Goal: Information Seeking & Learning: Learn about a topic

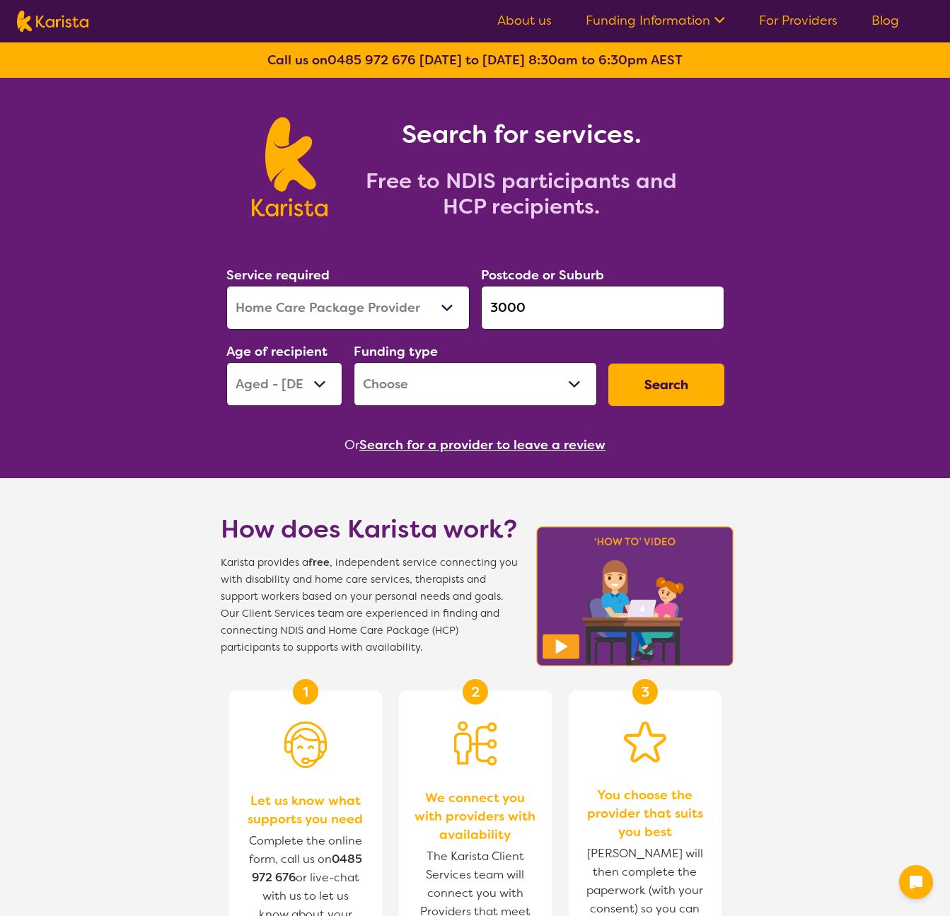
select select "Home Care Package Provider"
select select "AG"
click at [719, 20] on icon at bounding box center [719, 20] width 11 height 6
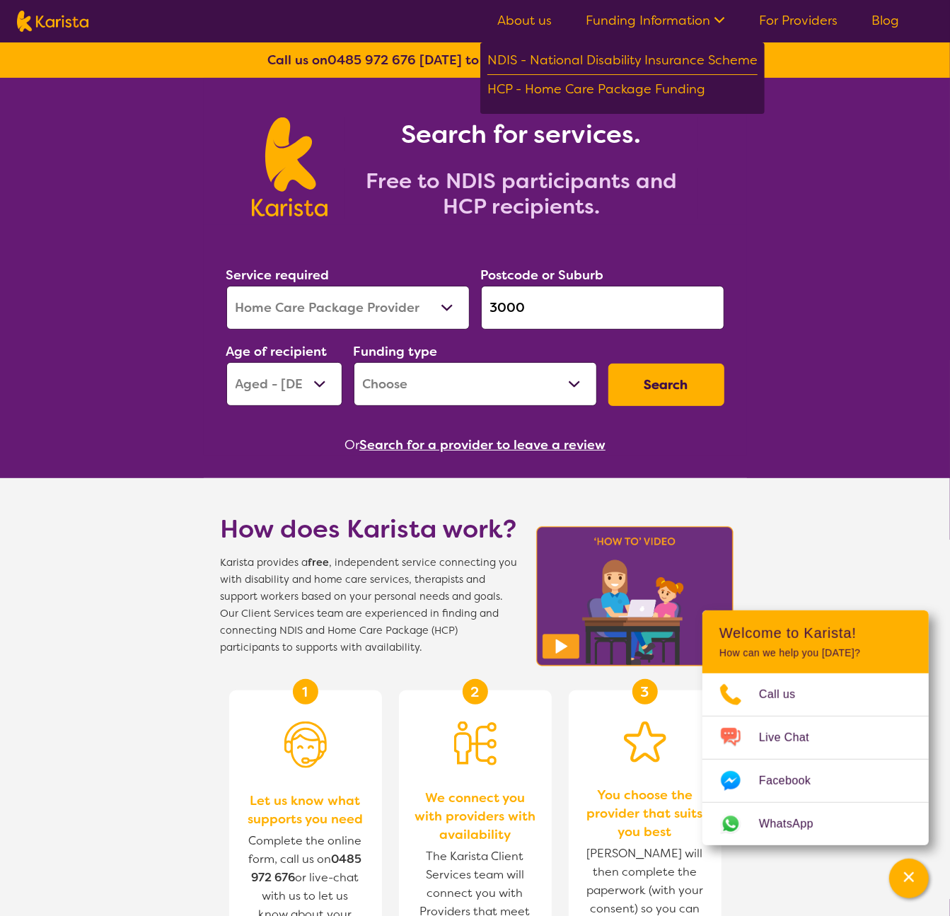
click at [526, 20] on link "About us" at bounding box center [524, 20] width 54 height 17
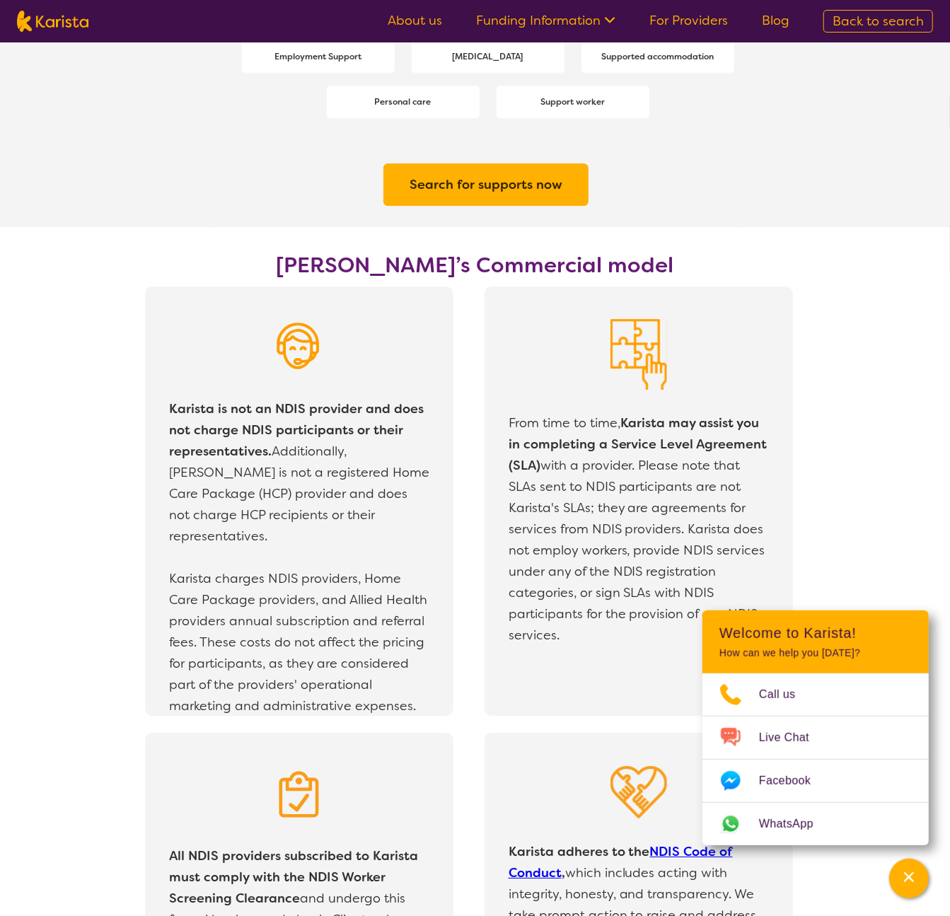
scroll to position [1773, 0]
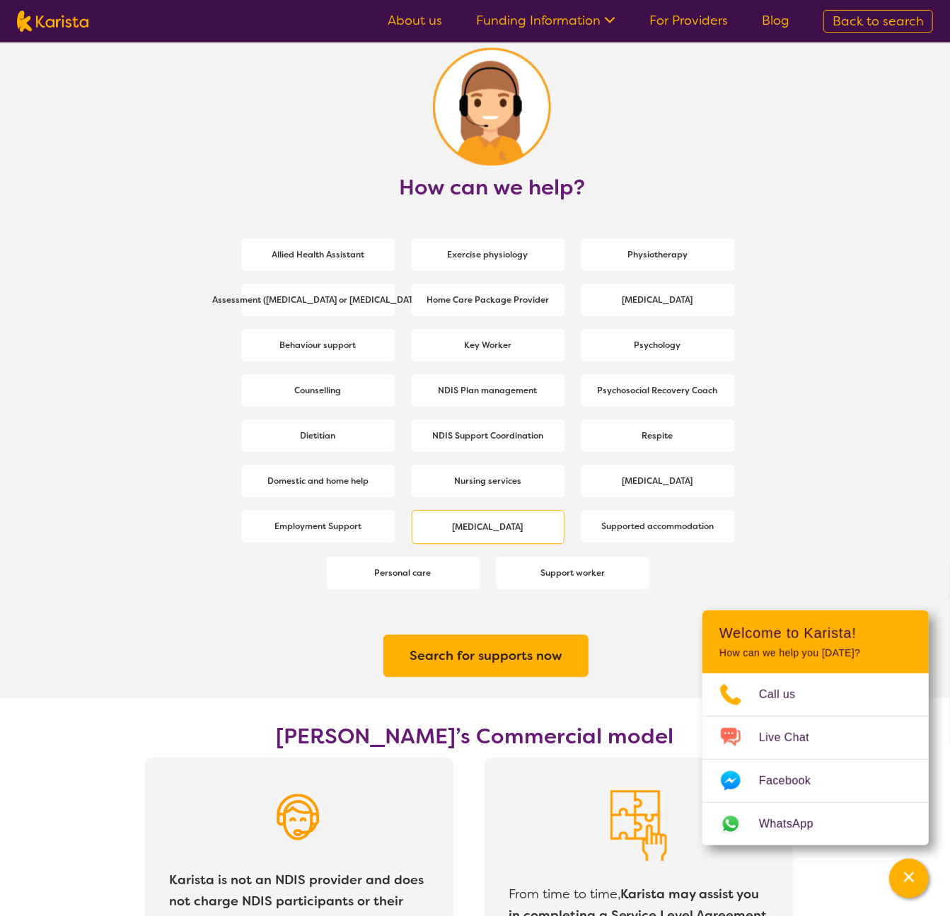
click at [491, 523] on b "[MEDICAL_DATA]" at bounding box center [488, 526] width 71 height 11
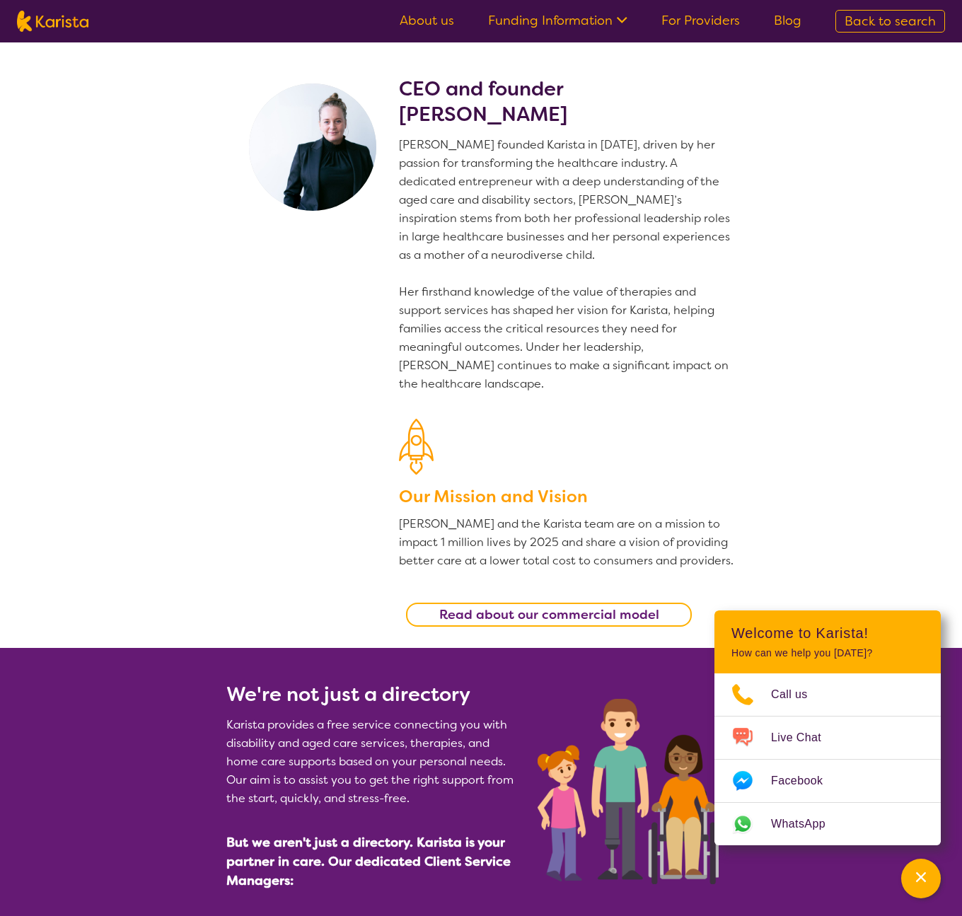
select select "[MEDICAL_DATA]"
select select "AG"
select select "[MEDICAL_DATA]"
select select "AG"
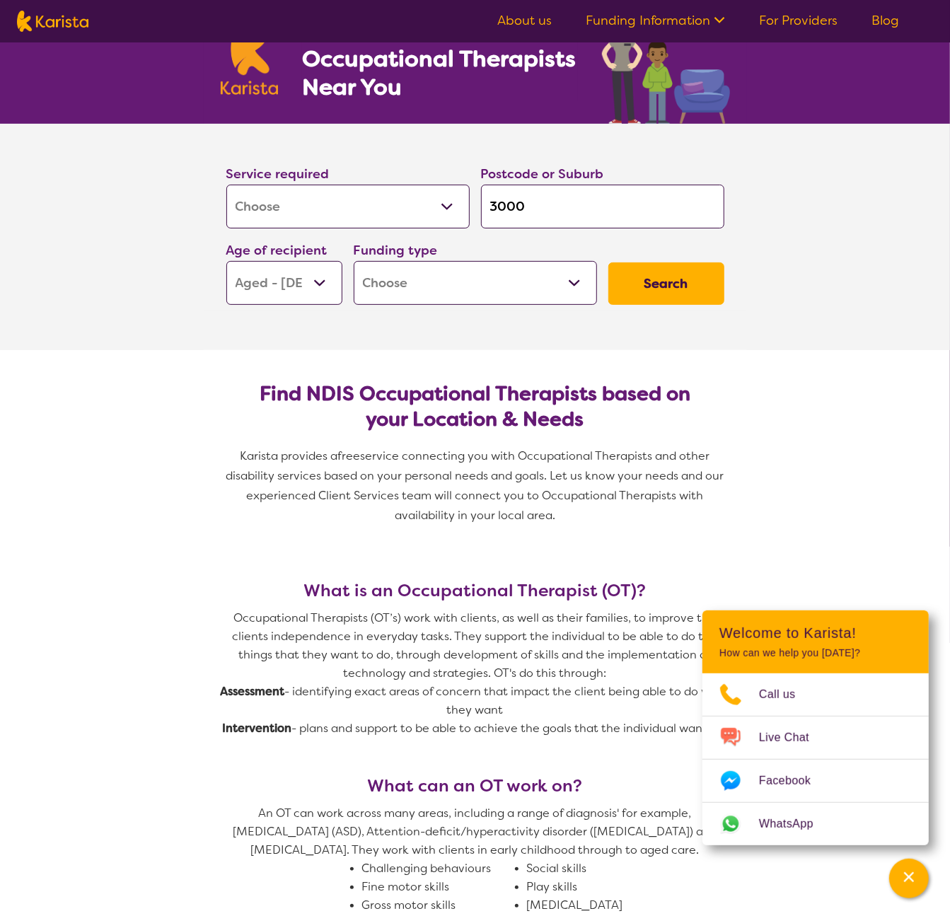
scroll to position [89, 0]
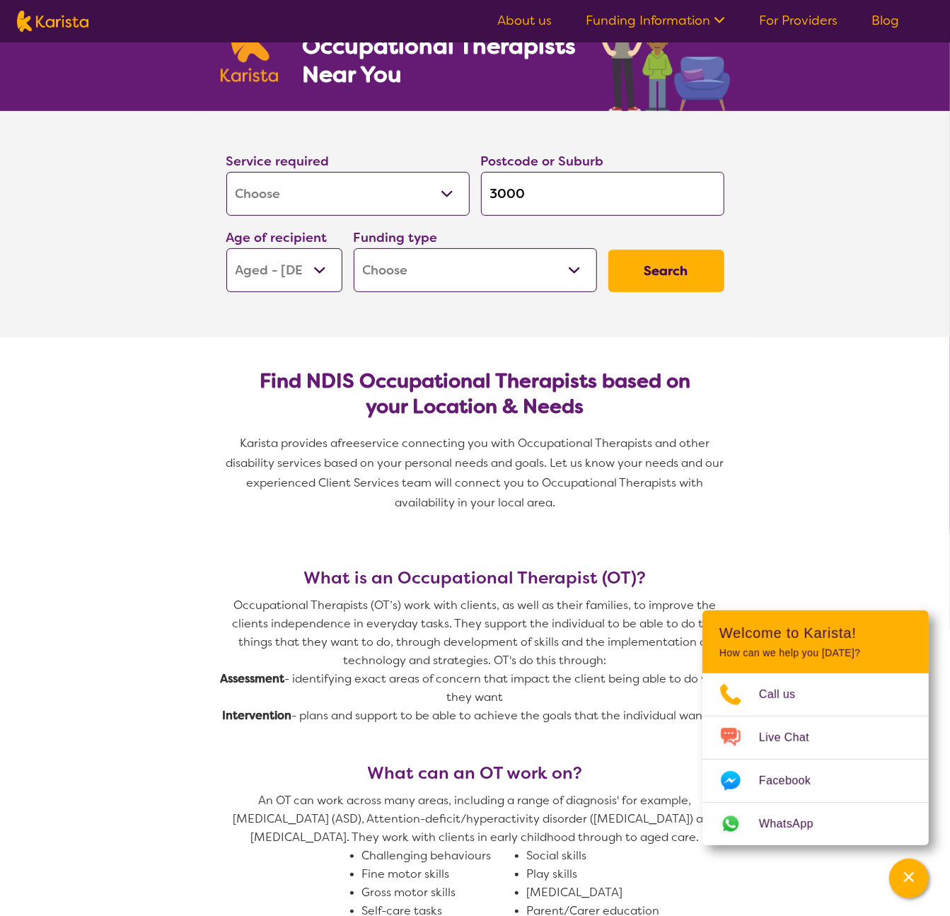
click at [390, 376] on h2 "Find NDIS Occupational Therapists based on your Location & Needs" at bounding box center [475, 393] width 475 height 51
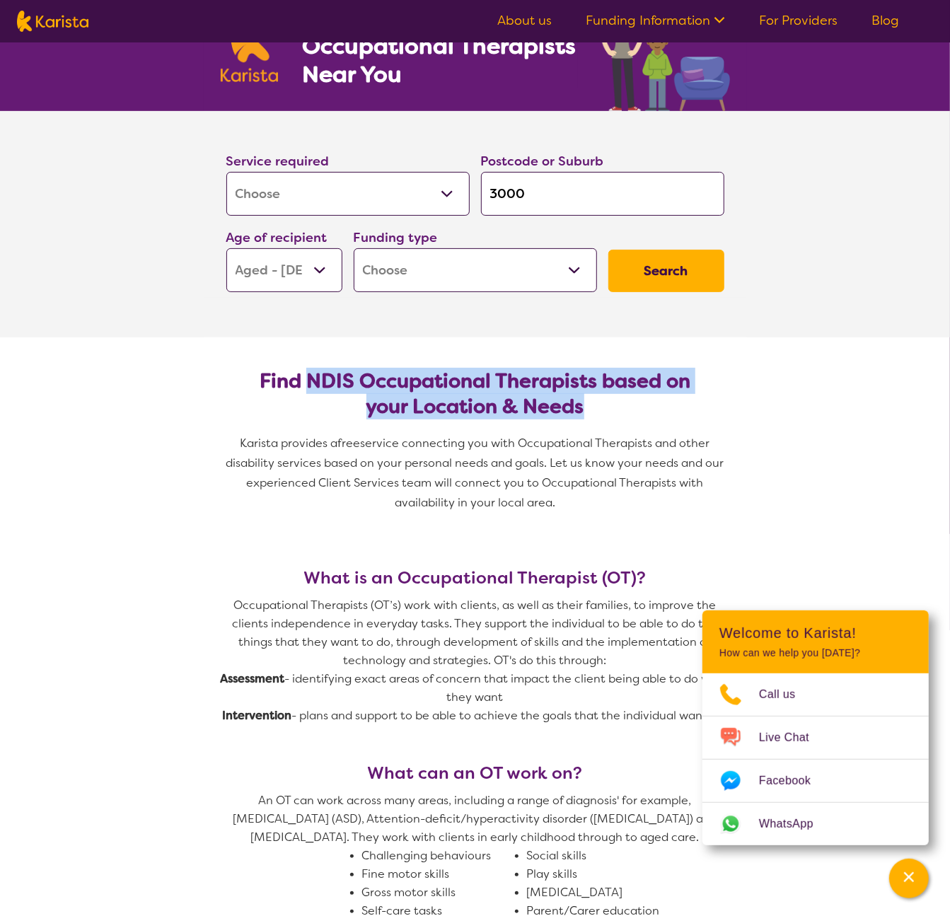
drag, startPoint x: 304, startPoint y: 380, endPoint x: 591, endPoint y: 404, distance: 288.1
click at [591, 404] on h2 "Find NDIS Occupational Therapists based on your Location & Needs" at bounding box center [475, 393] width 475 height 51
drag, startPoint x: 239, startPoint y: 439, endPoint x: 580, endPoint y: 501, distance: 346.4
click at [580, 501] on p "Karista provides a free service connecting you with Occupational Therapists and…" at bounding box center [475, 472] width 509 height 79
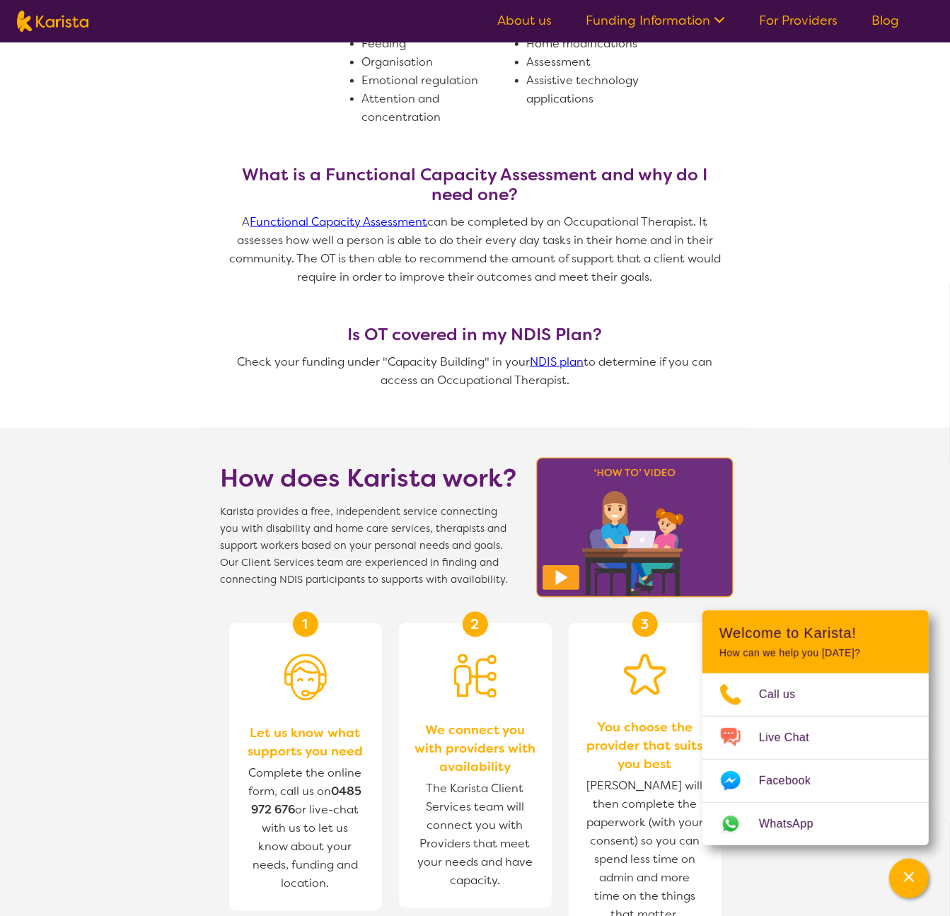
scroll to position [902, 0]
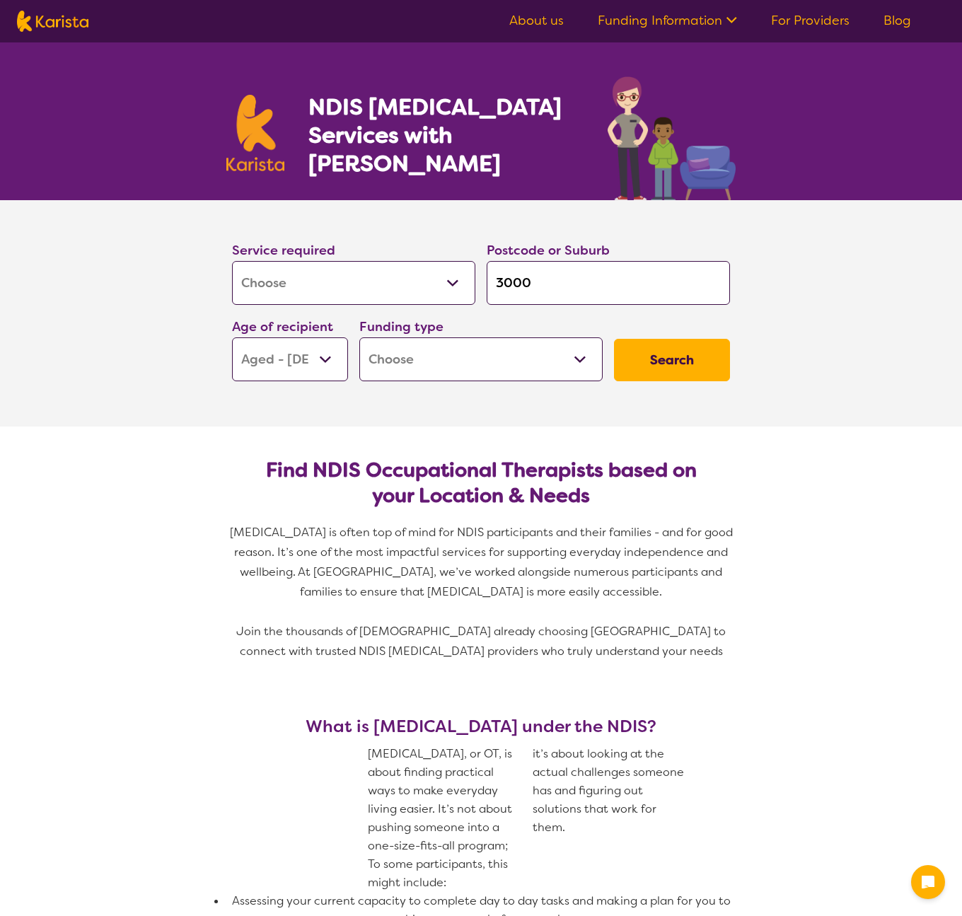
select select "[MEDICAL_DATA]"
select select "AG"
select select "[MEDICAL_DATA]"
select select "AG"
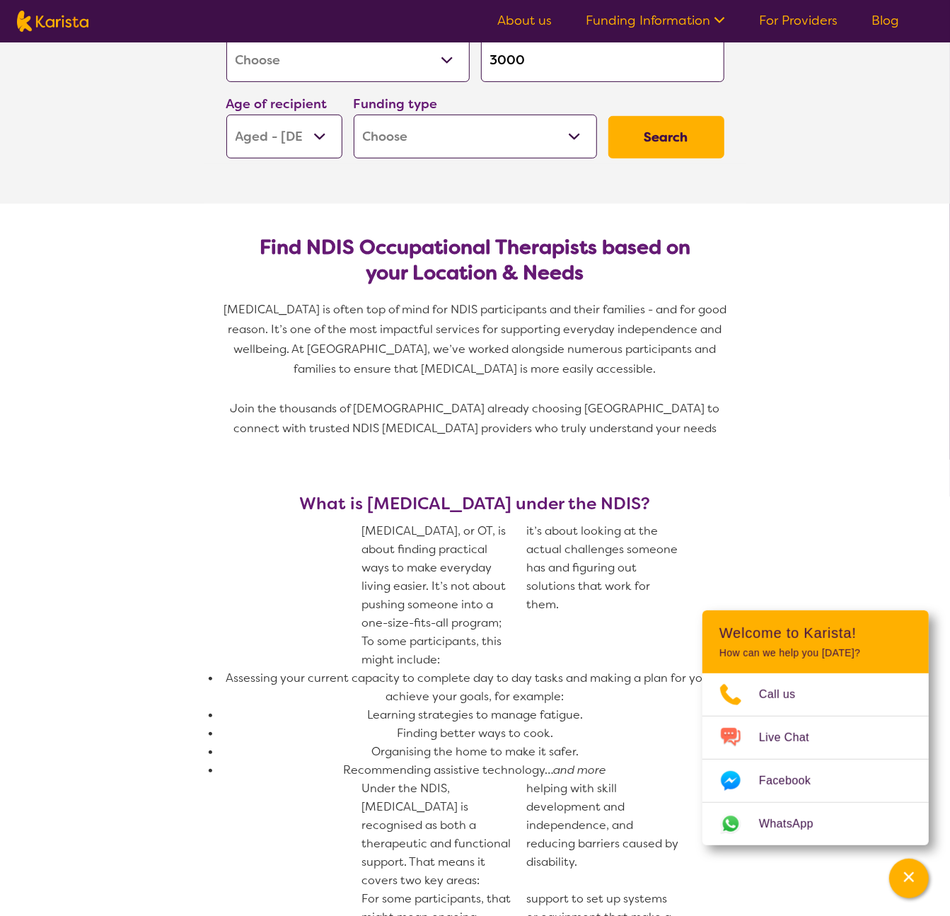
scroll to position [223, 0]
click at [917, 885] on div "Channel Menu" at bounding box center [908, 878] width 28 height 31
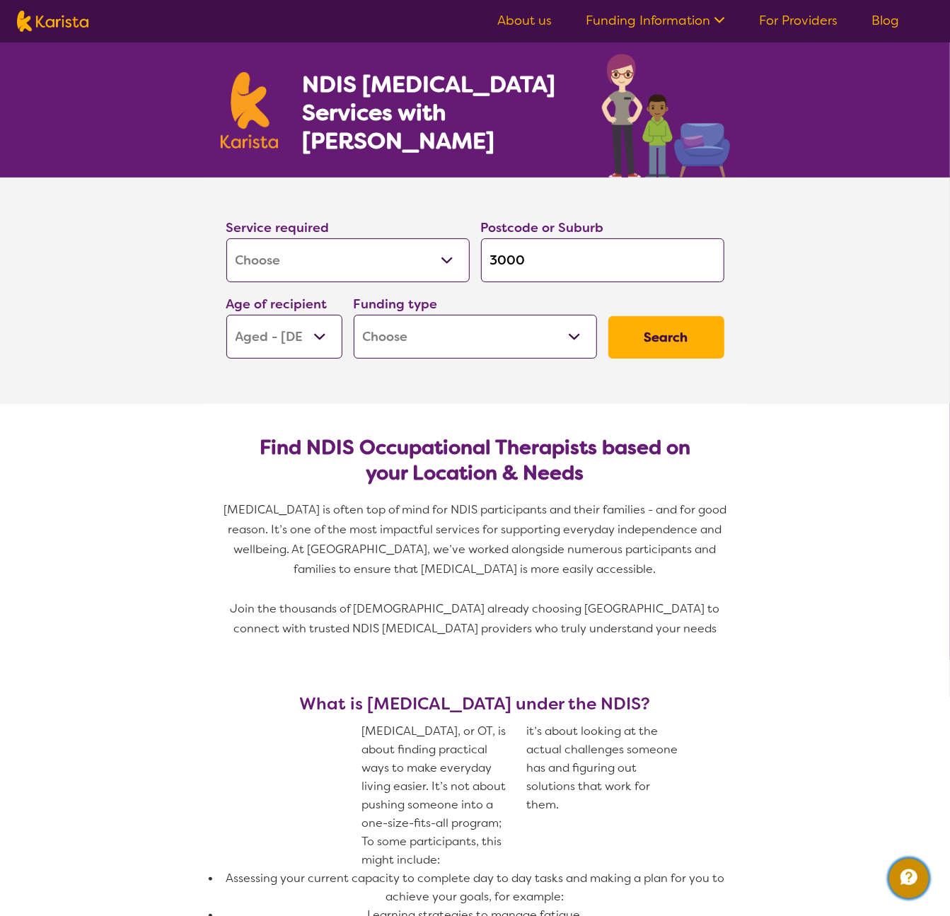
scroll to position [0, 0]
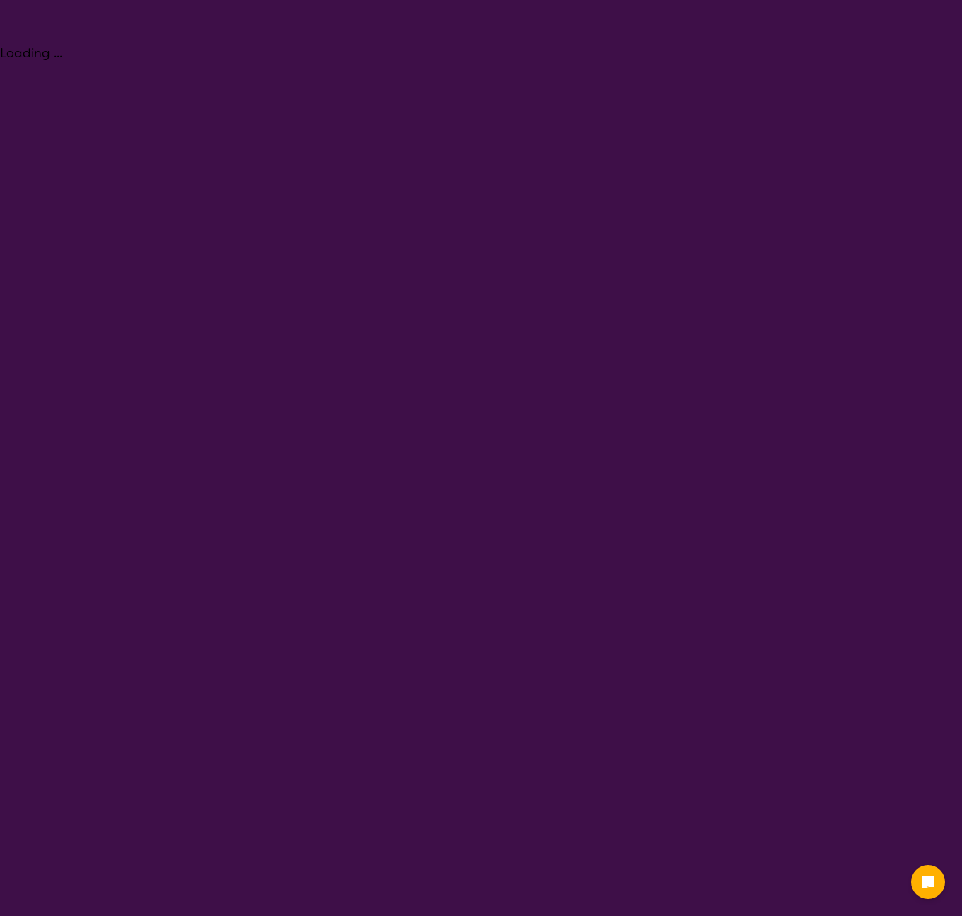
select select "[MEDICAL_DATA]"
select select "AG"
select select "[MEDICAL_DATA]"
select select "AG"
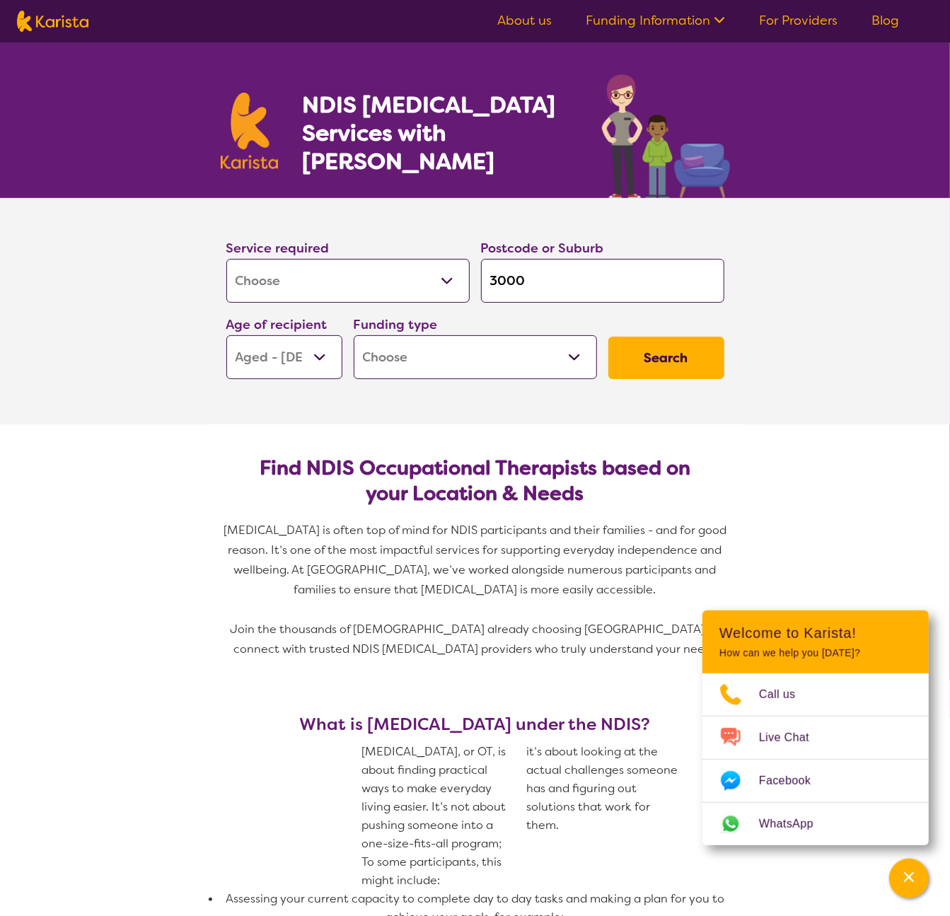
scroll to position [445, 0]
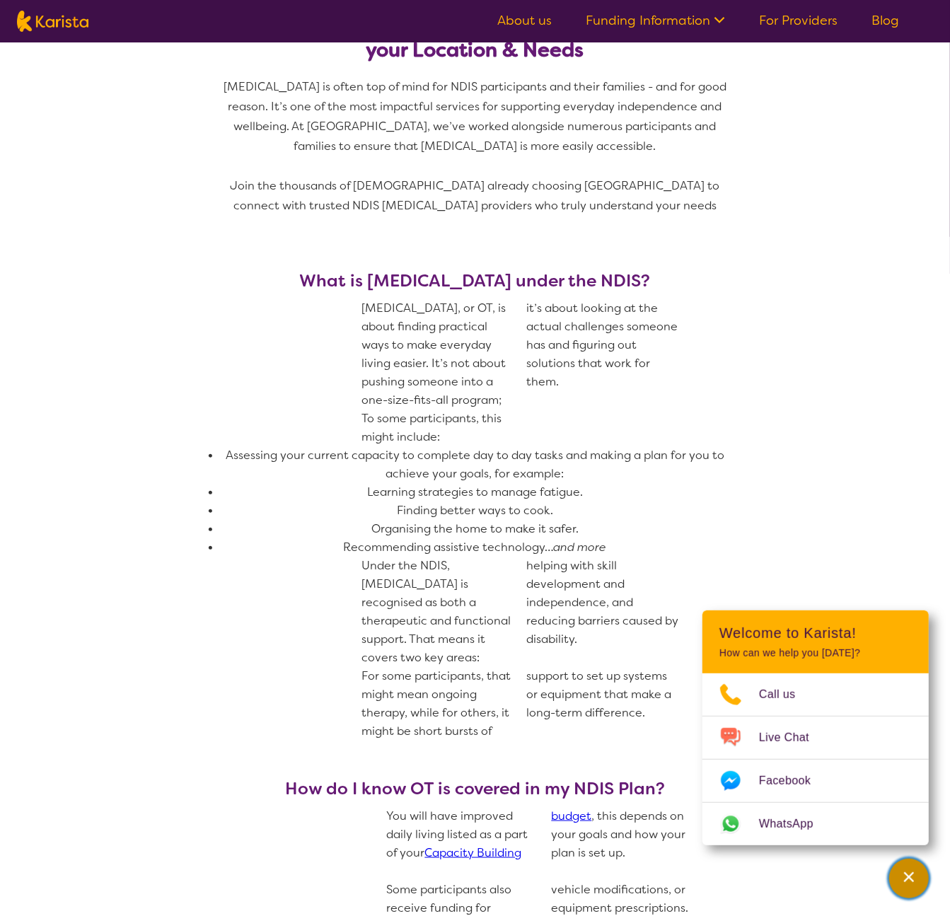
click at [918, 880] on div "Channel Menu" at bounding box center [908, 878] width 28 height 31
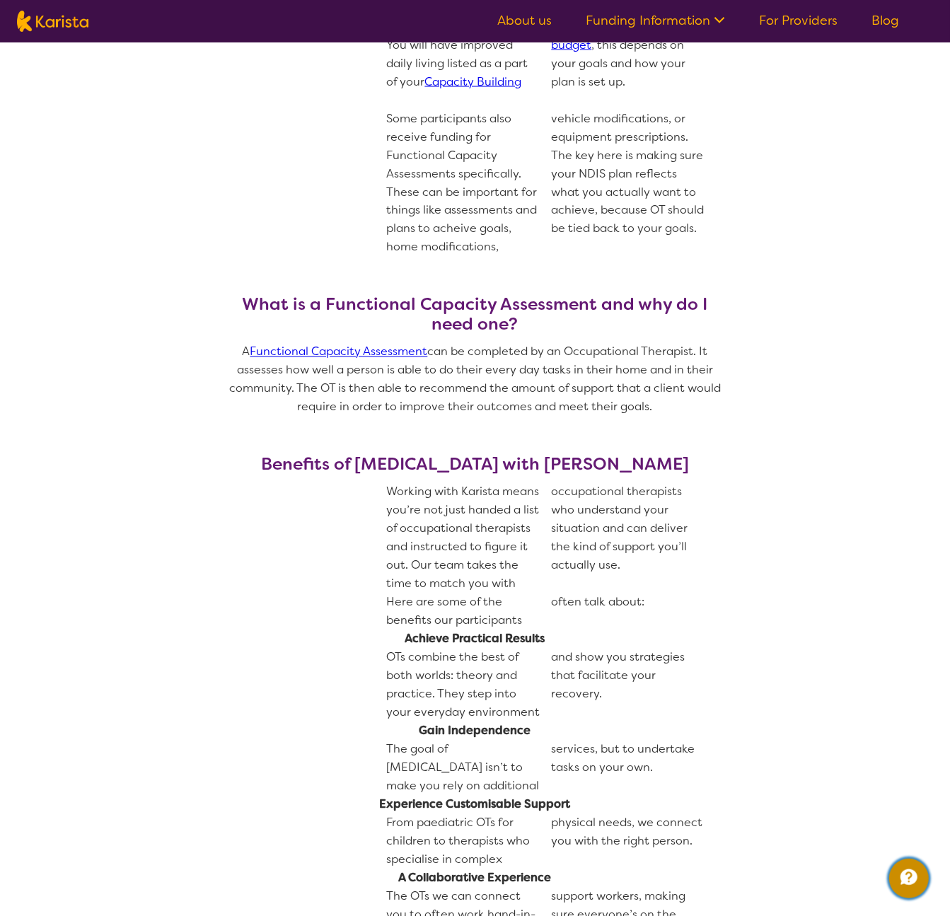
scroll to position [896, 0]
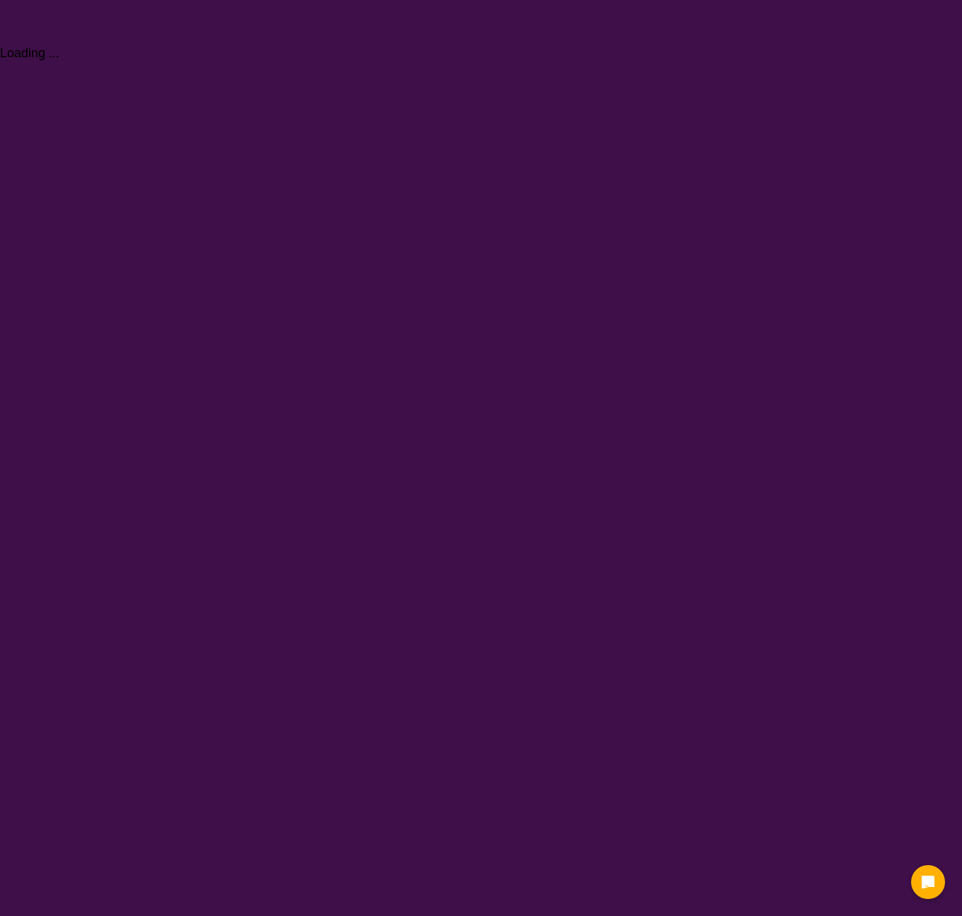
select select "[MEDICAL_DATA]"
select select "AG"
select select "[MEDICAL_DATA]"
select select "AG"
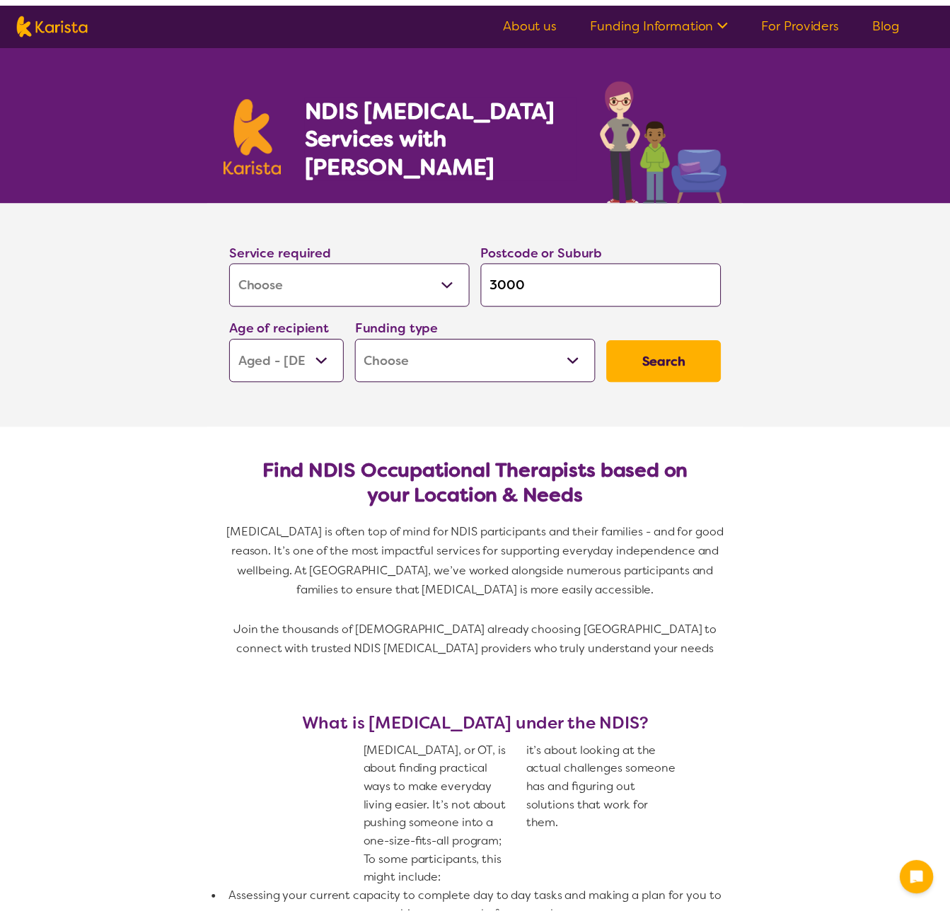
scroll to position [896, 0]
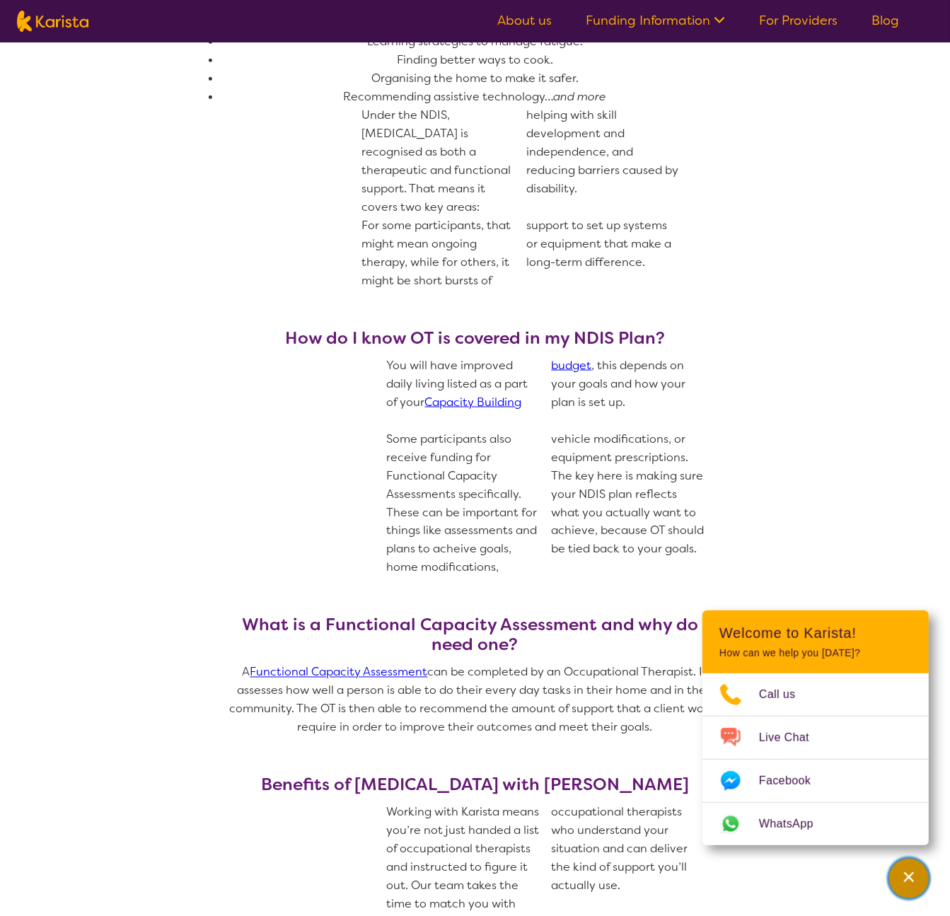
click at [906, 880] on icon "Channel Menu" at bounding box center [909, 877] width 10 height 10
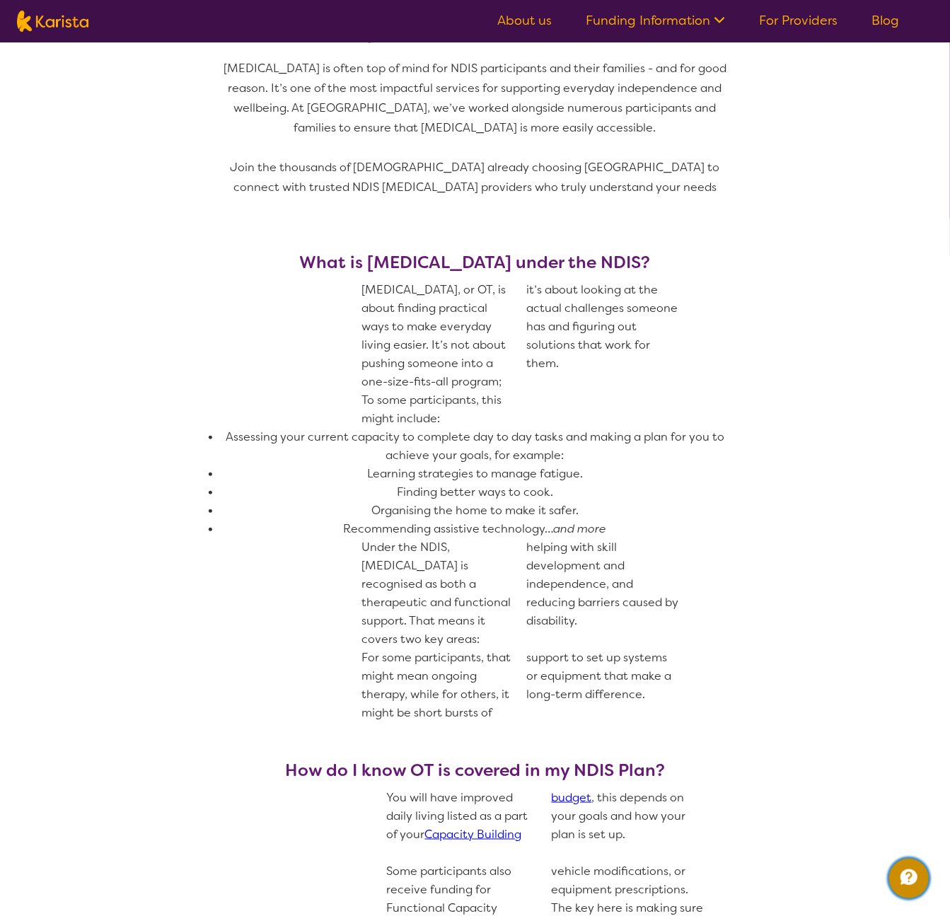
scroll to position [379, 0]
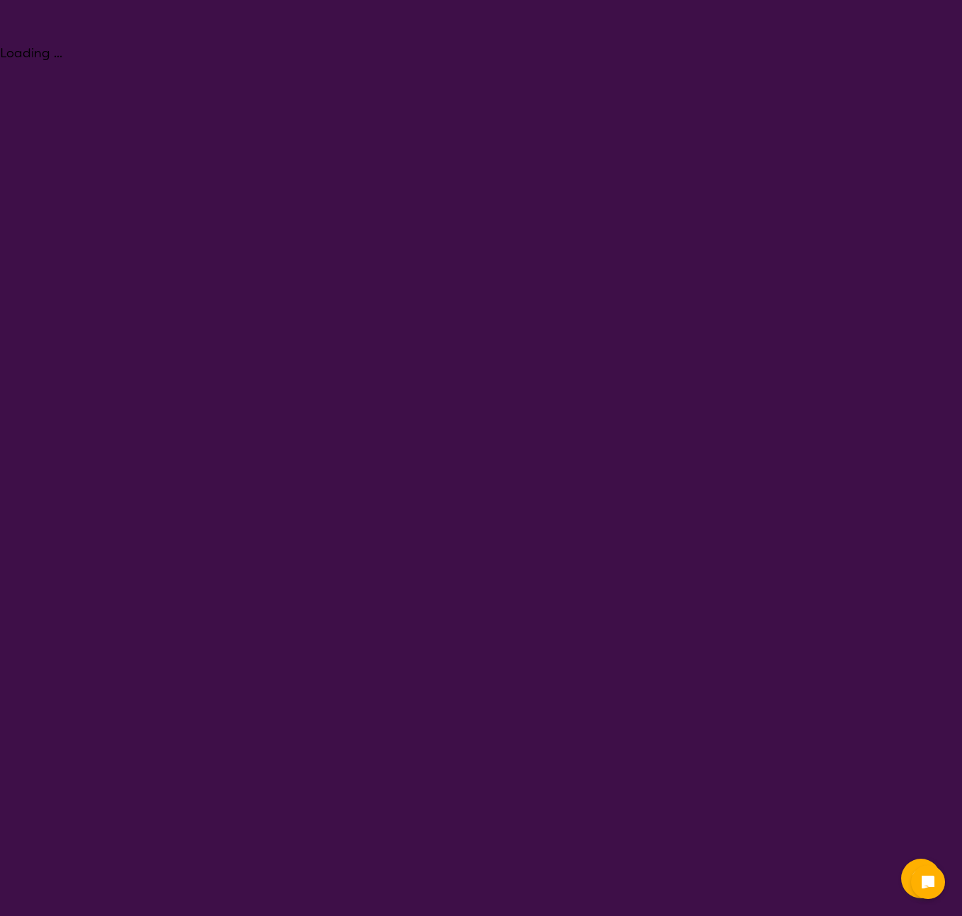
select select "[MEDICAL_DATA]"
select select "AG"
select select "[MEDICAL_DATA]"
select select "AG"
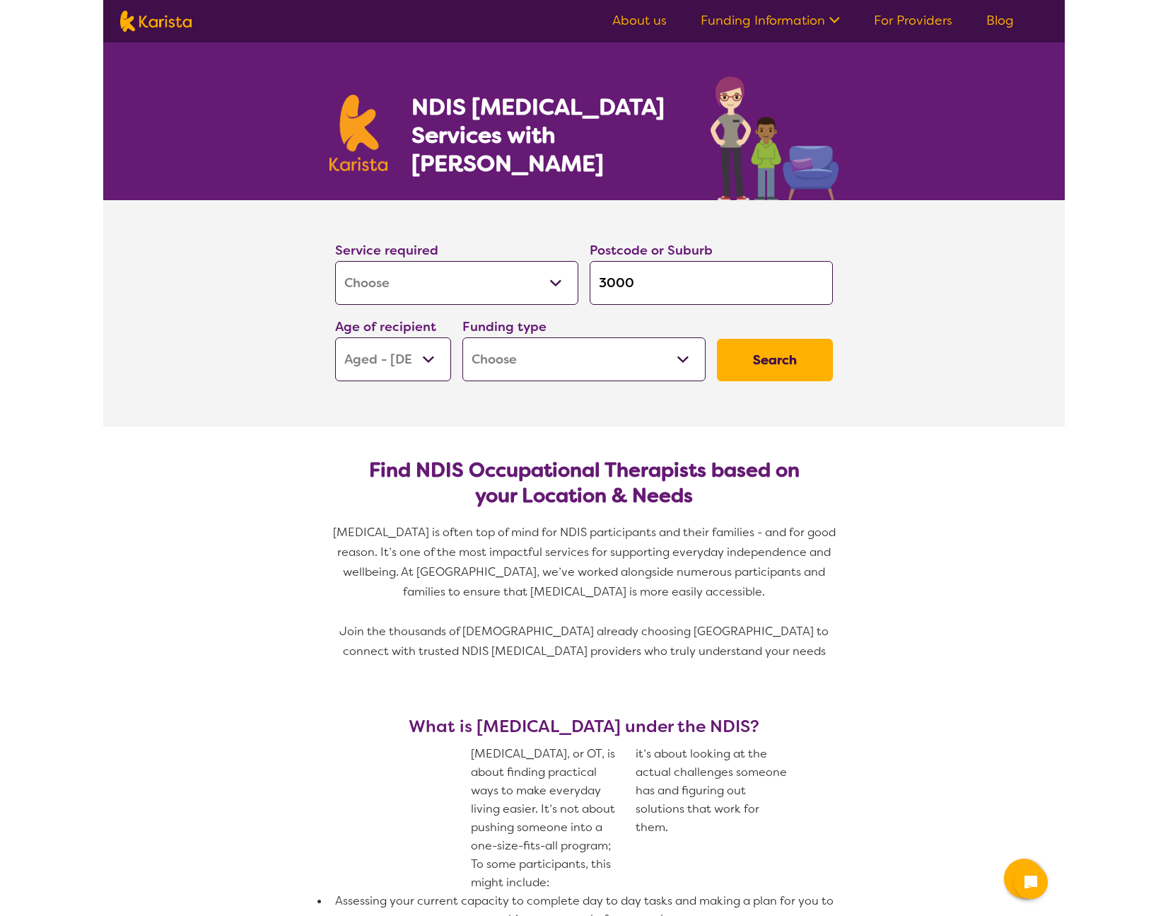
scroll to position [379, 0]
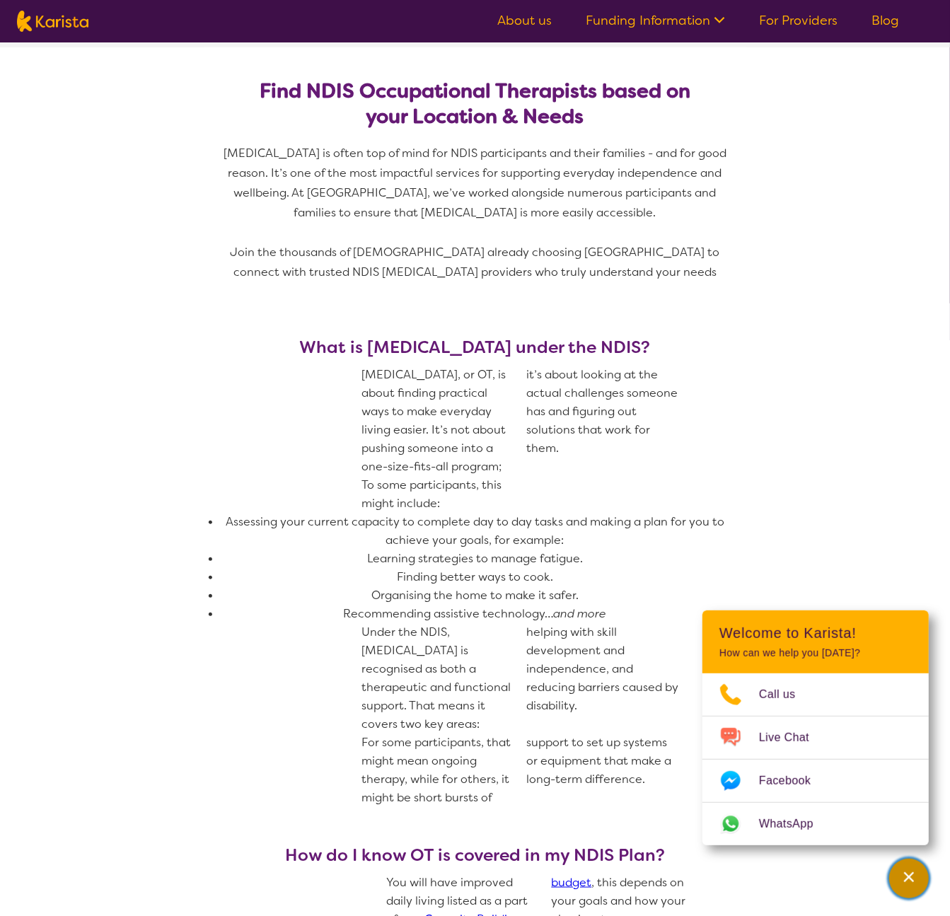
click at [910, 880] on icon "Channel Menu" at bounding box center [909, 877] width 14 height 14
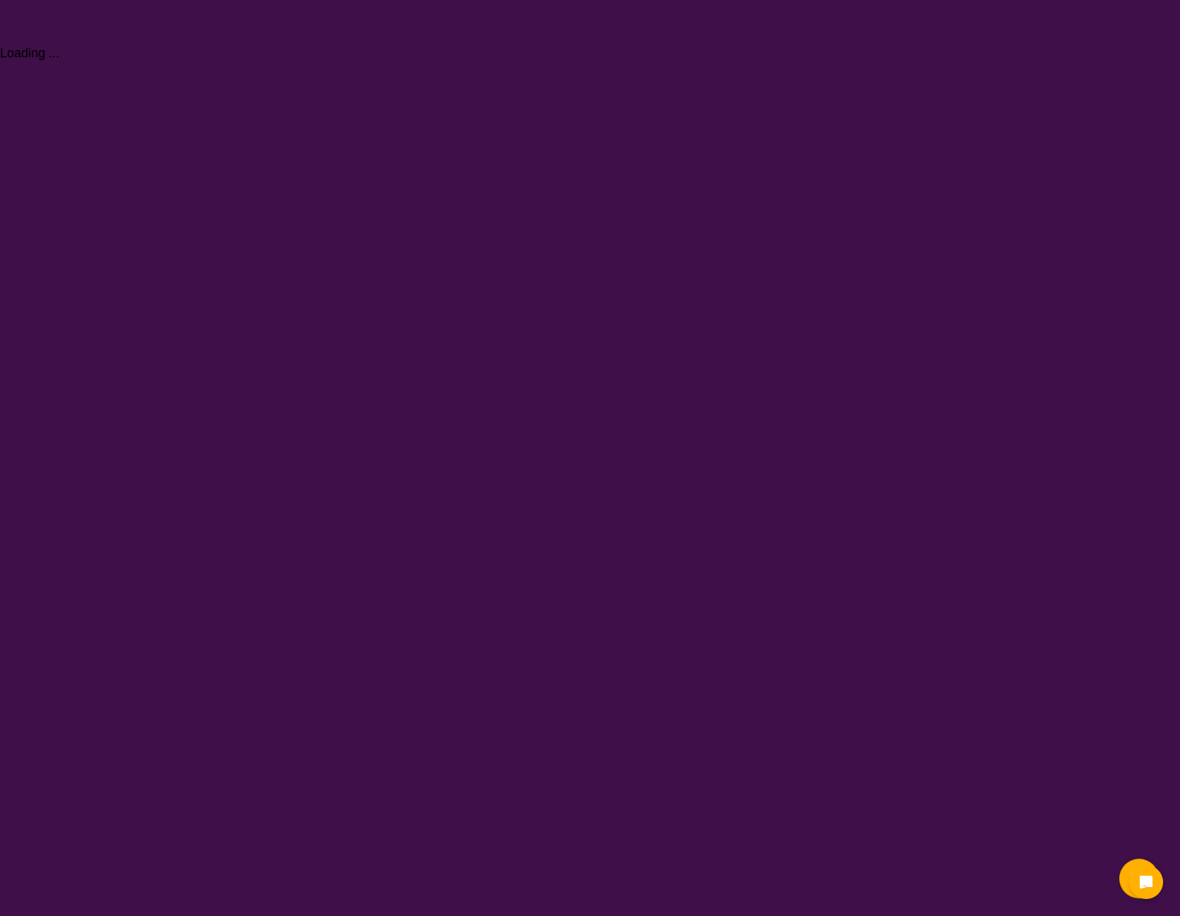
select select "[MEDICAL_DATA]"
select select "AG"
select select "[MEDICAL_DATA]"
select select "AG"
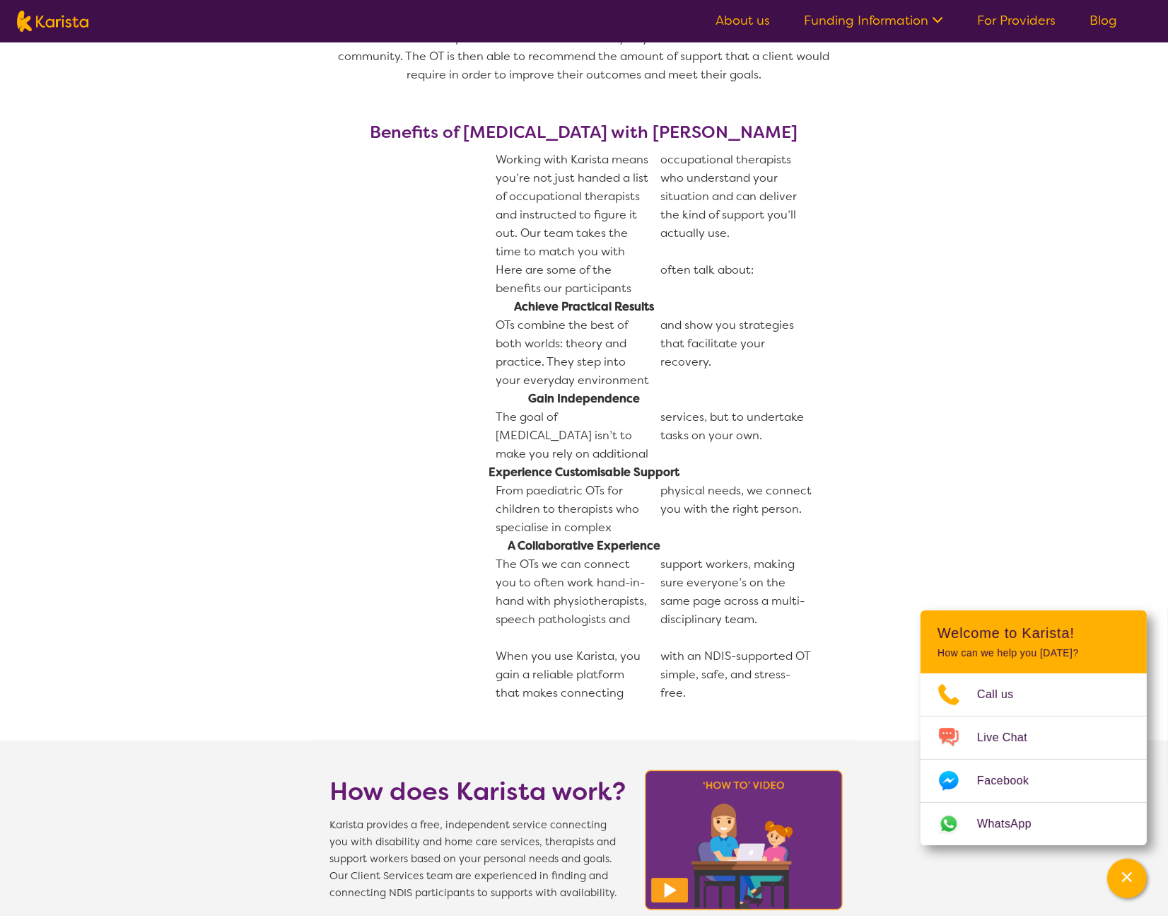
scroll to position [1376, 0]
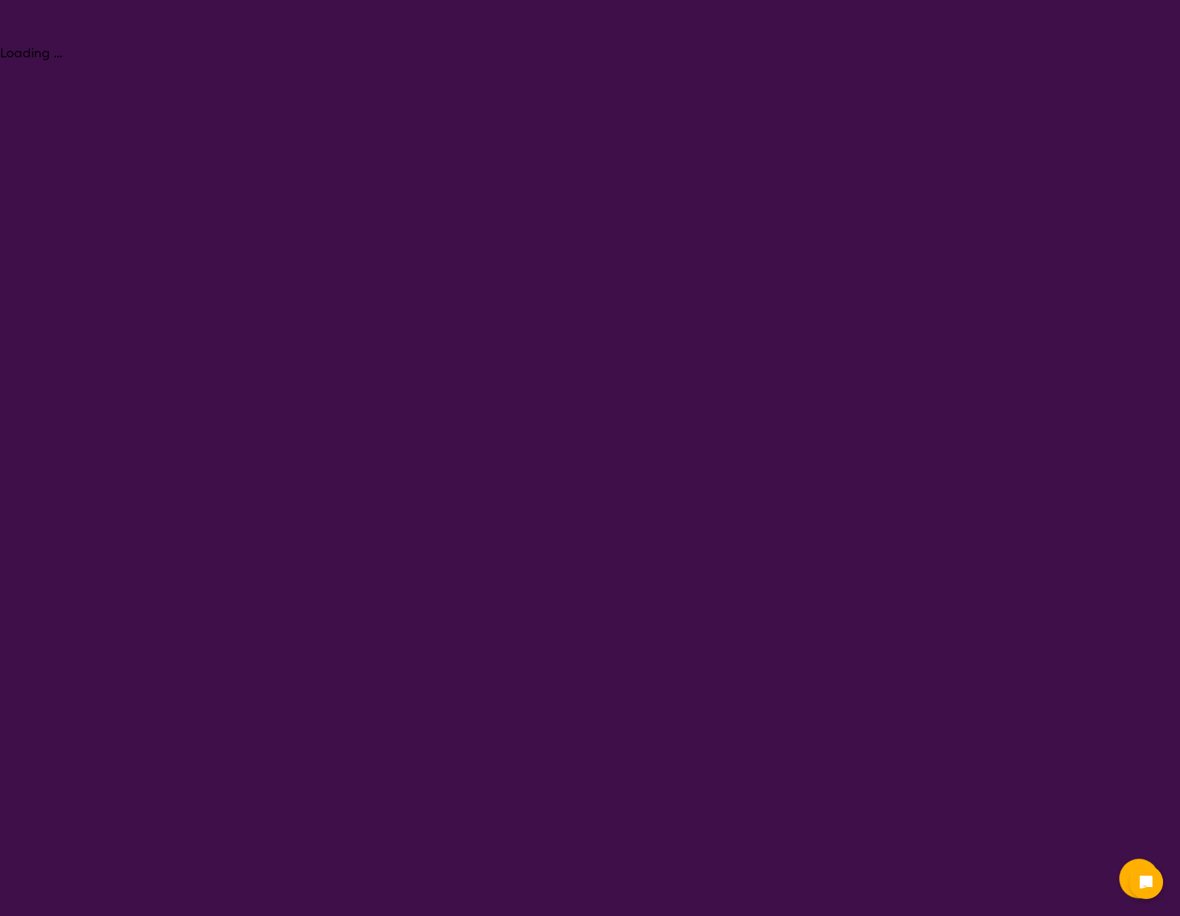
select select "[MEDICAL_DATA]"
select select "AG"
select select "[MEDICAL_DATA]"
select select "AG"
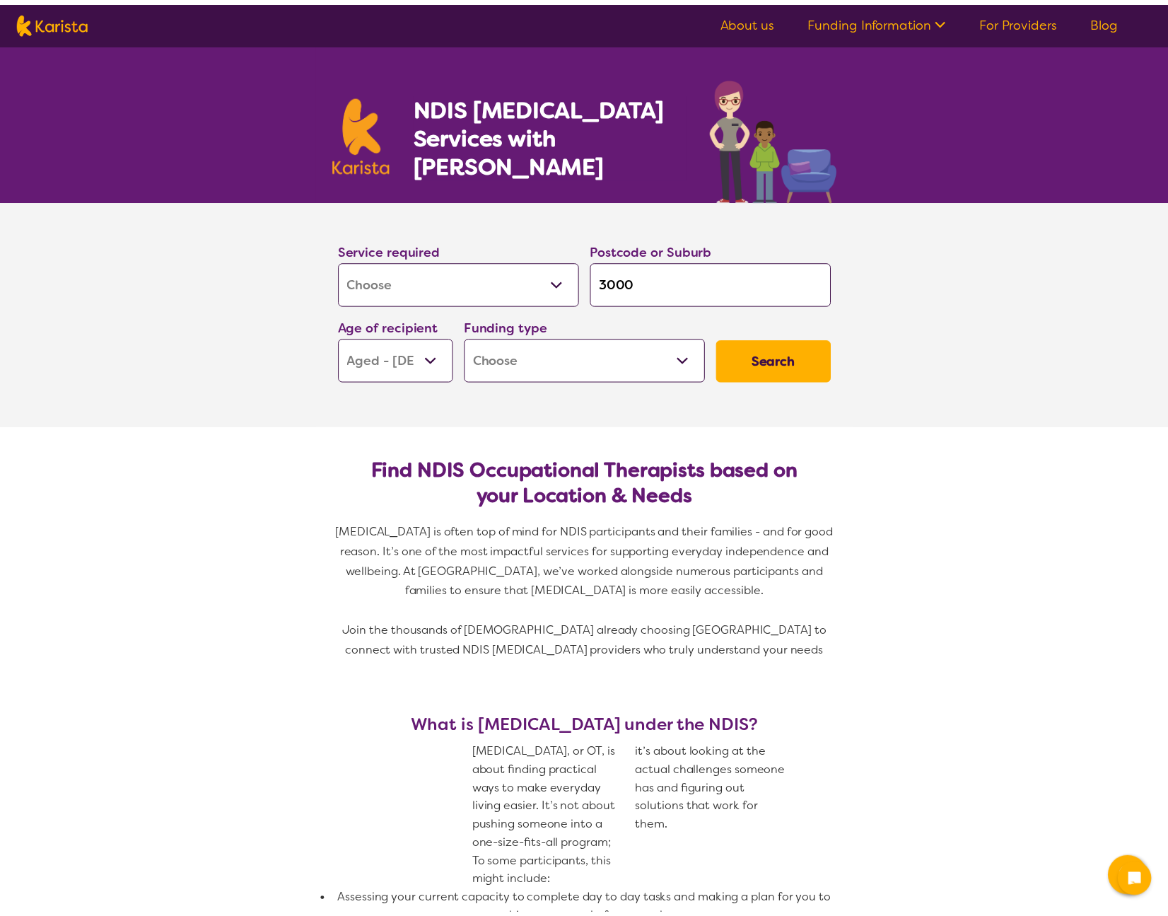
scroll to position [1374, 0]
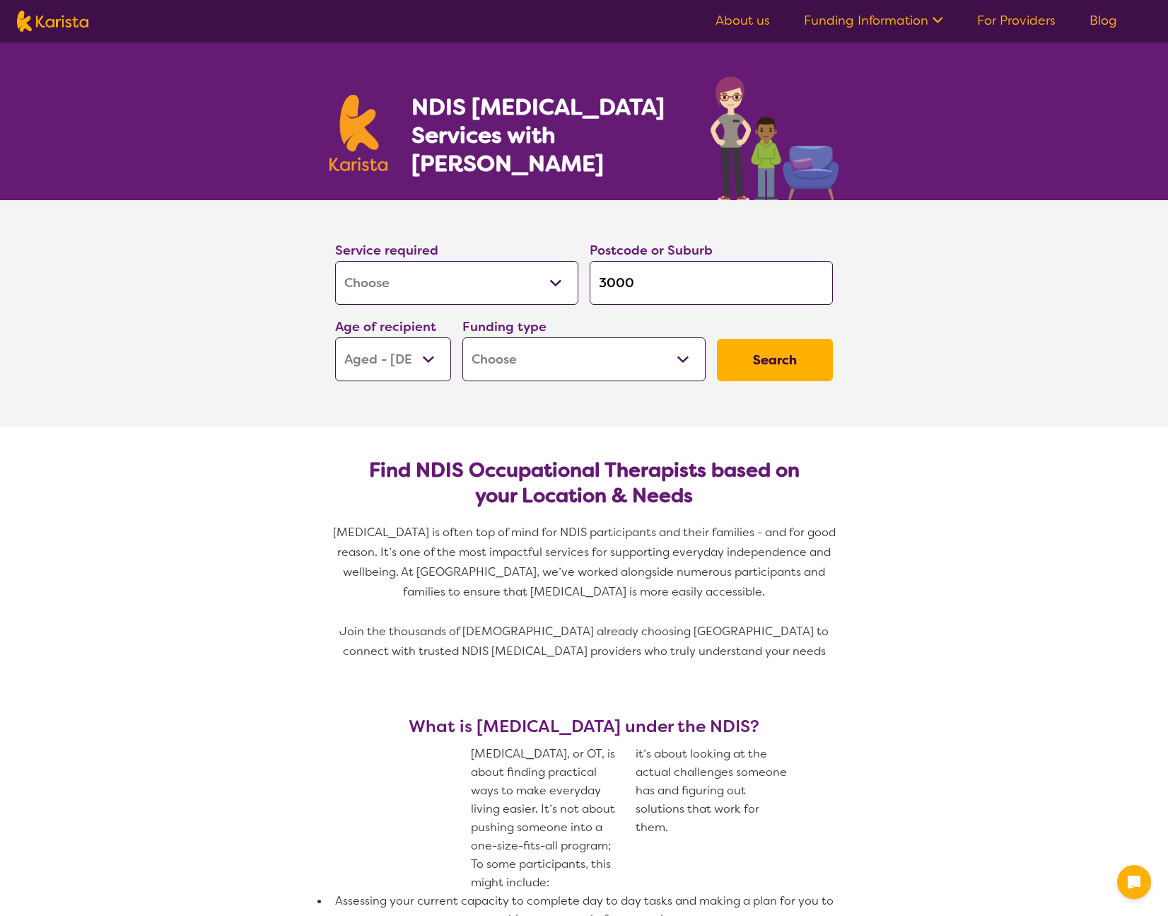
select select "[MEDICAL_DATA]"
select select "AG"
select select "[MEDICAL_DATA]"
select select "AG"
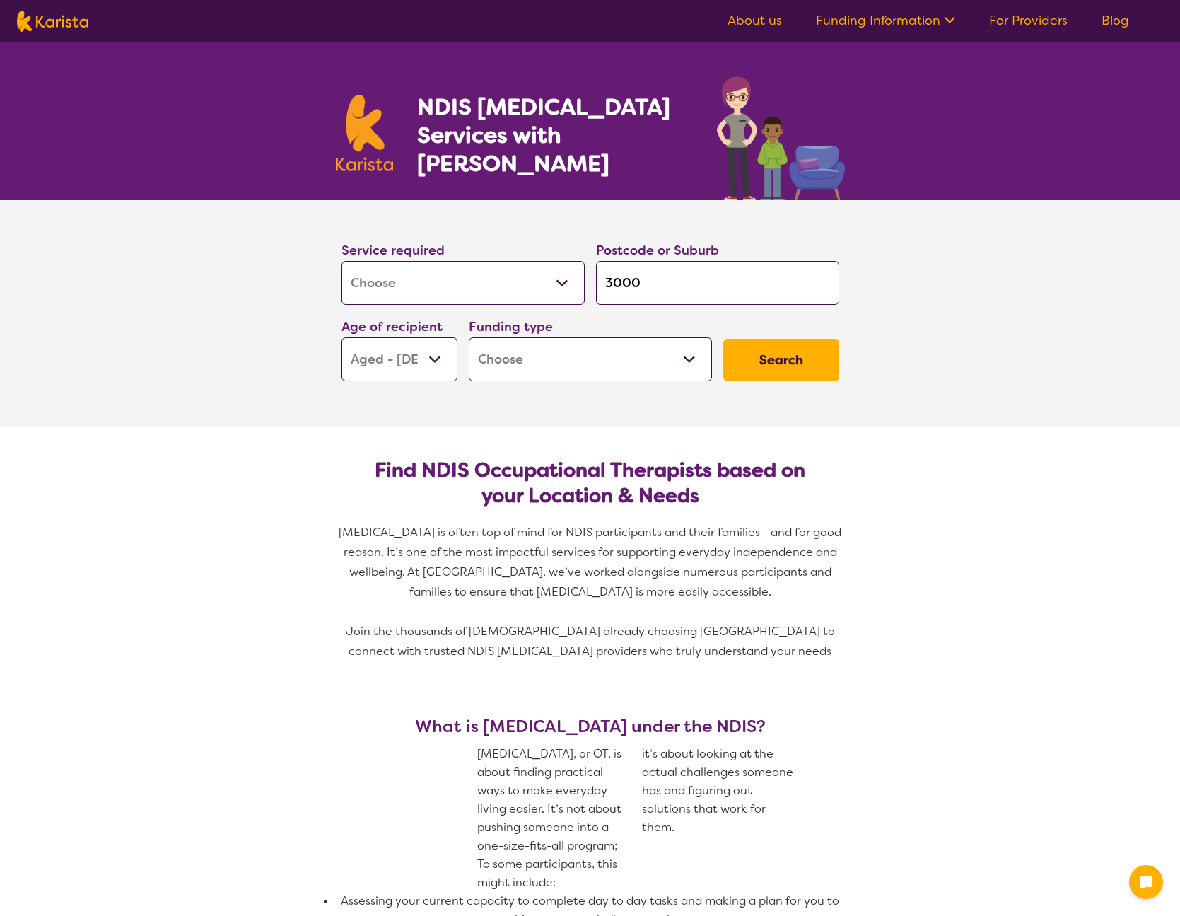
select select "[MEDICAL_DATA]"
select select "AG"
select select "[MEDICAL_DATA]"
select select "AG"
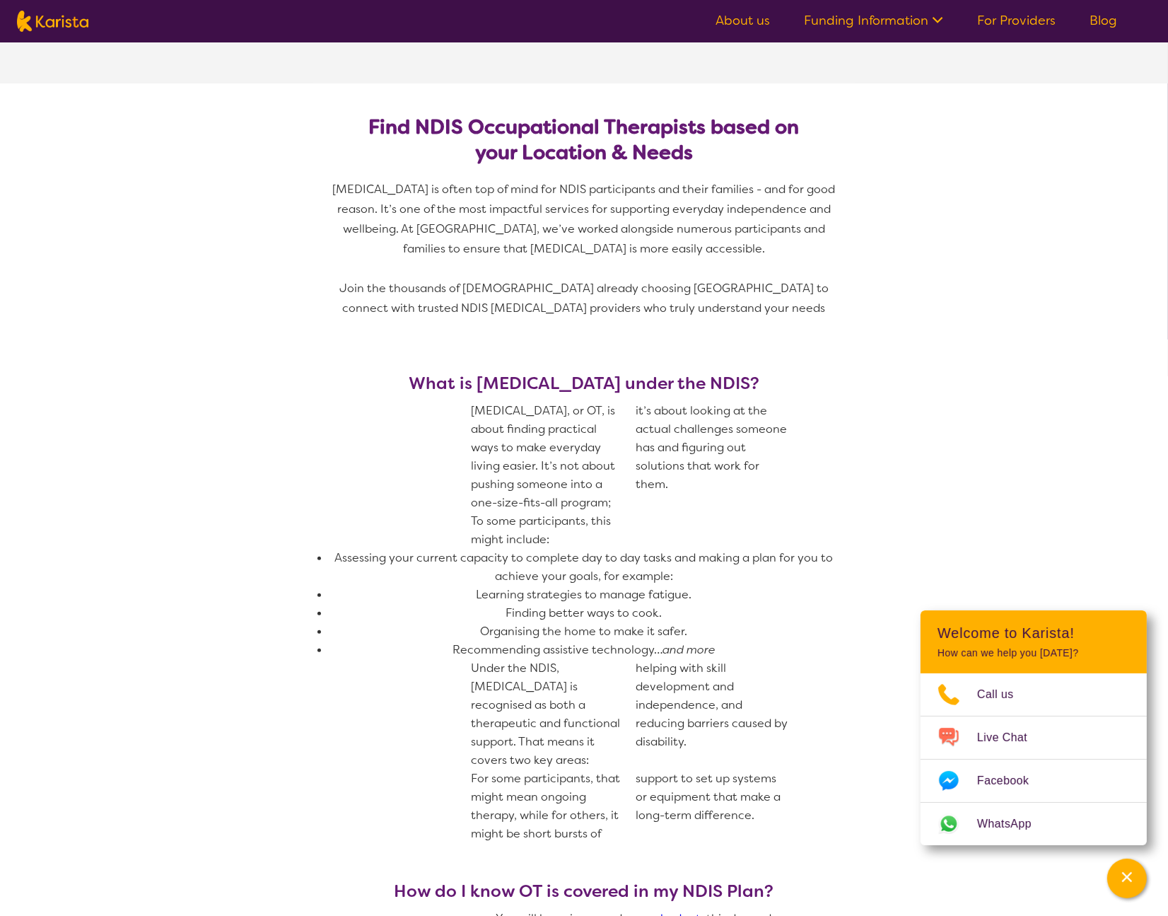
scroll to position [421, 0]
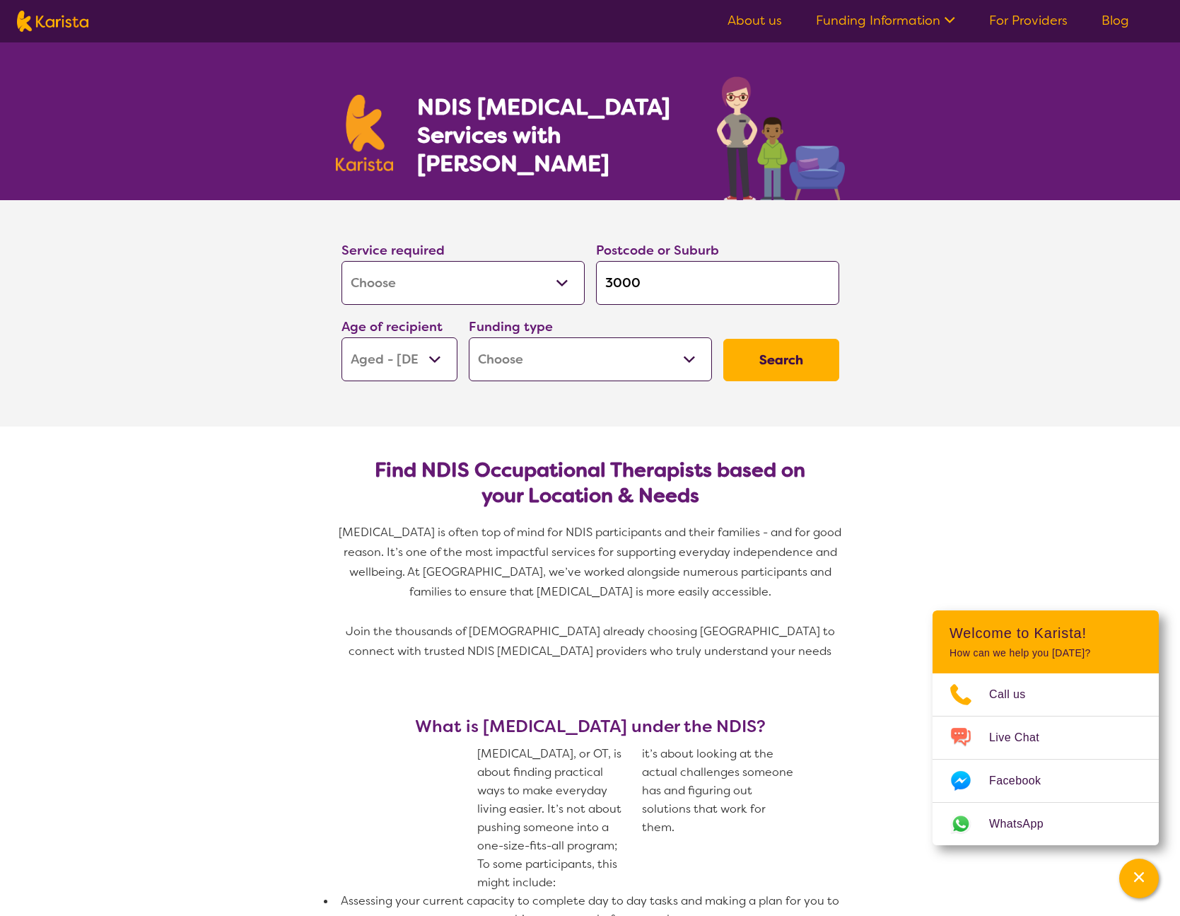
select select "[MEDICAL_DATA]"
select select "AG"
select select "[MEDICAL_DATA]"
select select "AG"
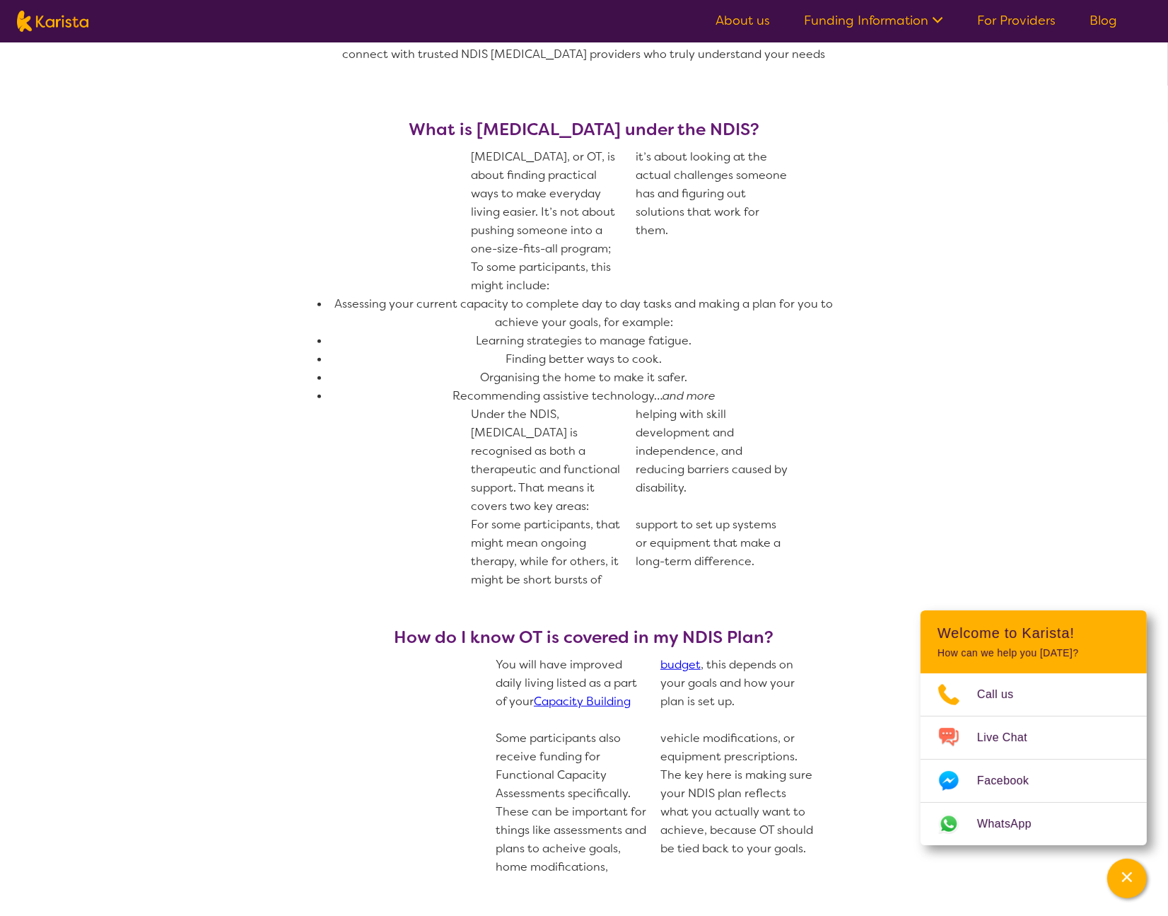
scroll to position [163, 0]
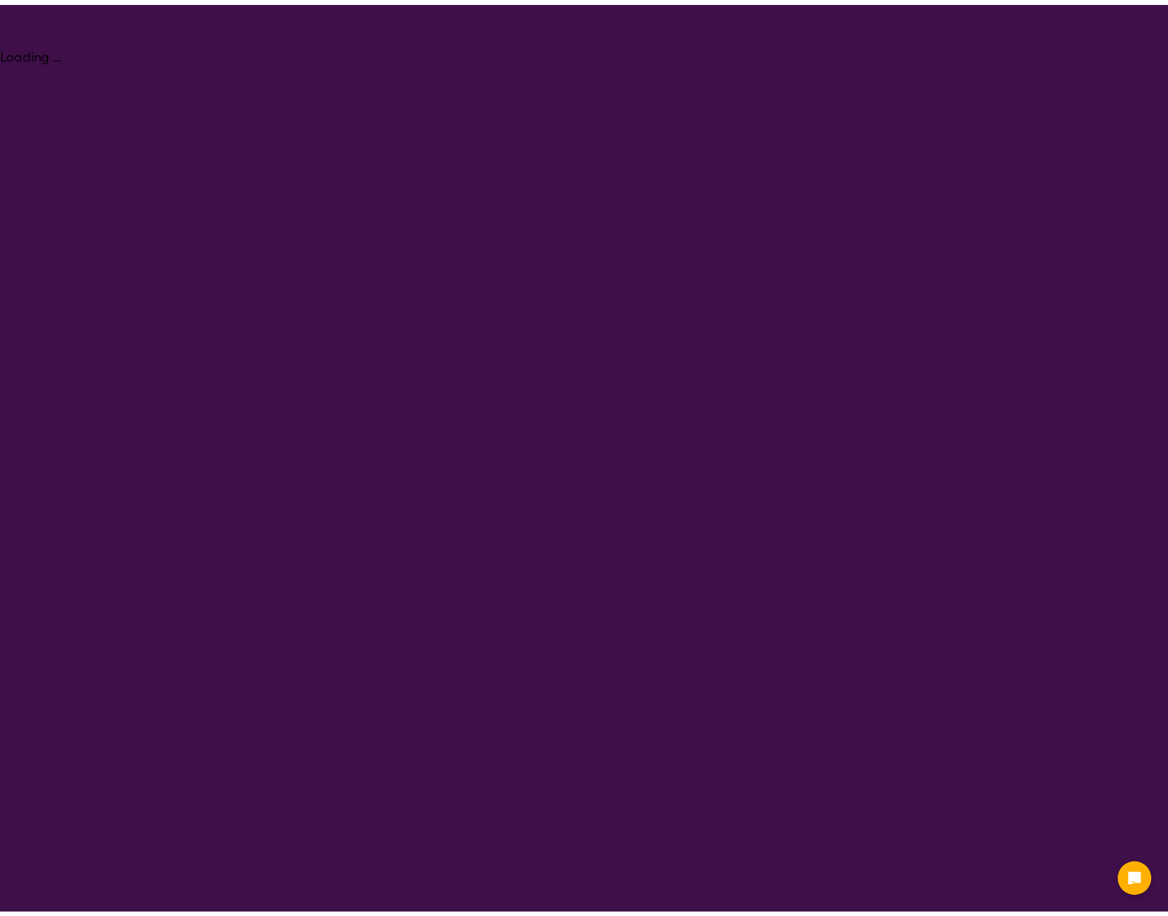
scroll to position [163, 0]
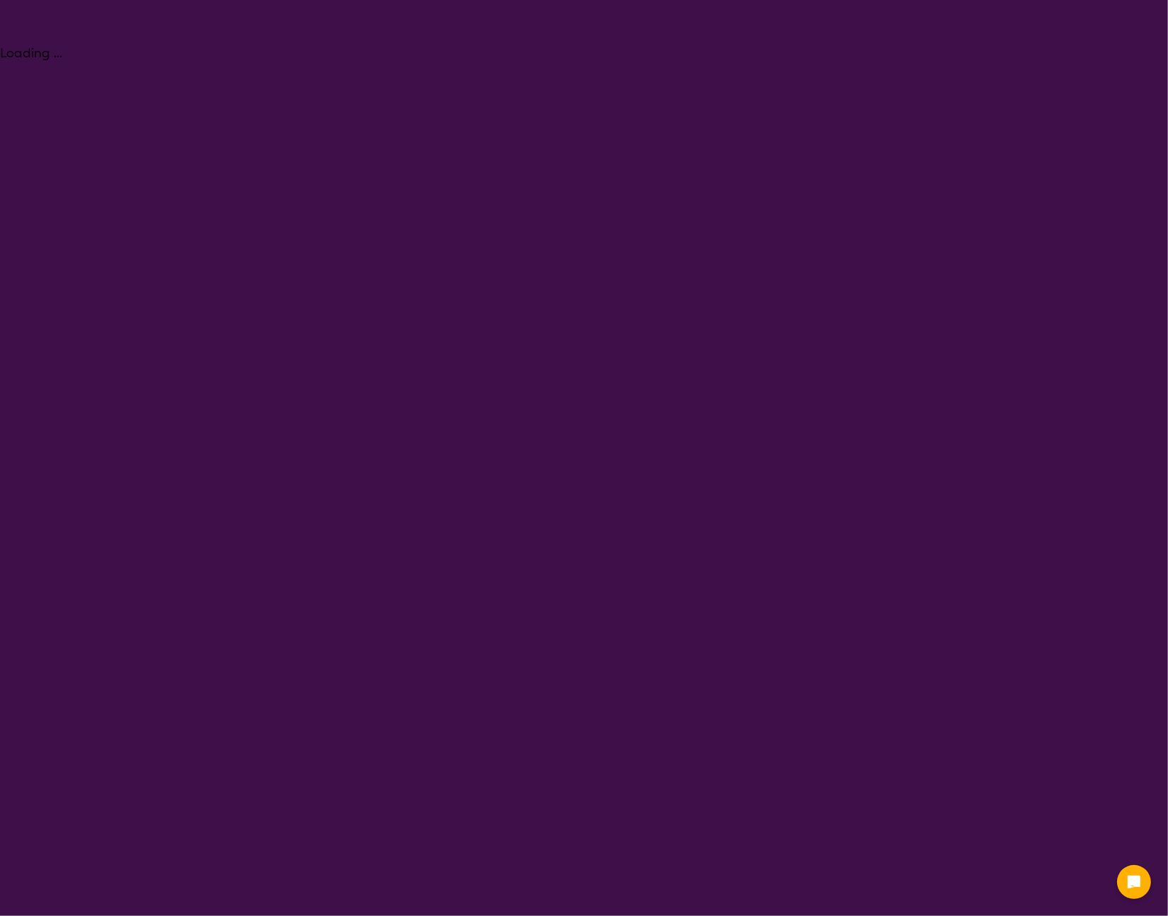
select select "[MEDICAL_DATA]"
select select "AG"
select select "[MEDICAL_DATA]"
select select "AG"
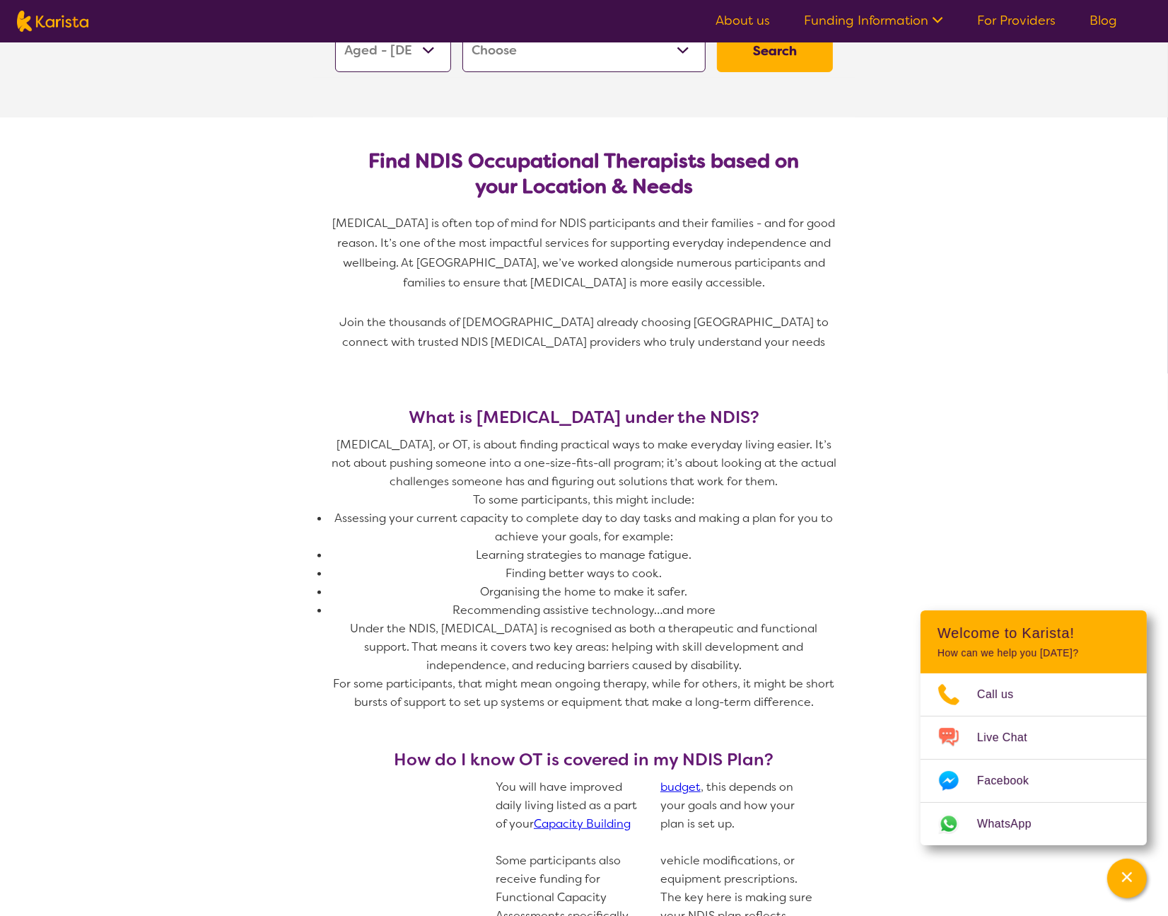
scroll to position [310, 0]
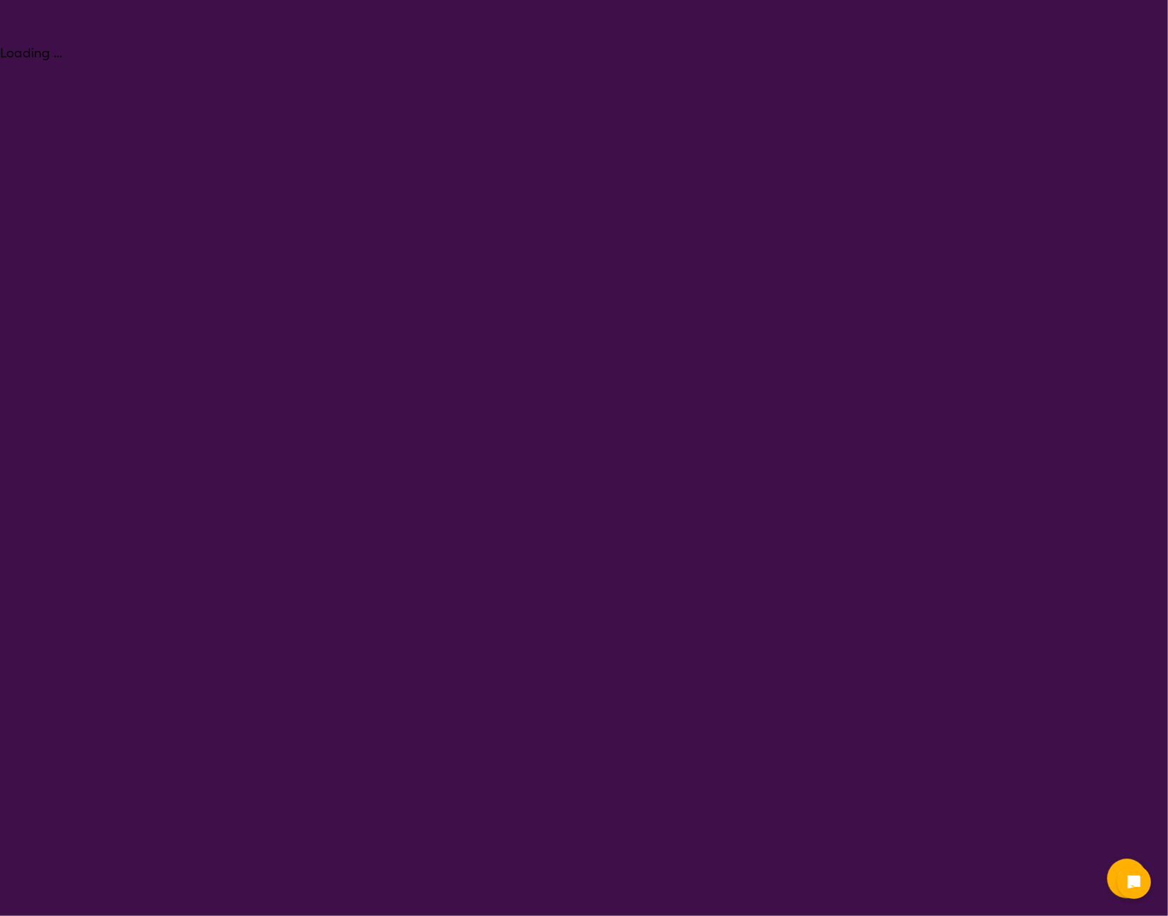
select select "[MEDICAL_DATA]"
select select "AG"
select select "[MEDICAL_DATA]"
select select "AG"
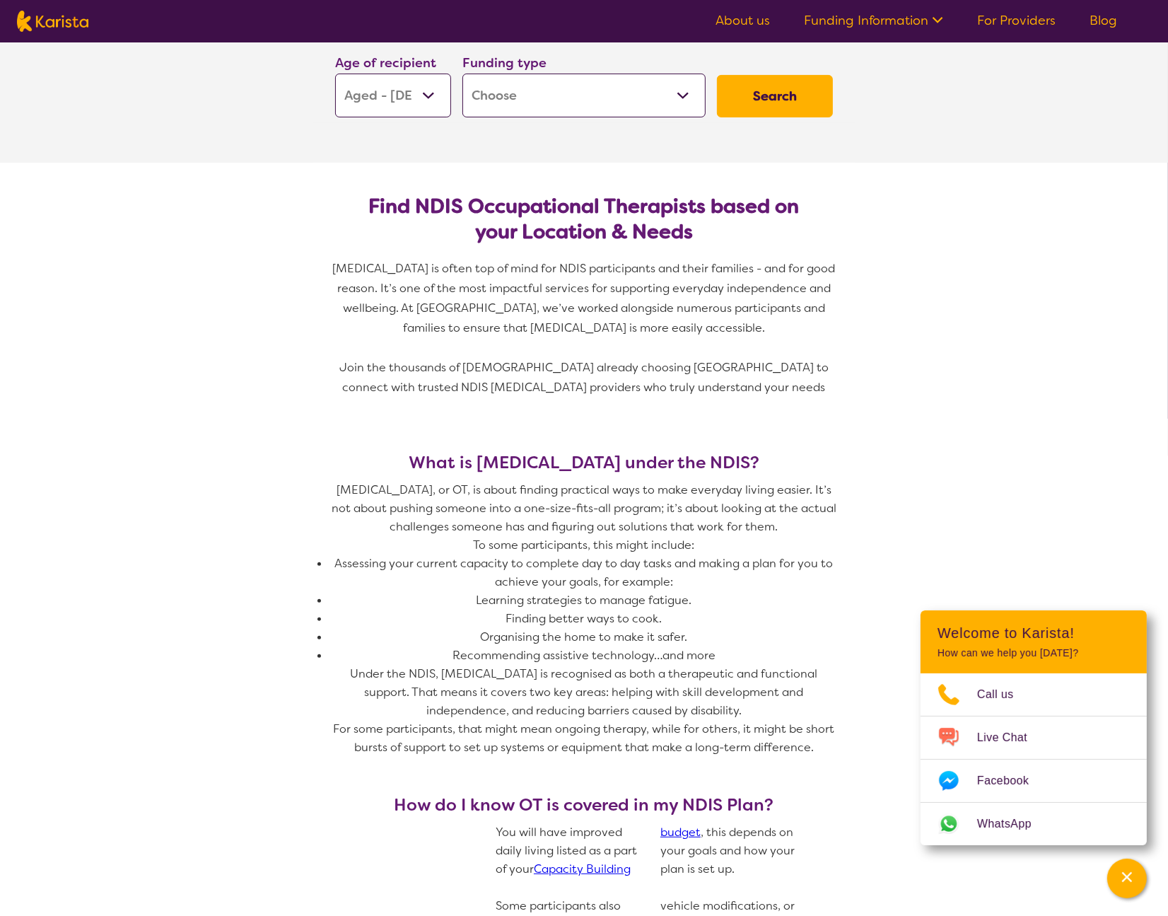
scroll to position [329, 0]
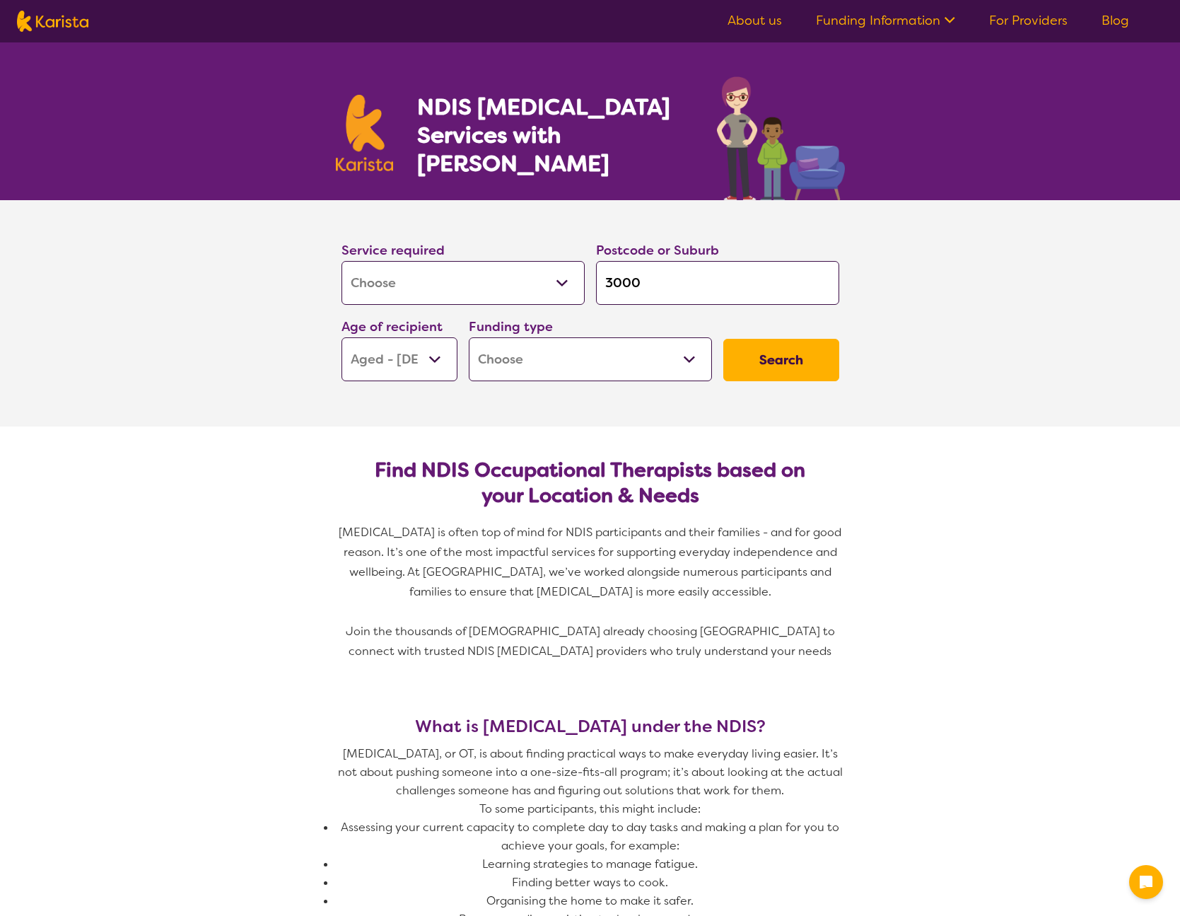
select select "[MEDICAL_DATA]"
select select "AG"
select select "[MEDICAL_DATA]"
select select "AG"
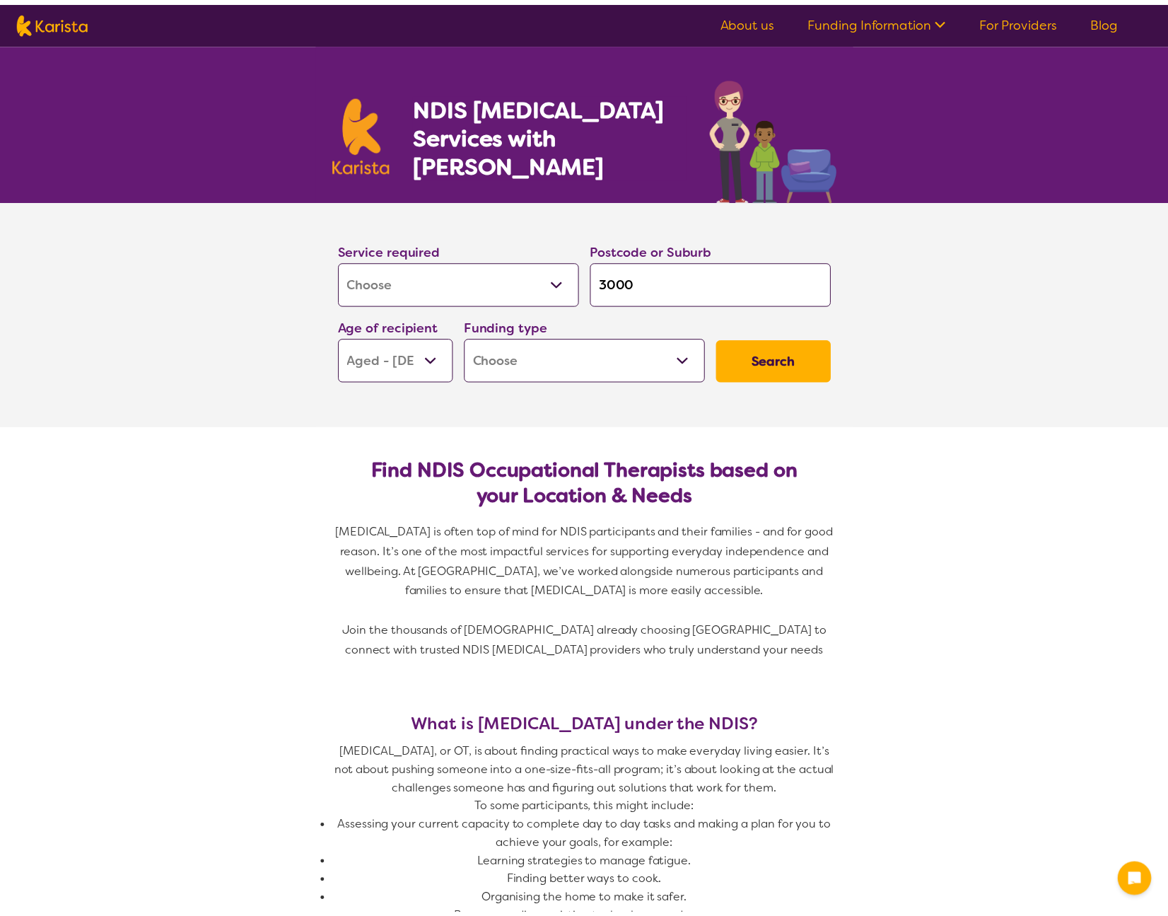
scroll to position [329, 0]
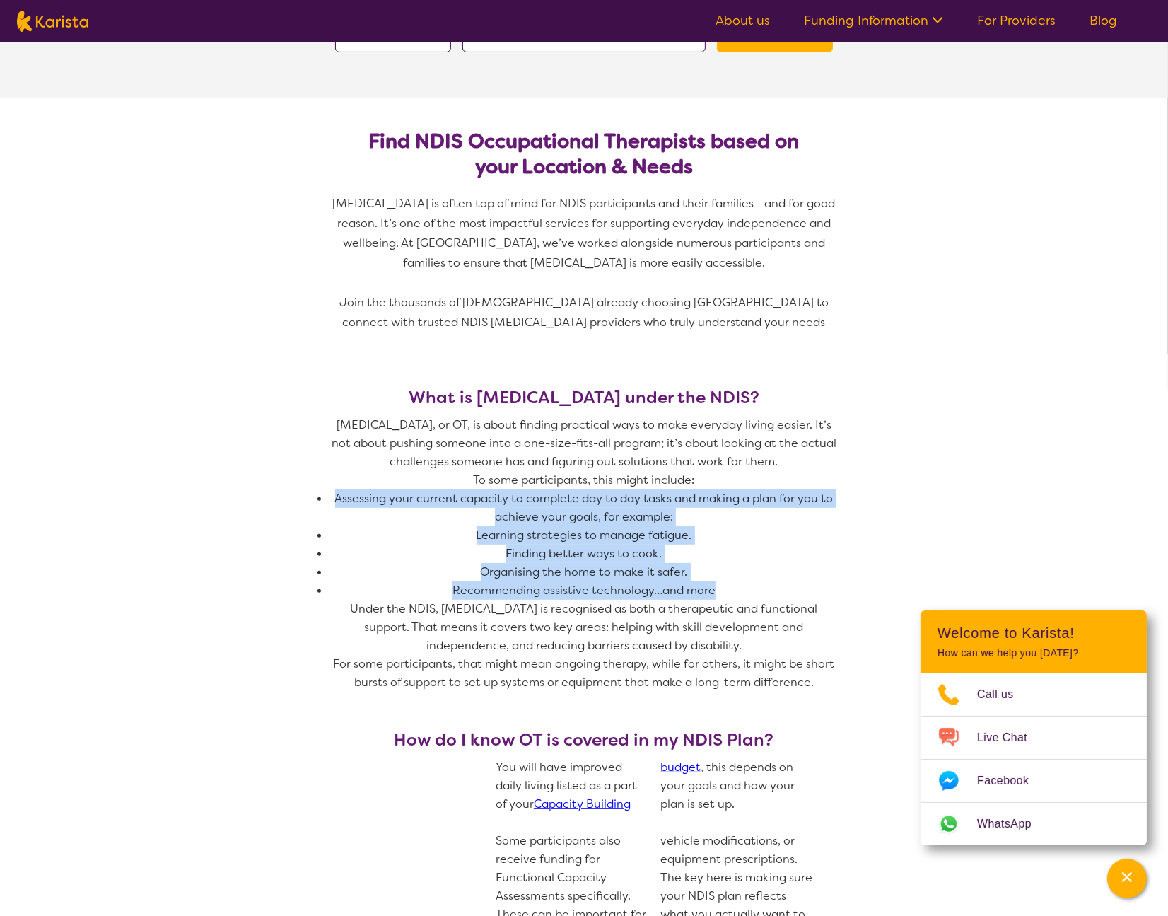
drag, startPoint x: 338, startPoint y: 492, endPoint x: 723, endPoint y: 589, distance: 397.3
click at [723, 589] on ul "Assessing your current capacity to complete day to day tasks and making a plan …" at bounding box center [583, 544] width 509 height 110
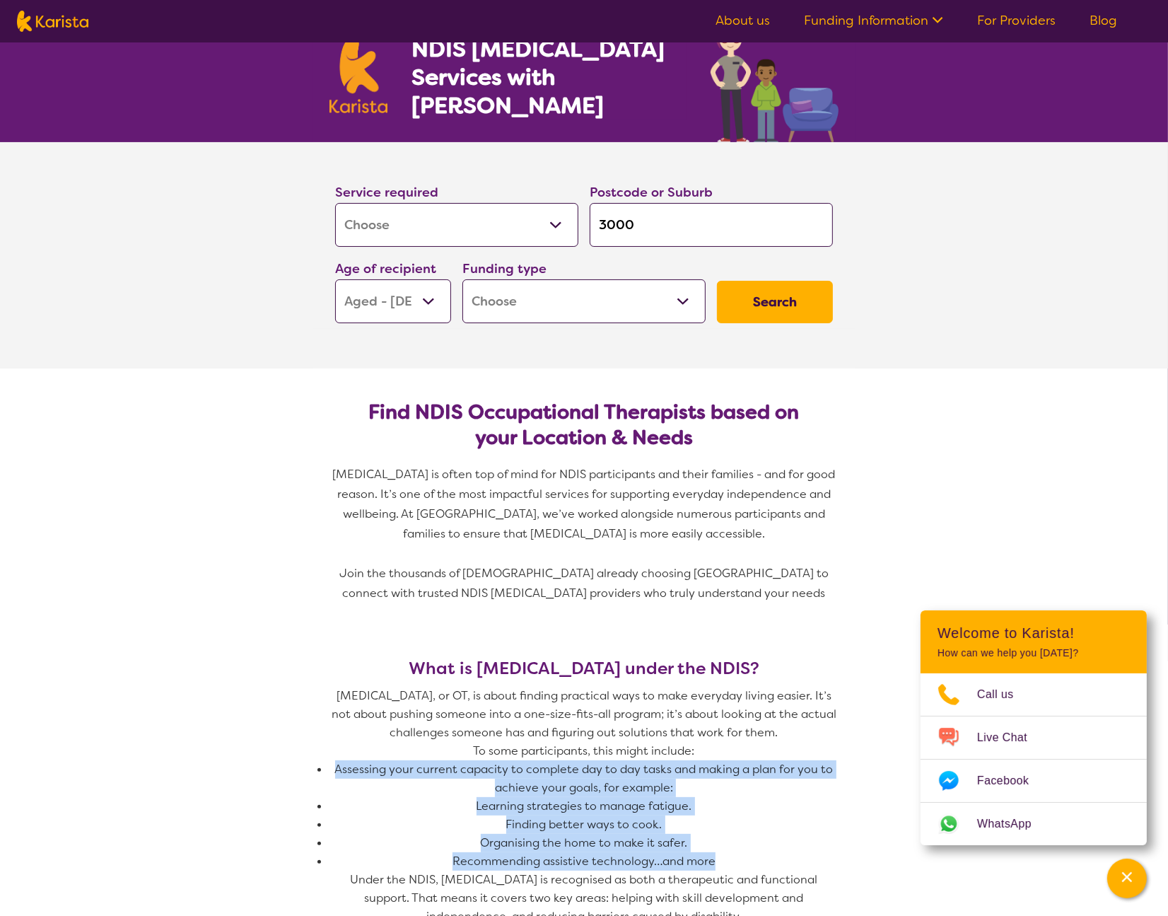
scroll to position [0, 0]
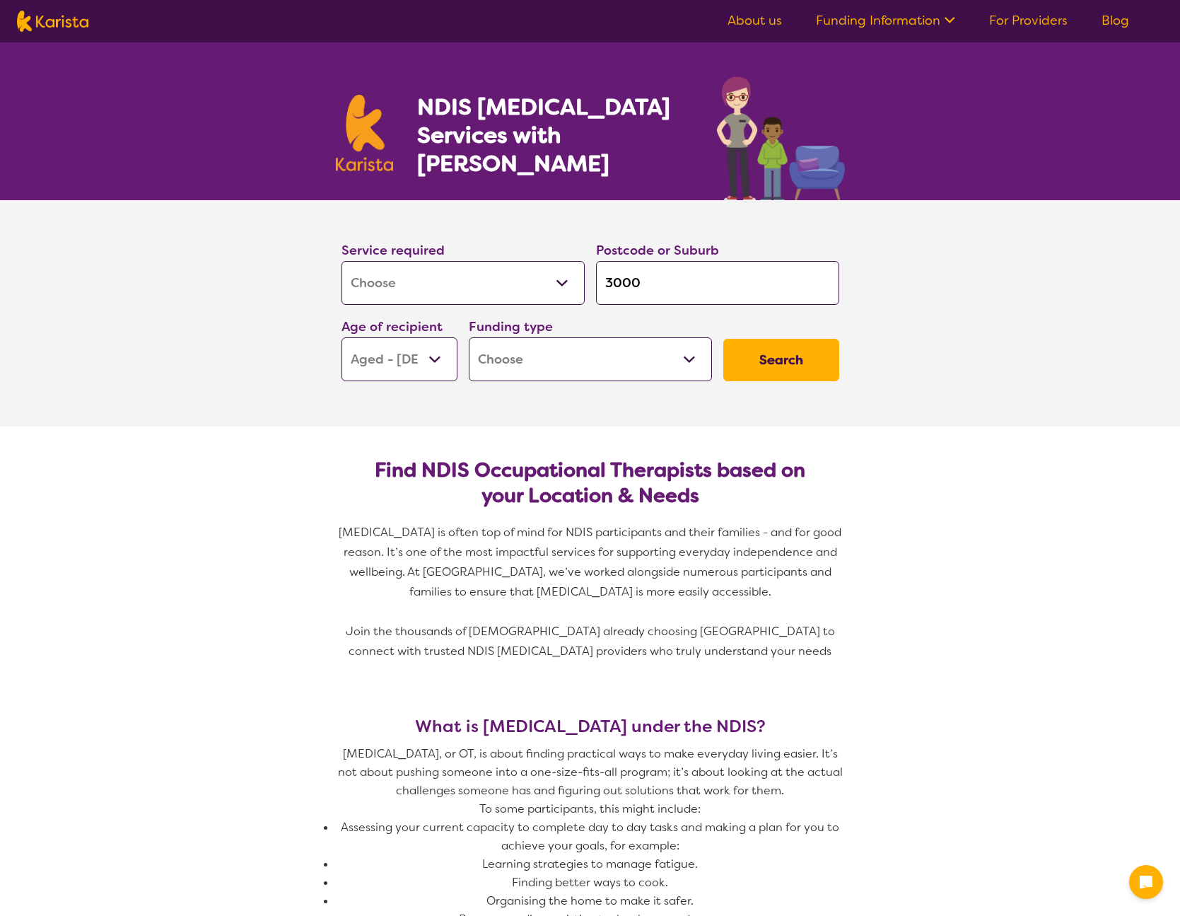
select select "[MEDICAL_DATA]"
select select "AG"
select select "[MEDICAL_DATA]"
select select "AG"
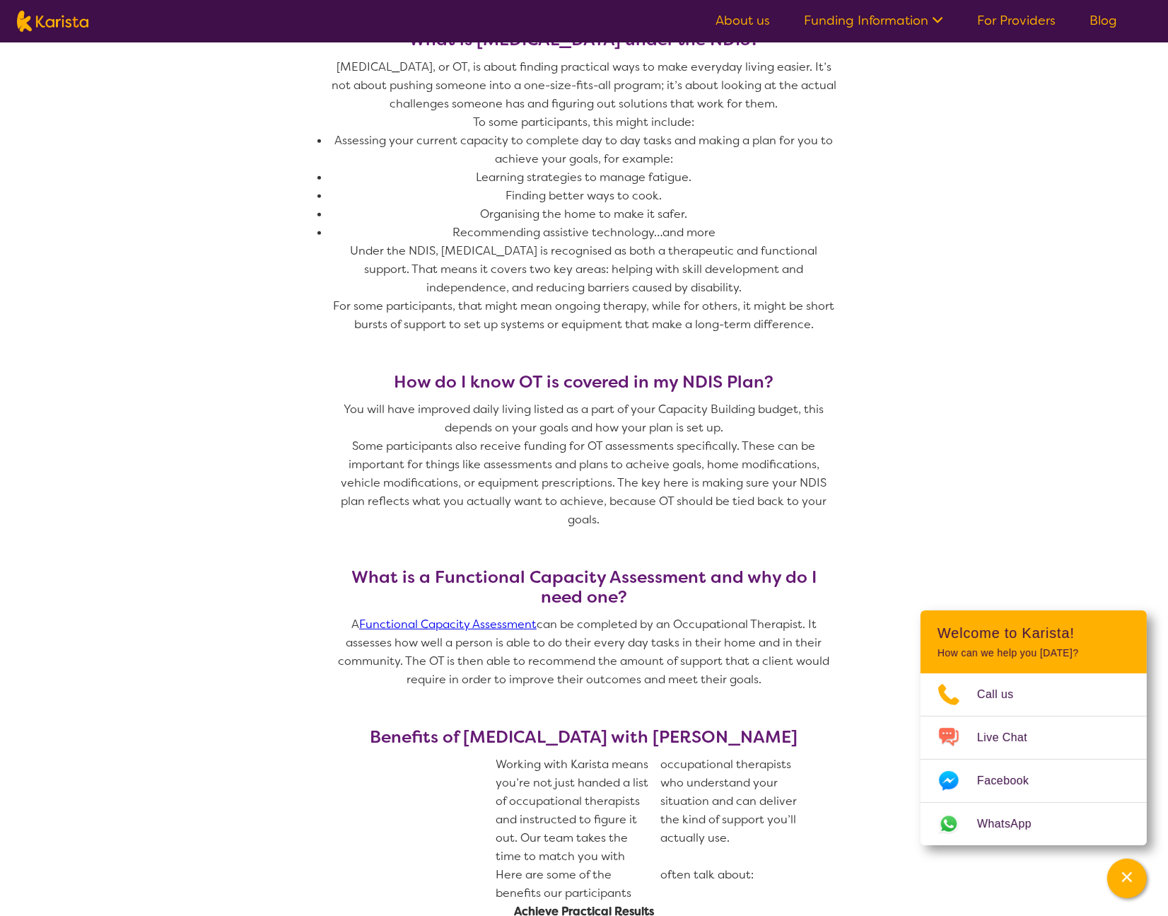
scroll to position [745, 0]
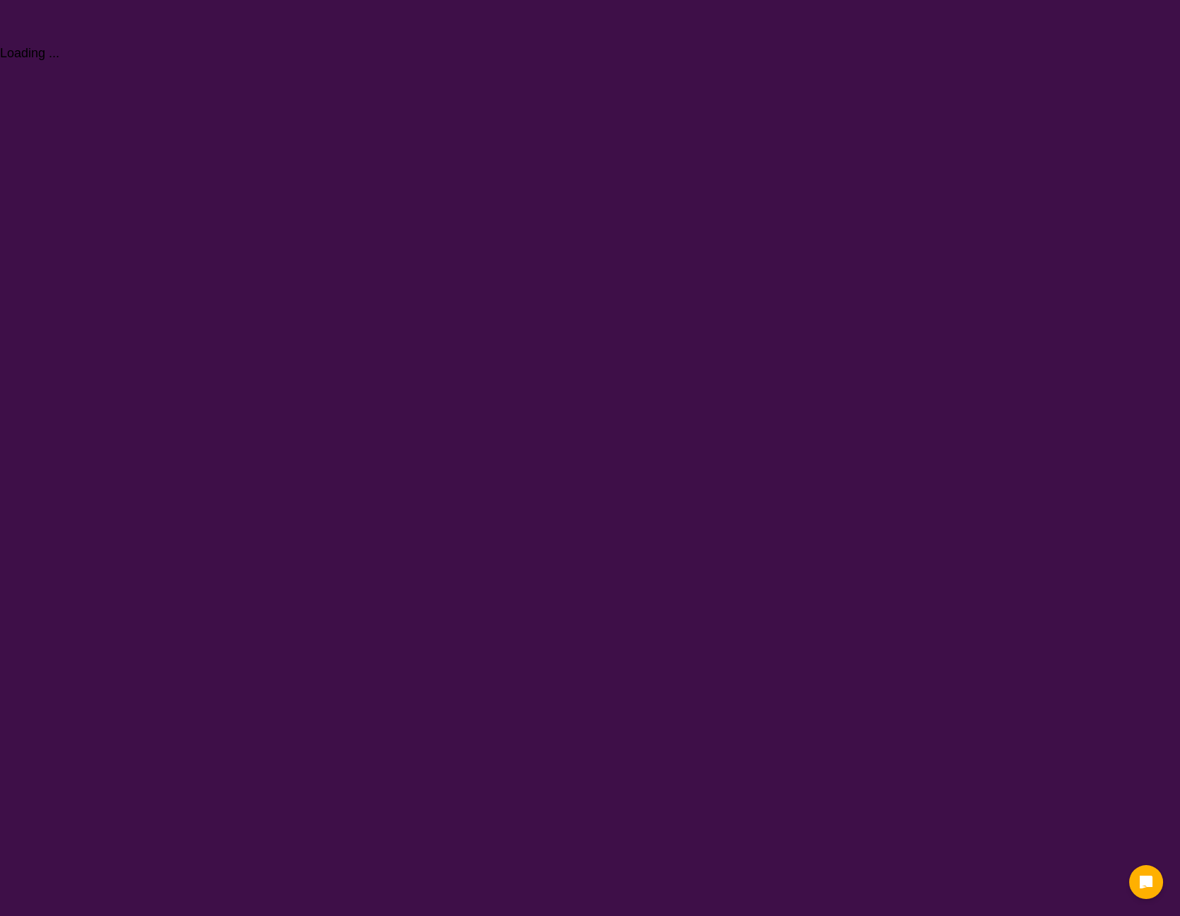
select select "[MEDICAL_DATA]"
select select "AG"
select select "[MEDICAL_DATA]"
select select "AG"
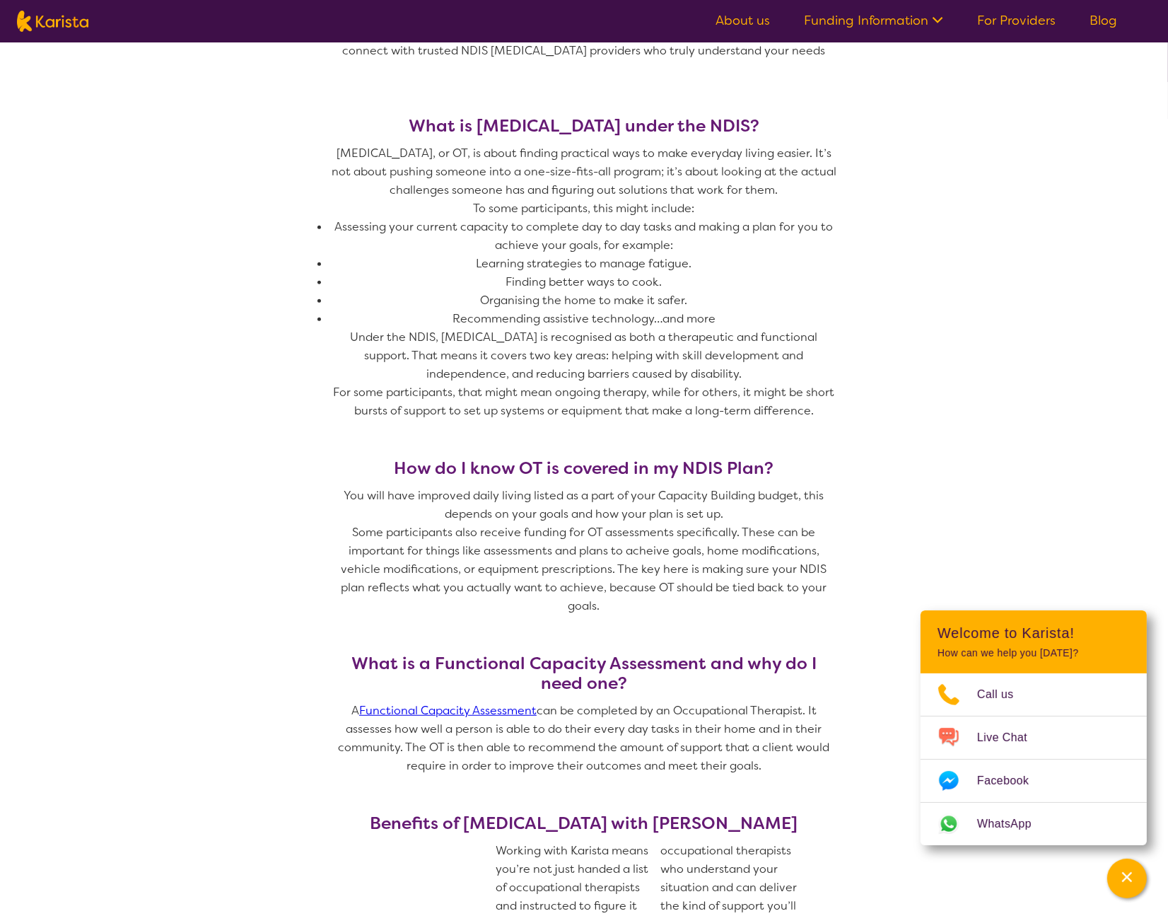
scroll to position [515, 0]
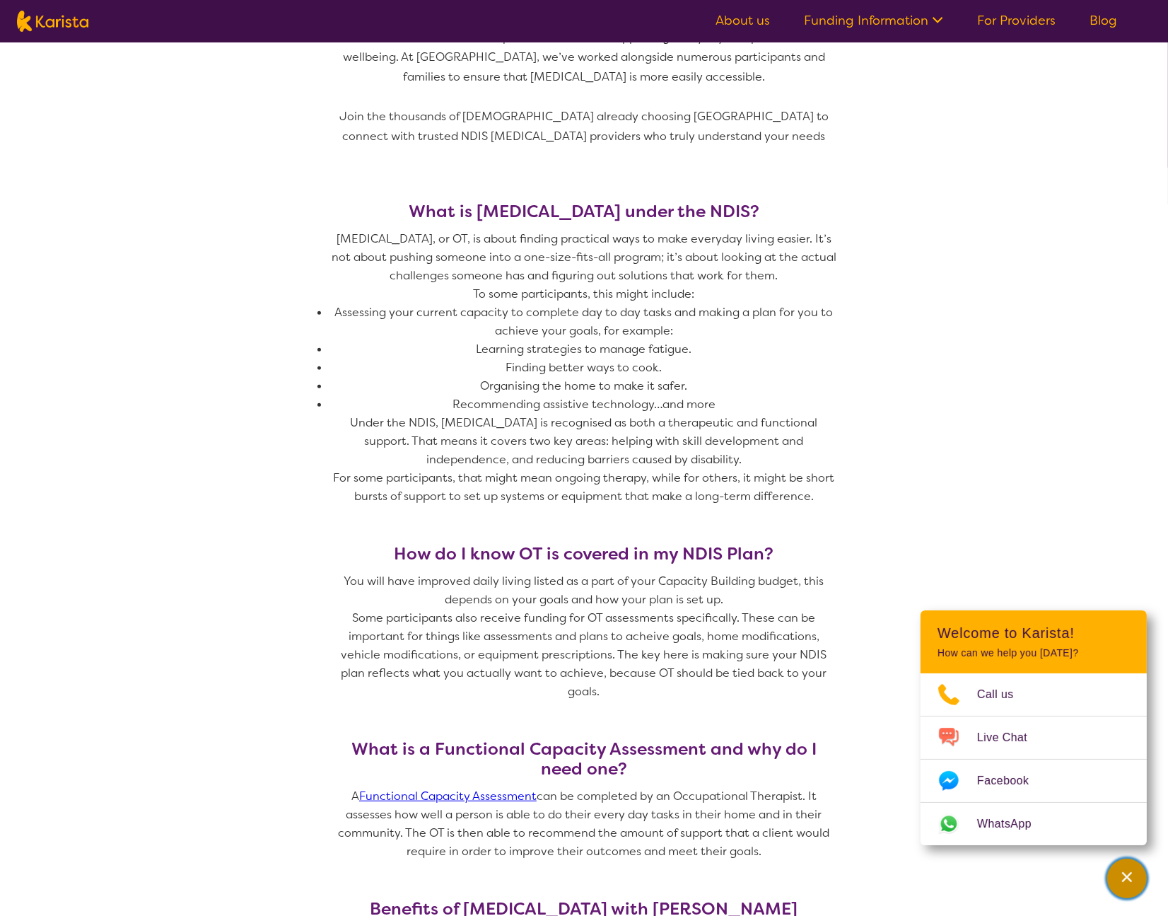
click at [1138, 883] on div "Channel Menu" at bounding box center [1127, 878] width 28 height 31
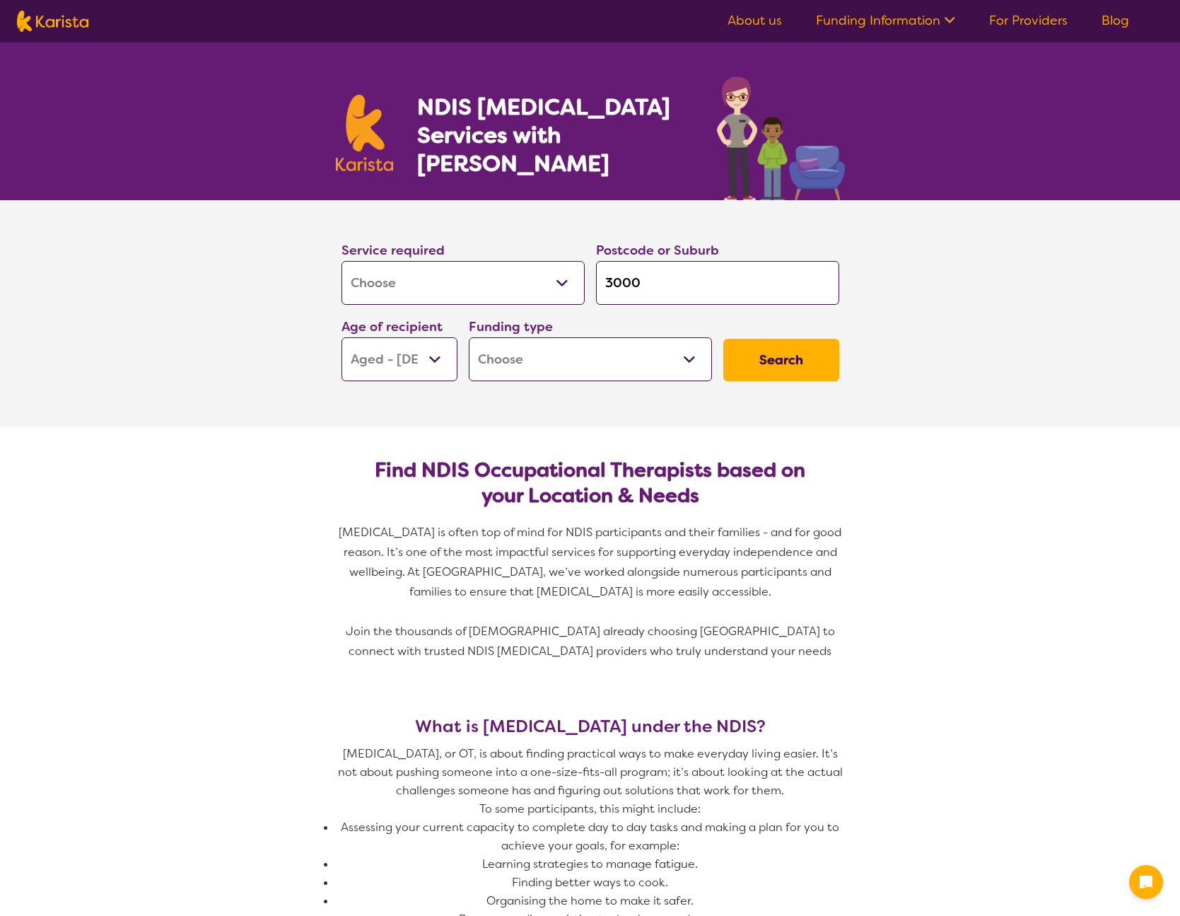
select select "[MEDICAL_DATA]"
select select "AG"
select select "[MEDICAL_DATA]"
select select "AG"
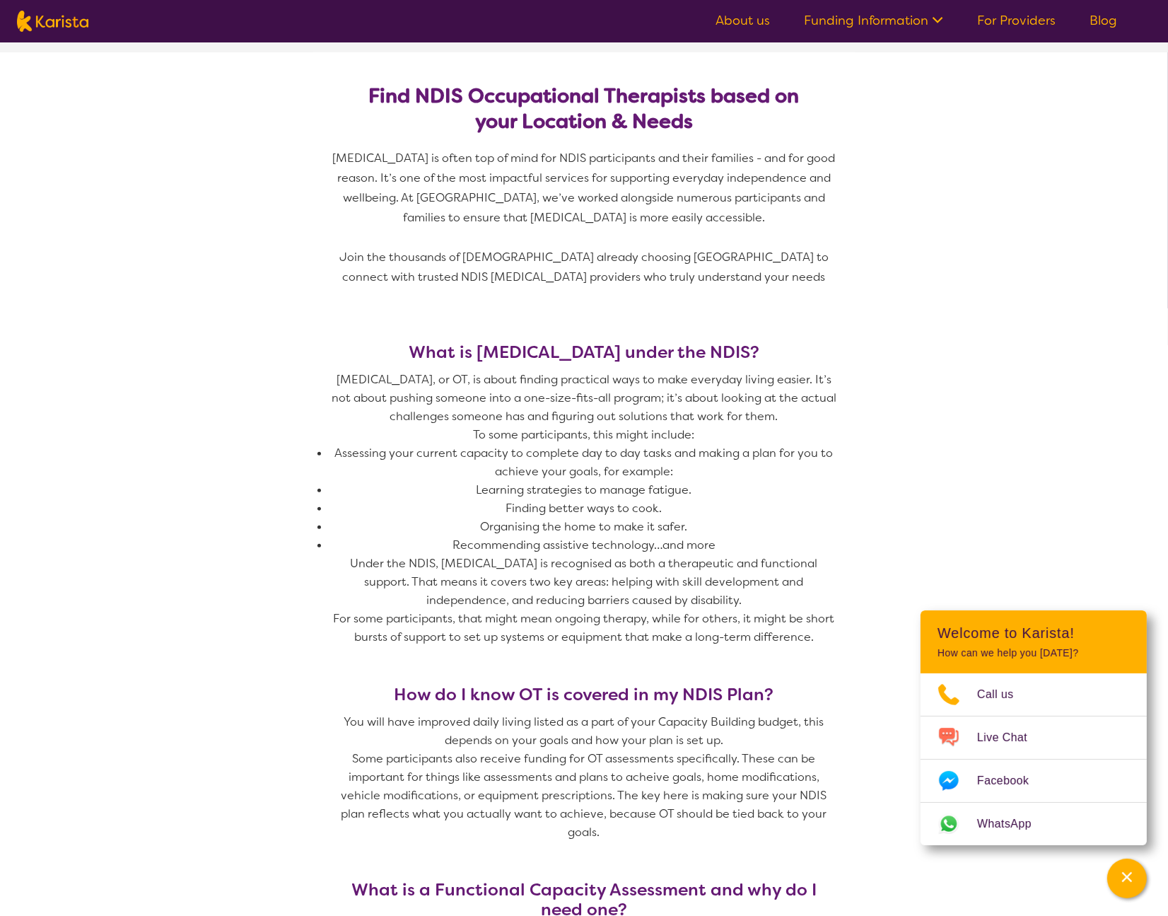
scroll to position [373, 0]
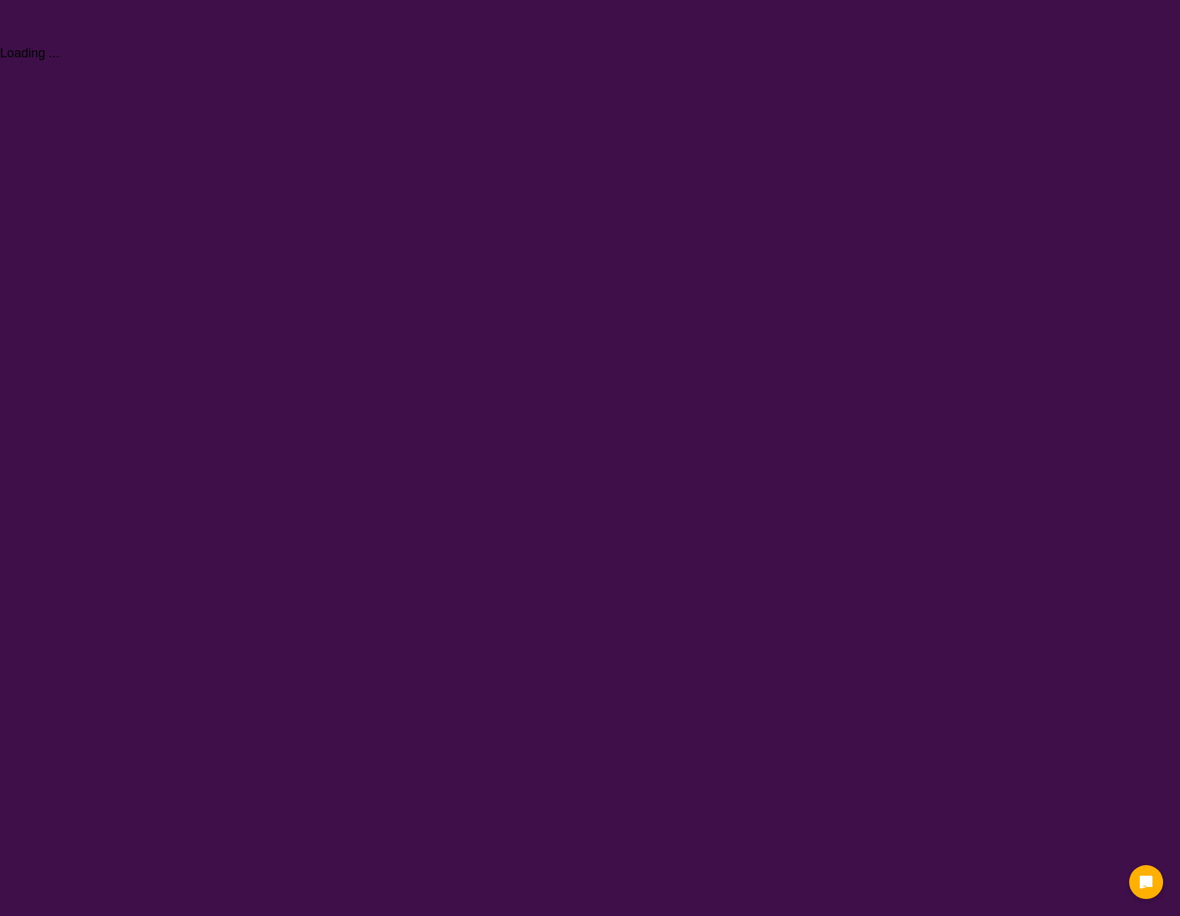
select select "[MEDICAL_DATA]"
select select "AG"
select select "[MEDICAL_DATA]"
select select "AG"
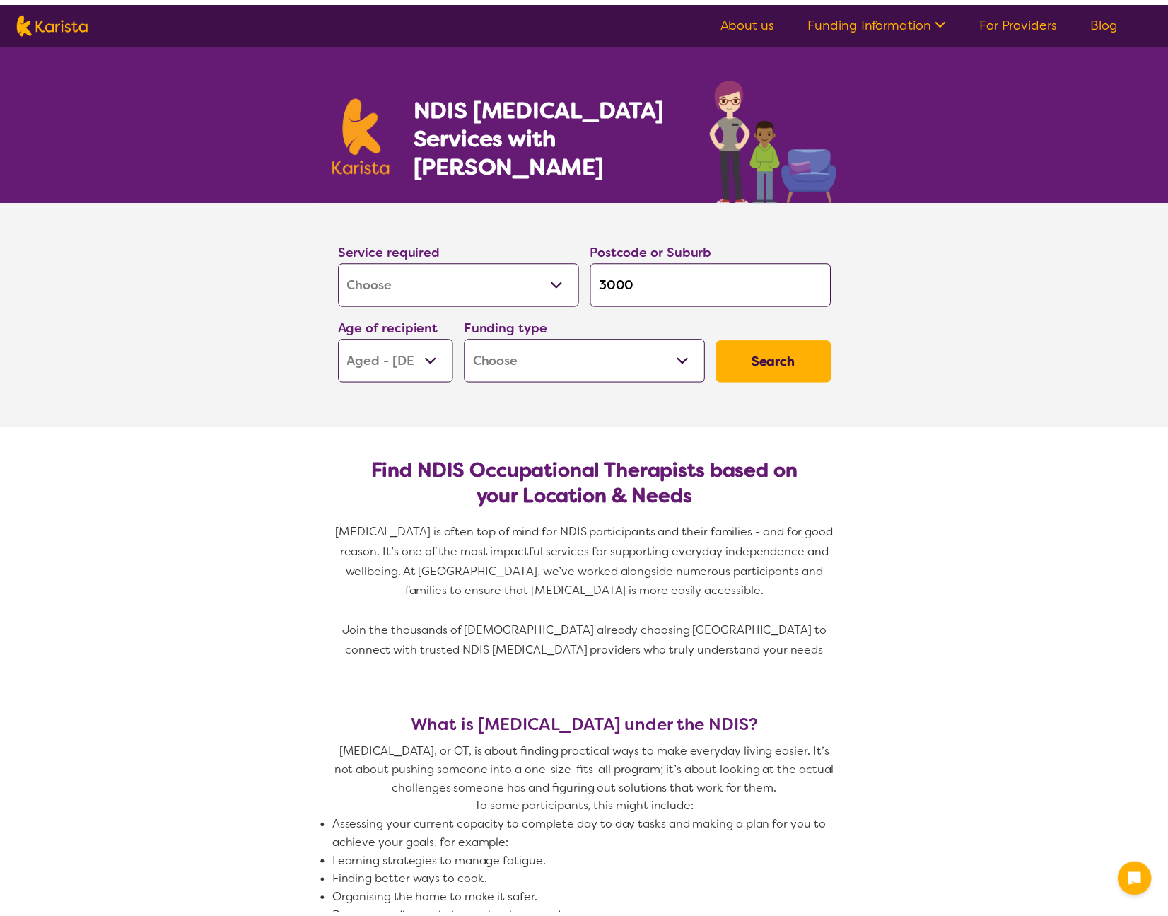
scroll to position [373, 0]
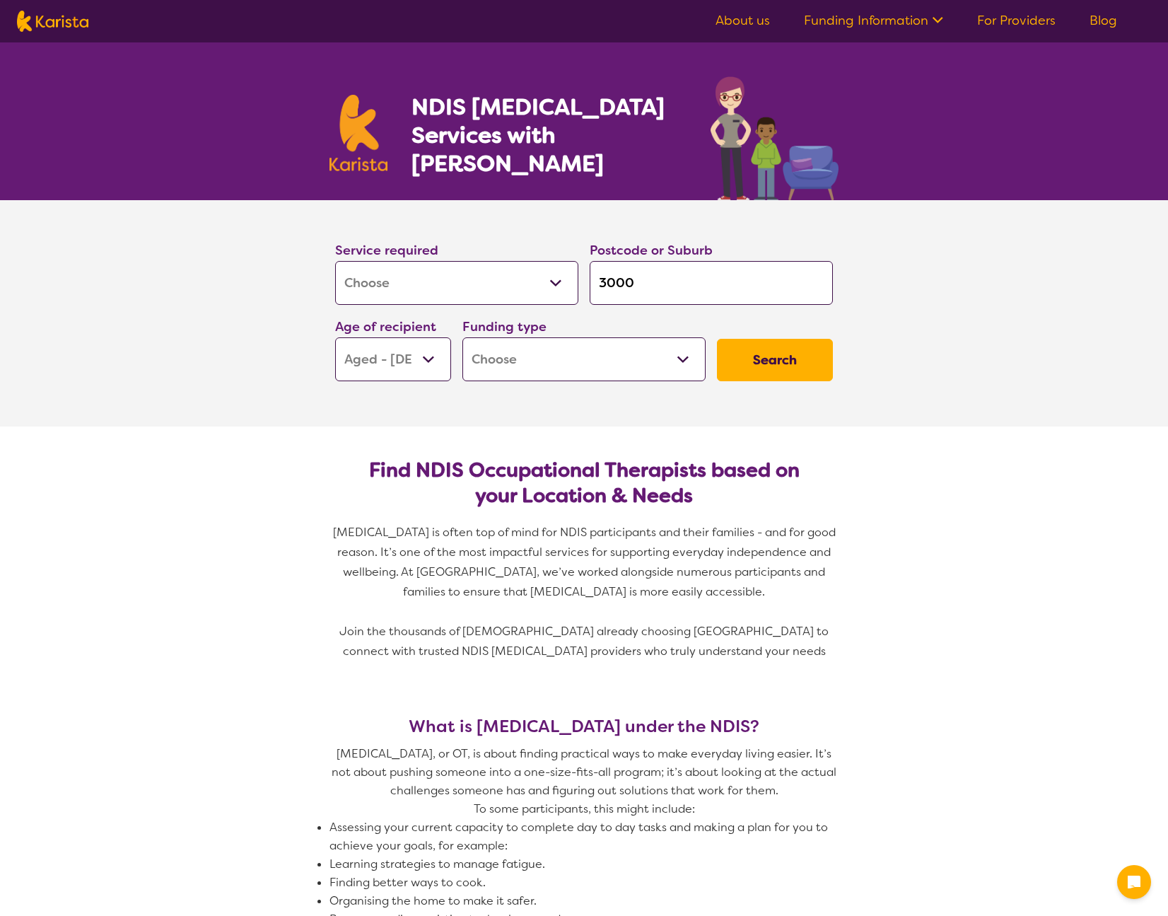
select select "[MEDICAL_DATA]"
select select "AG"
select select "[MEDICAL_DATA]"
select select "AG"
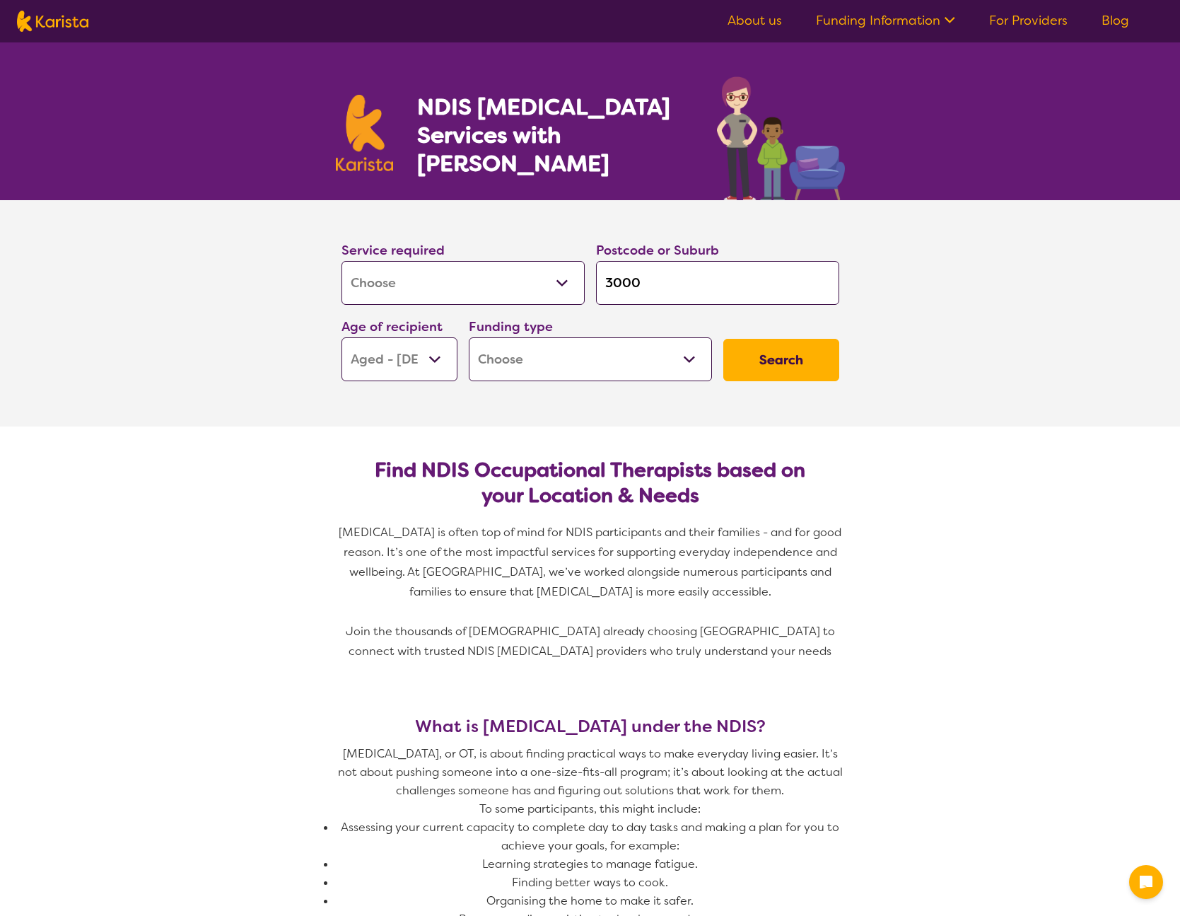
select select "[MEDICAL_DATA]"
select select "AG"
select select "[MEDICAL_DATA]"
select select "AG"
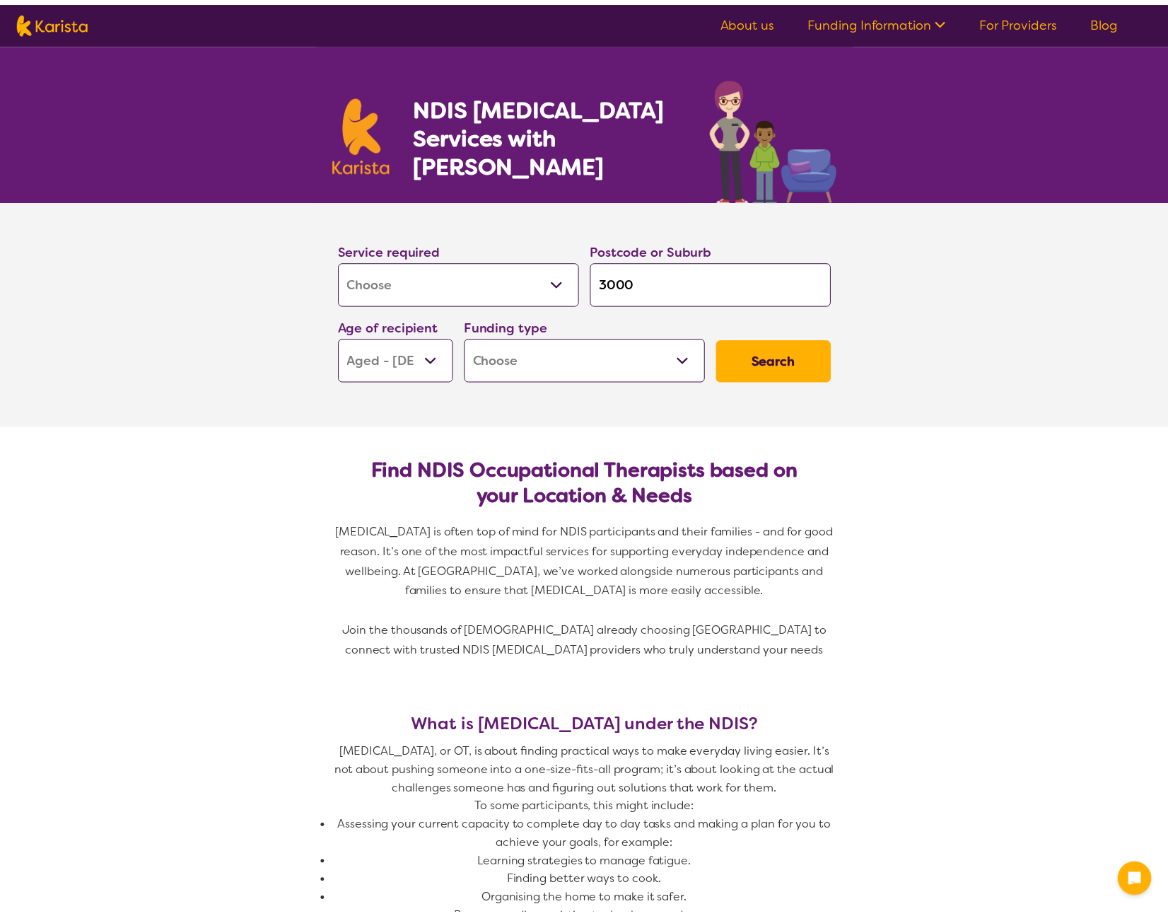
scroll to position [373, 0]
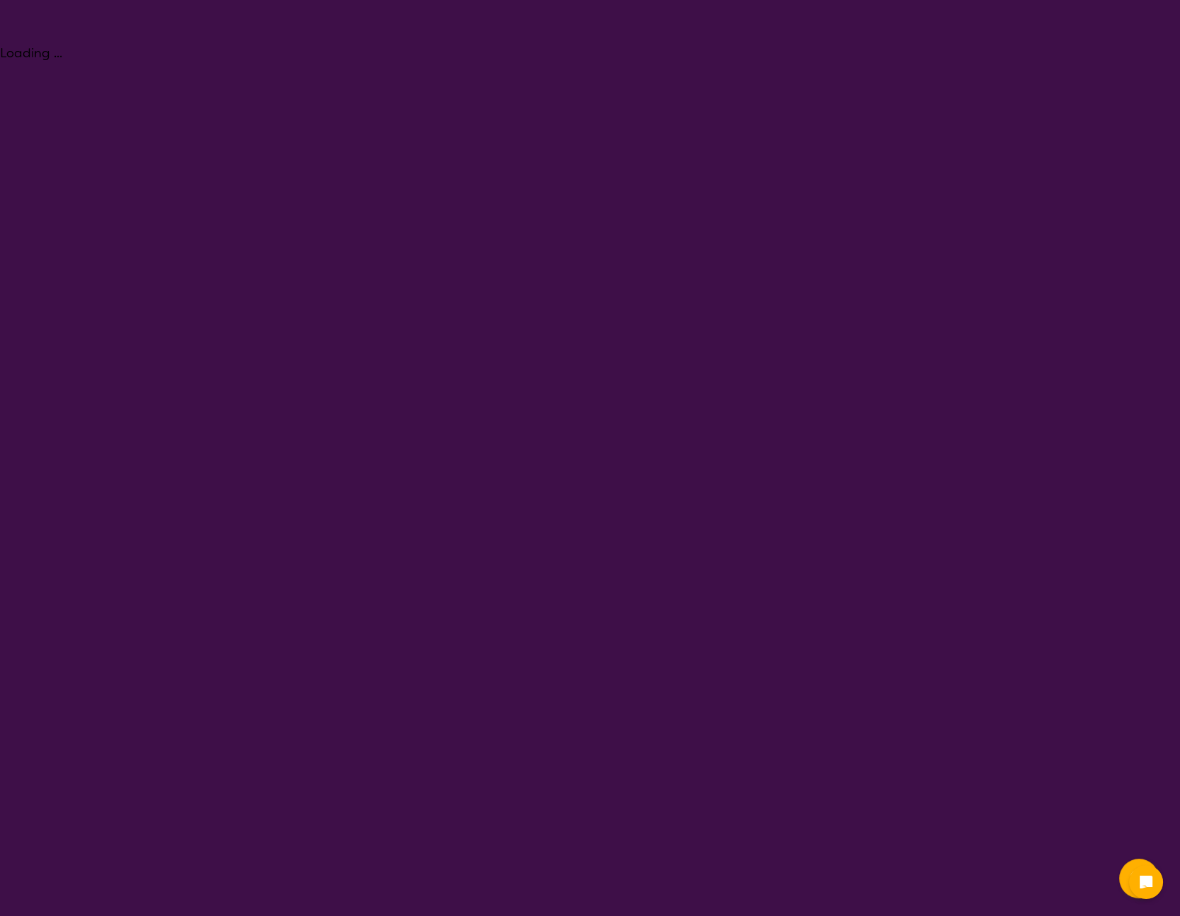
select select "[MEDICAL_DATA]"
select select "AG"
select select "[MEDICAL_DATA]"
select select "AG"
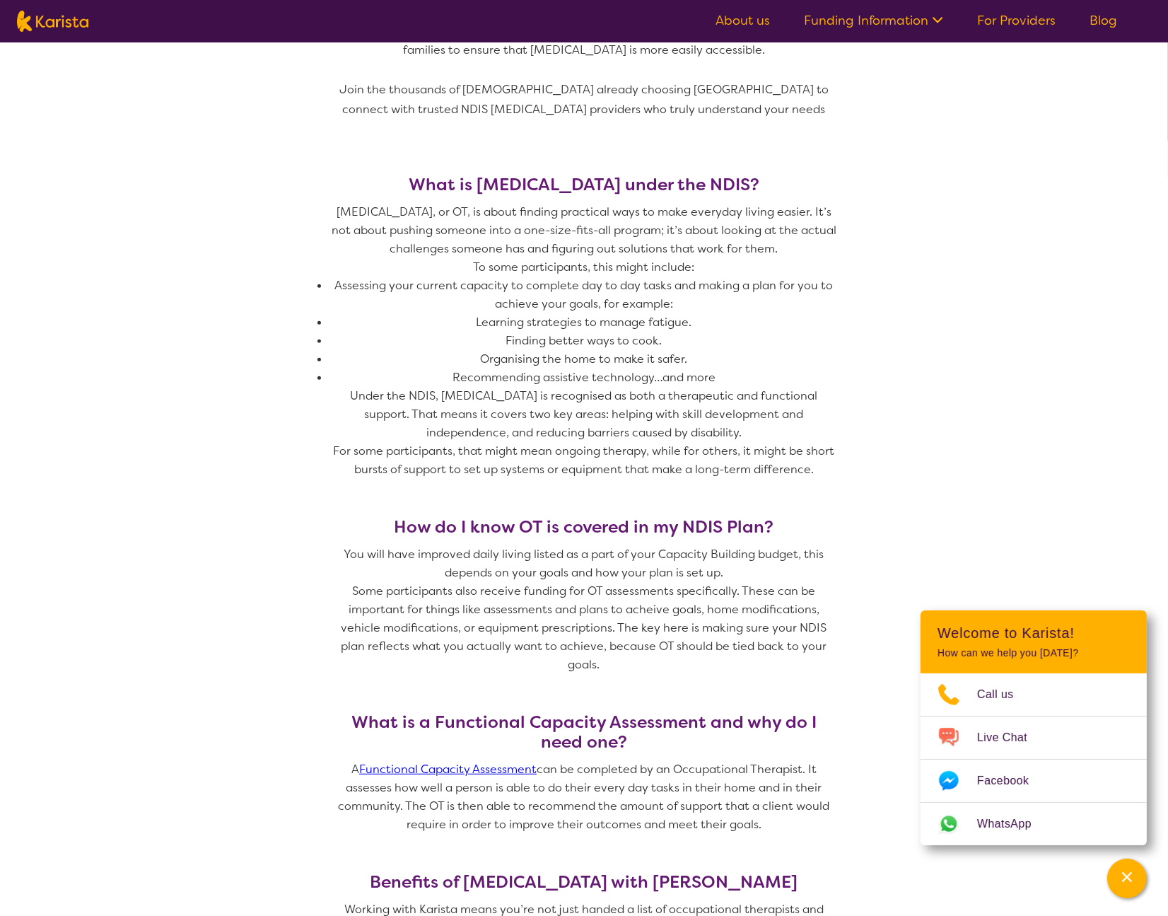
scroll to position [542, 0]
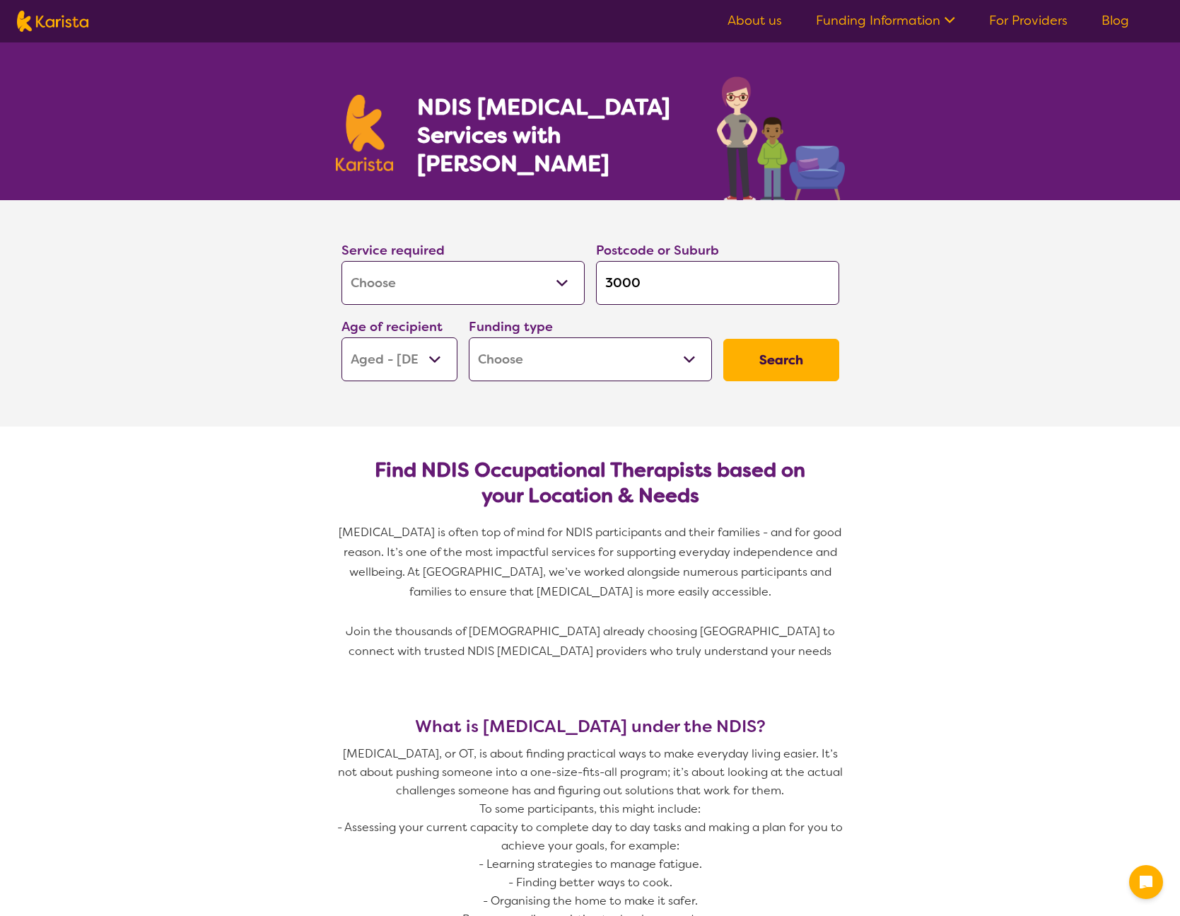
select select "[MEDICAL_DATA]"
select select "AG"
select select "[MEDICAL_DATA]"
select select "AG"
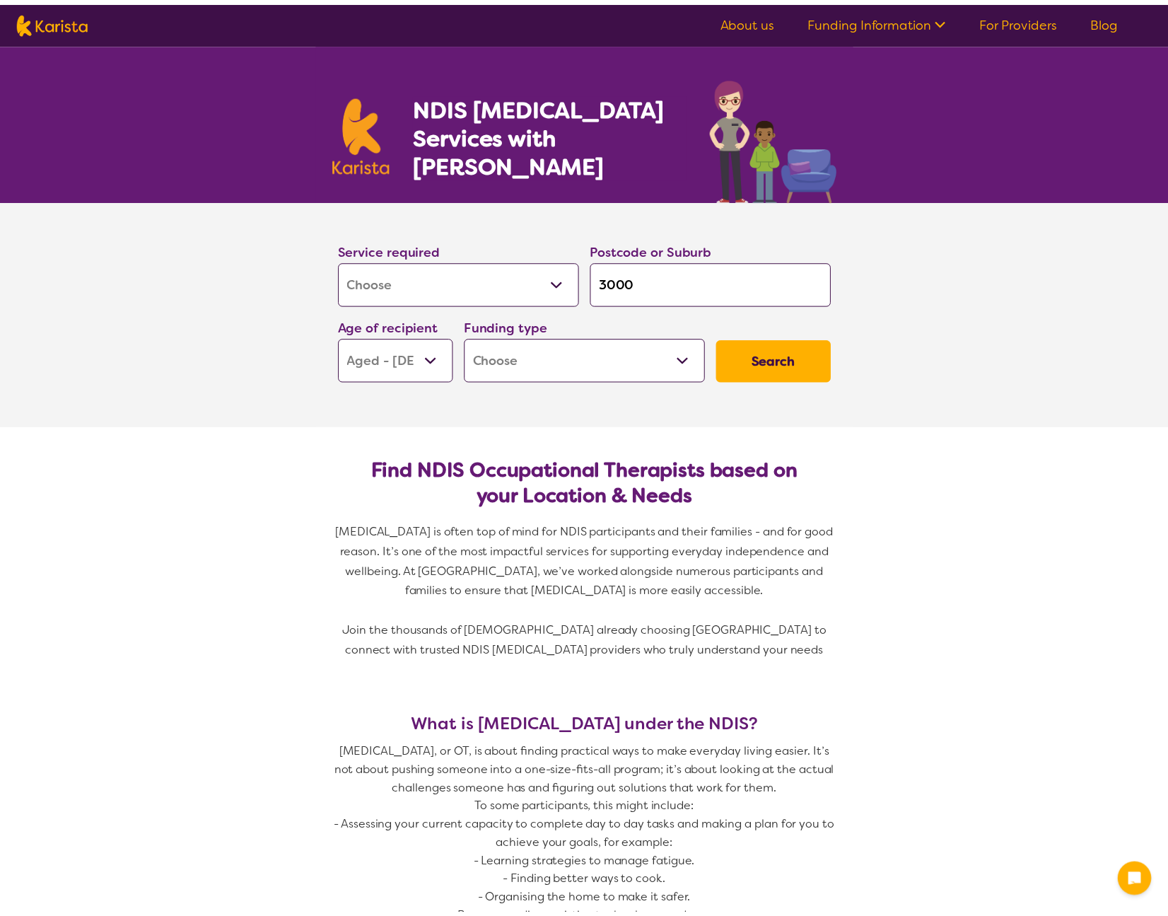
scroll to position [540, 0]
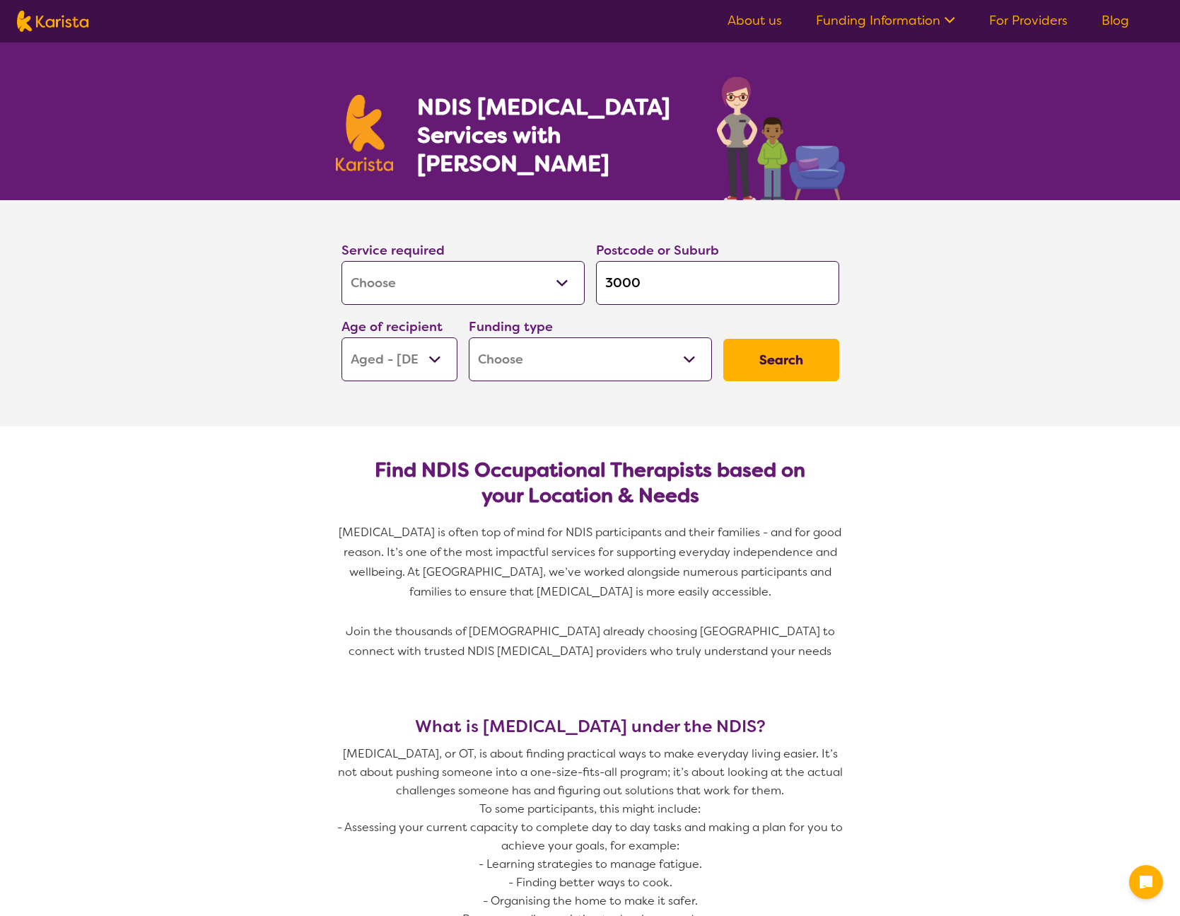
select select "[MEDICAL_DATA]"
select select "AG"
select select "[MEDICAL_DATA]"
select select "AG"
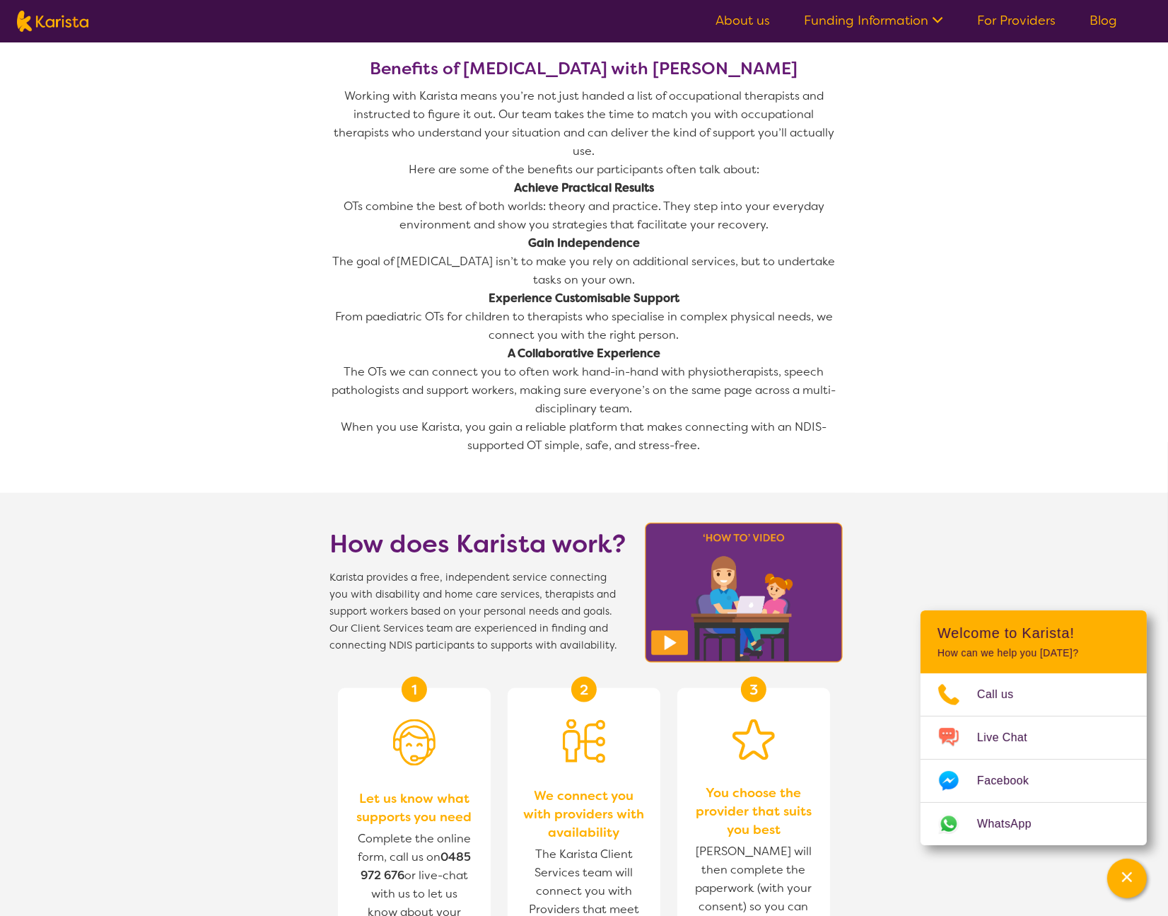
scroll to position [1183, 0]
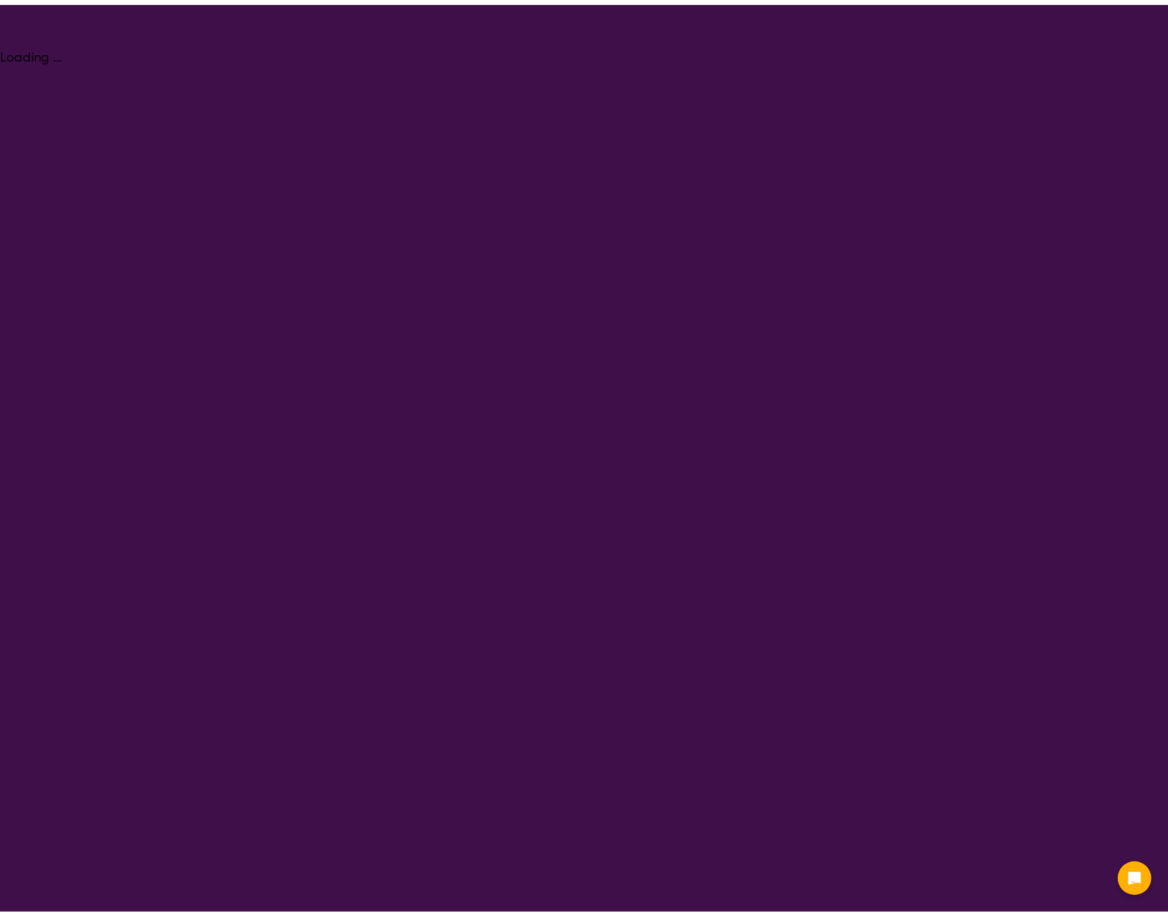
scroll to position [1182, 0]
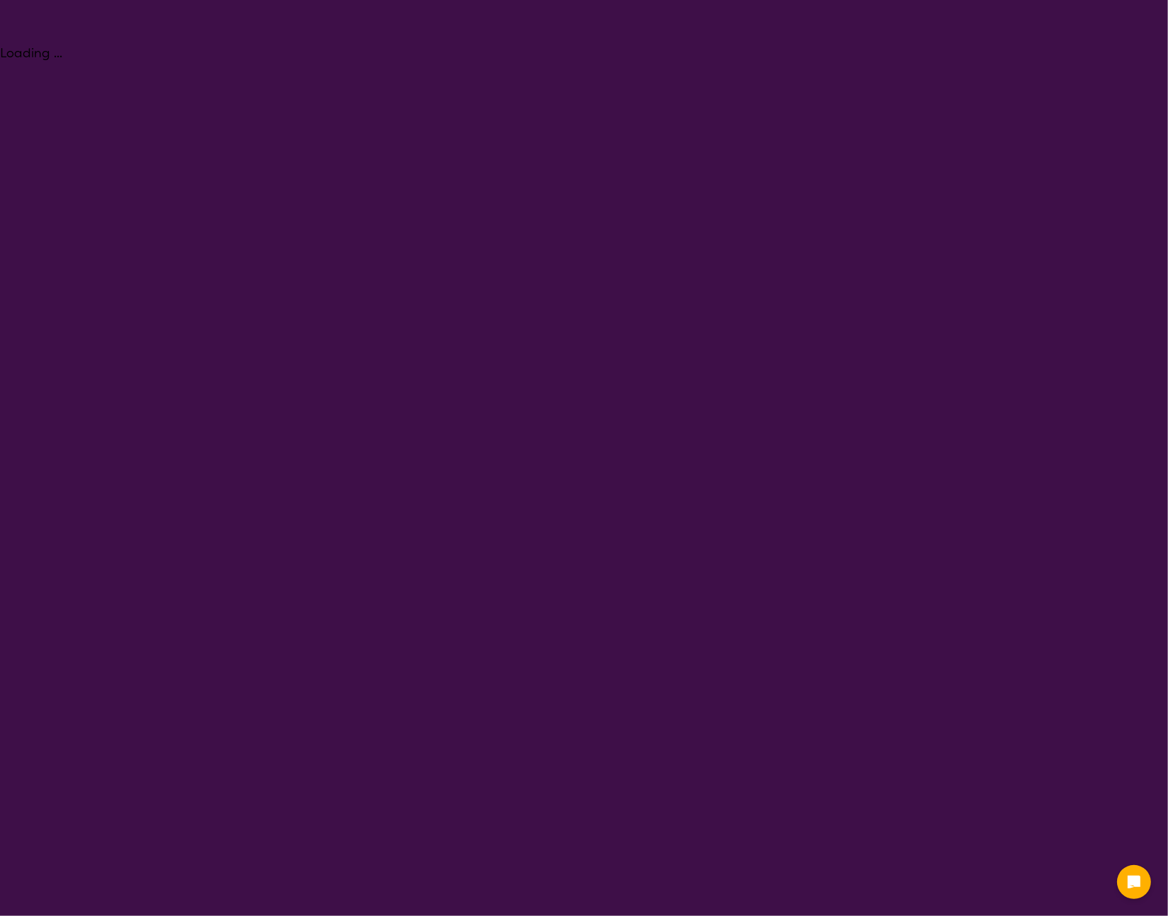
select select "[MEDICAL_DATA]"
select select "AG"
select select "[MEDICAL_DATA]"
select select "AG"
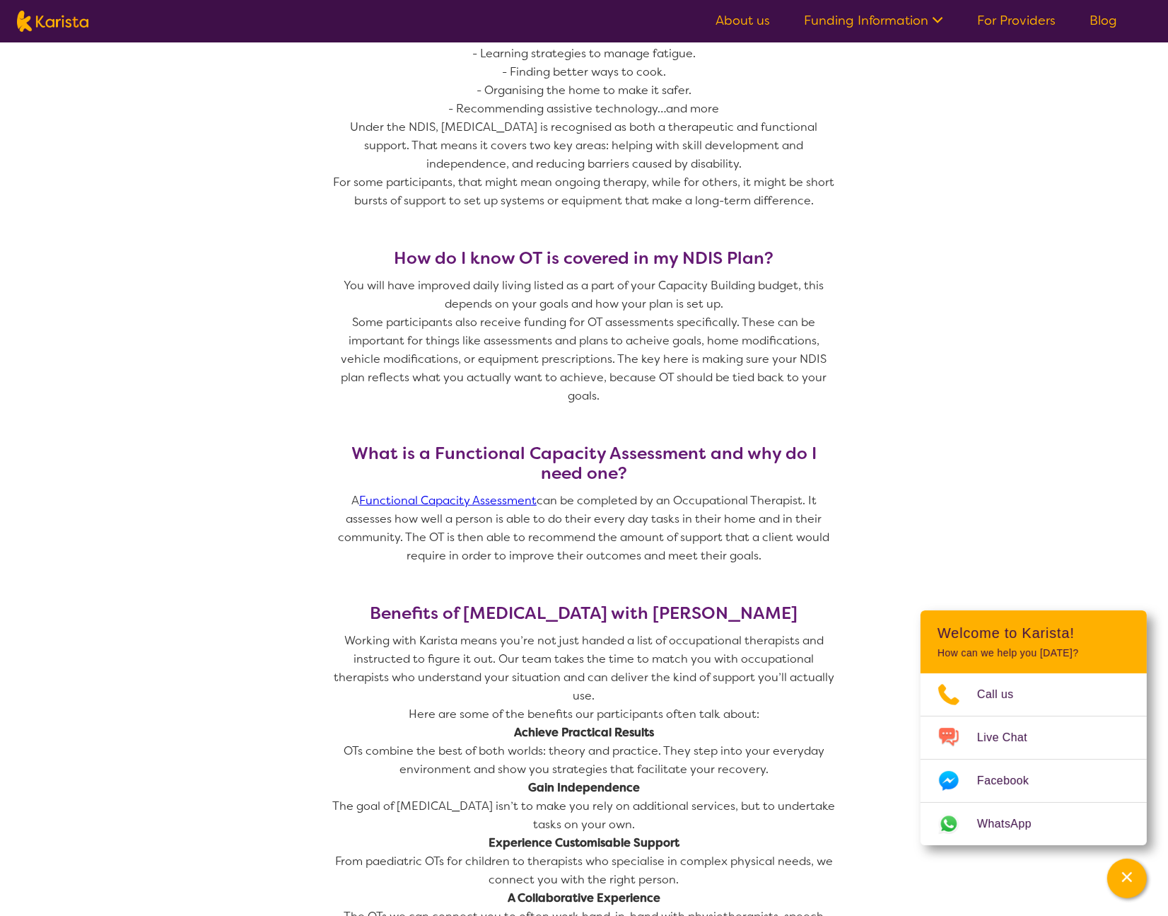
scroll to position [810, 0]
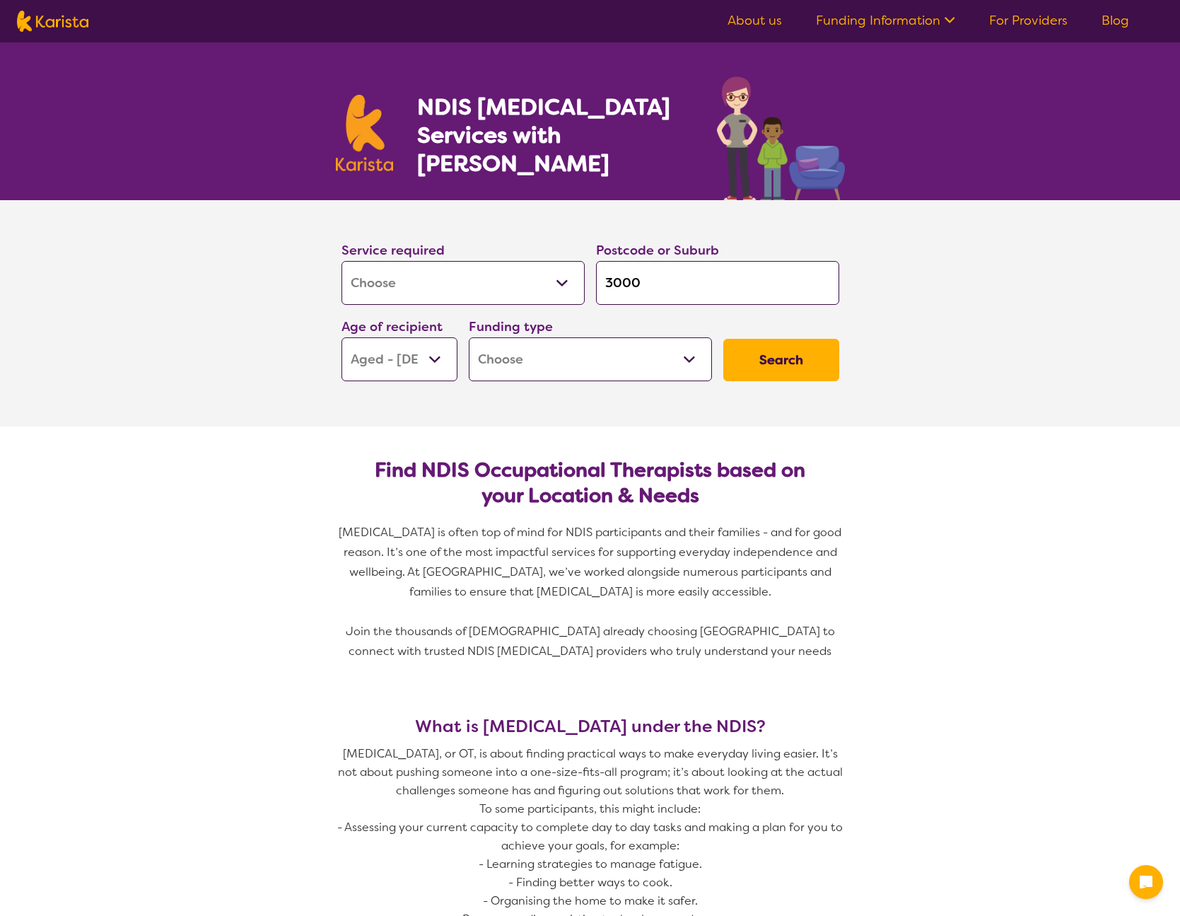
select select "[MEDICAL_DATA]"
select select "AG"
select select "[MEDICAL_DATA]"
select select "AG"
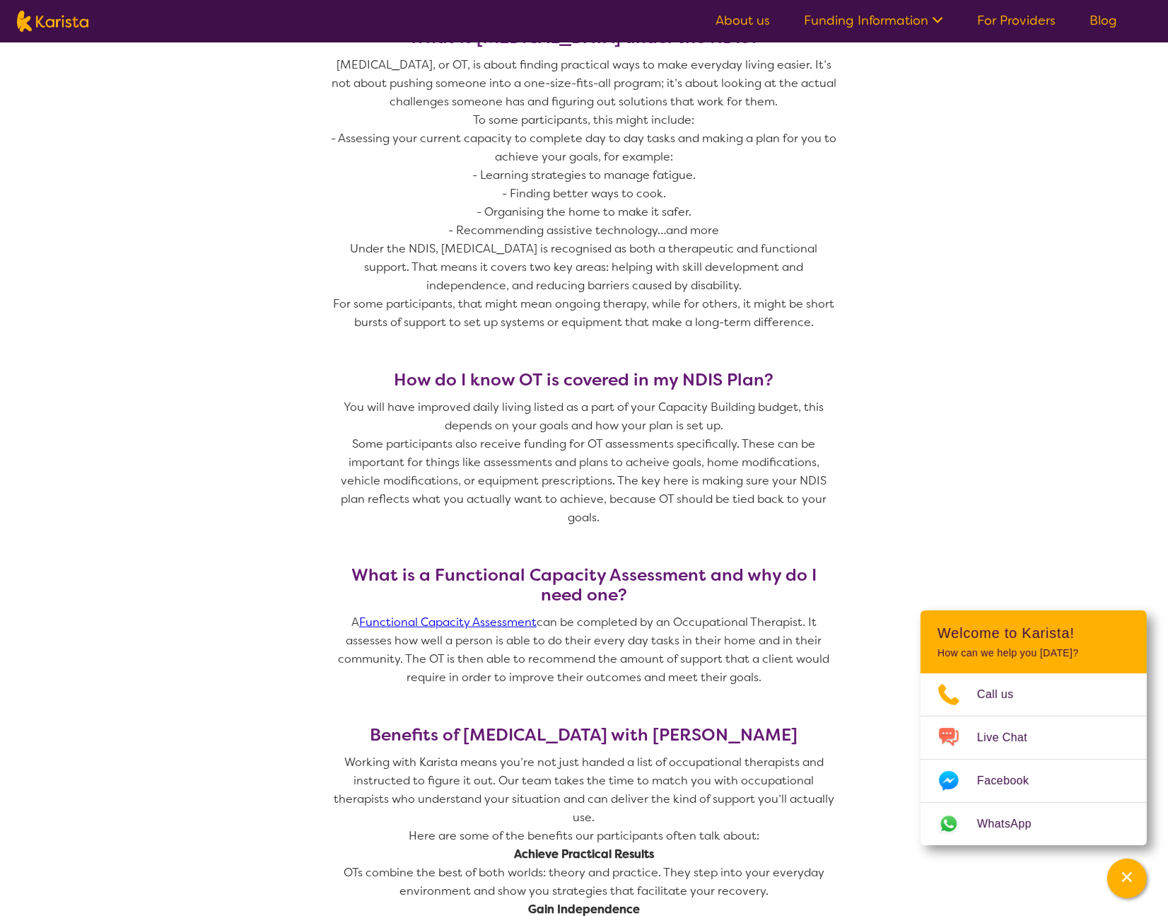
scroll to position [518, 0]
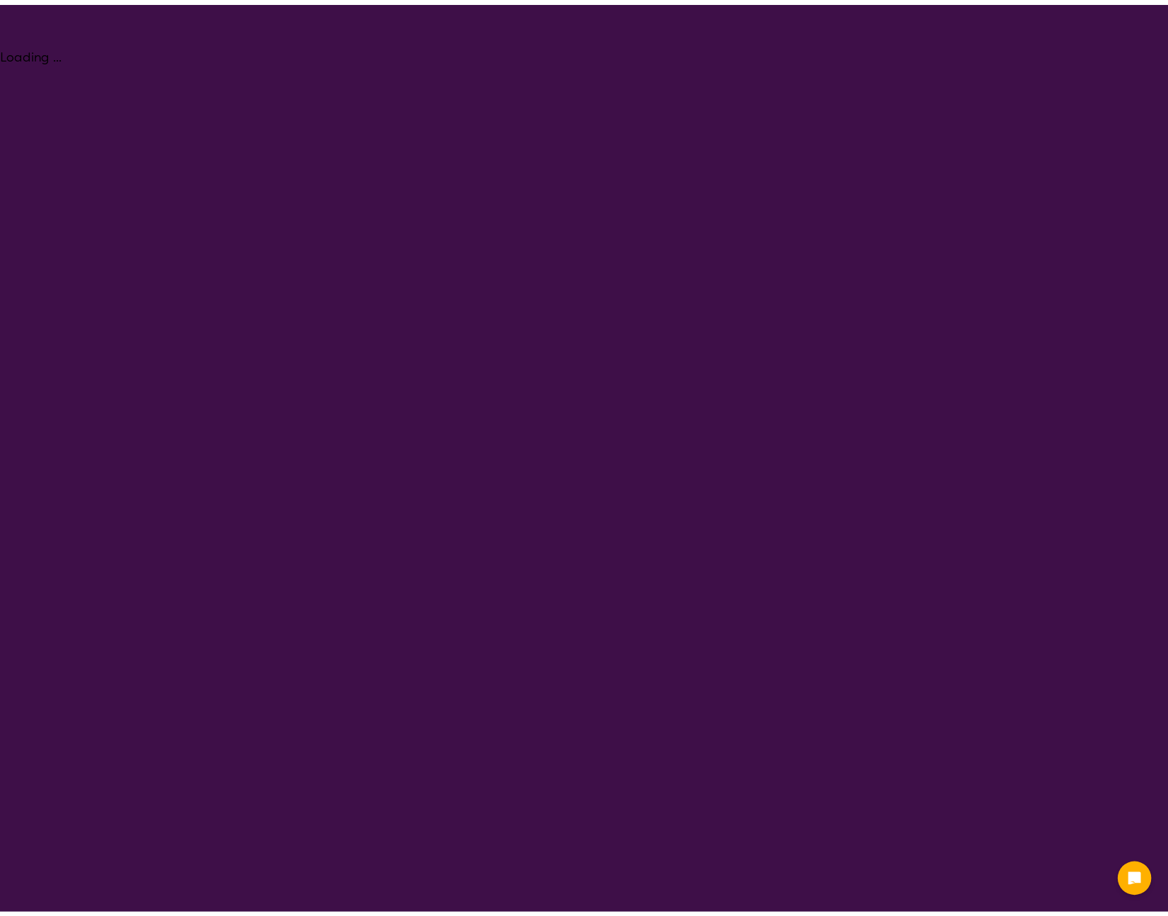
scroll to position [518, 0]
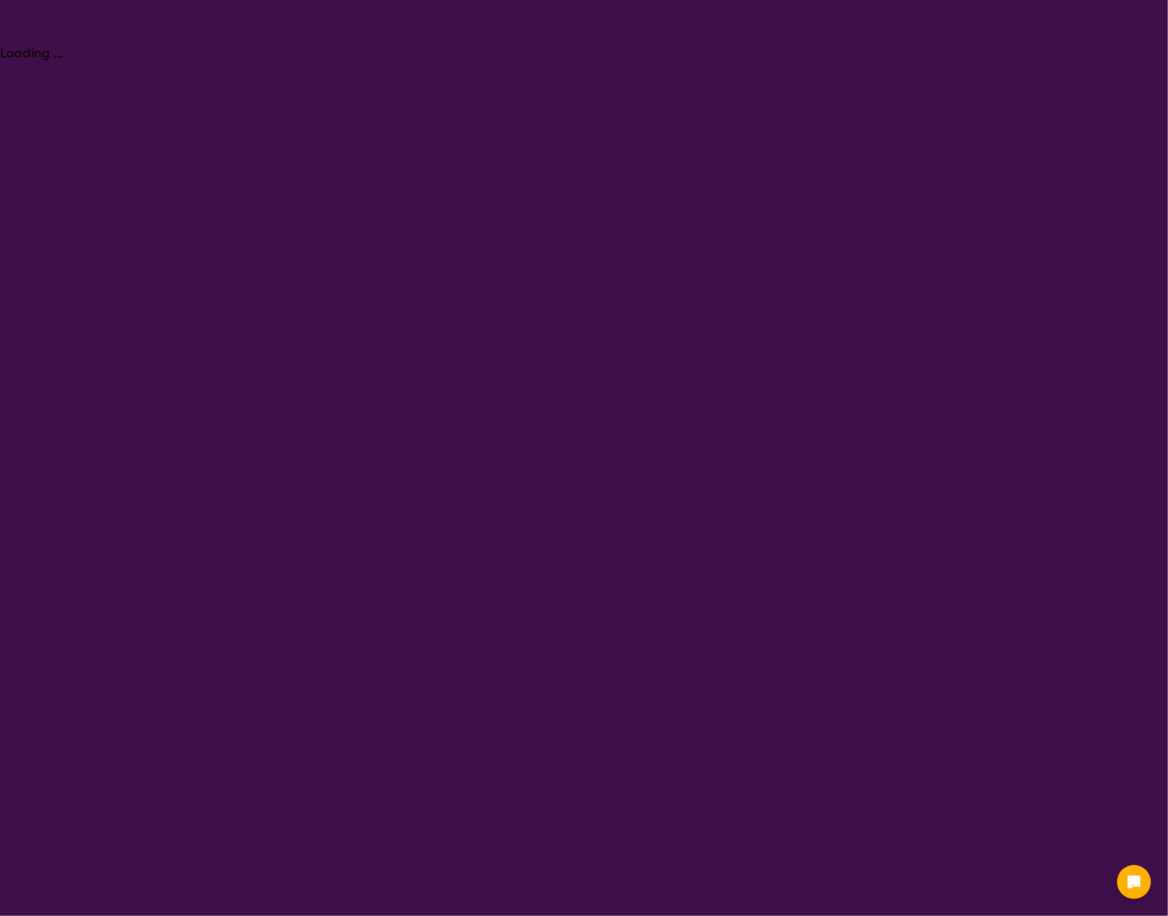
select select "[MEDICAL_DATA]"
select select "AG"
select select "[MEDICAL_DATA]"
select select "AG"
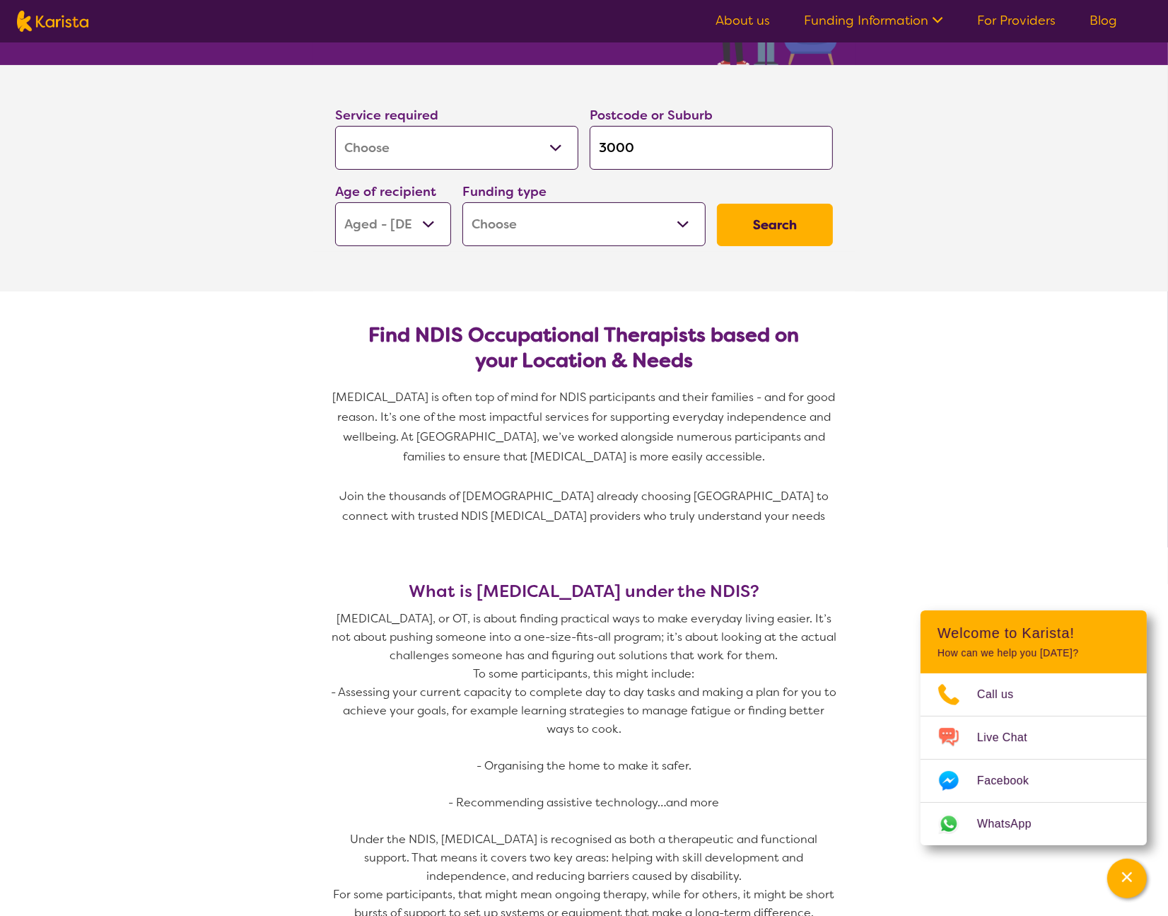
scroll to position [435, 0]
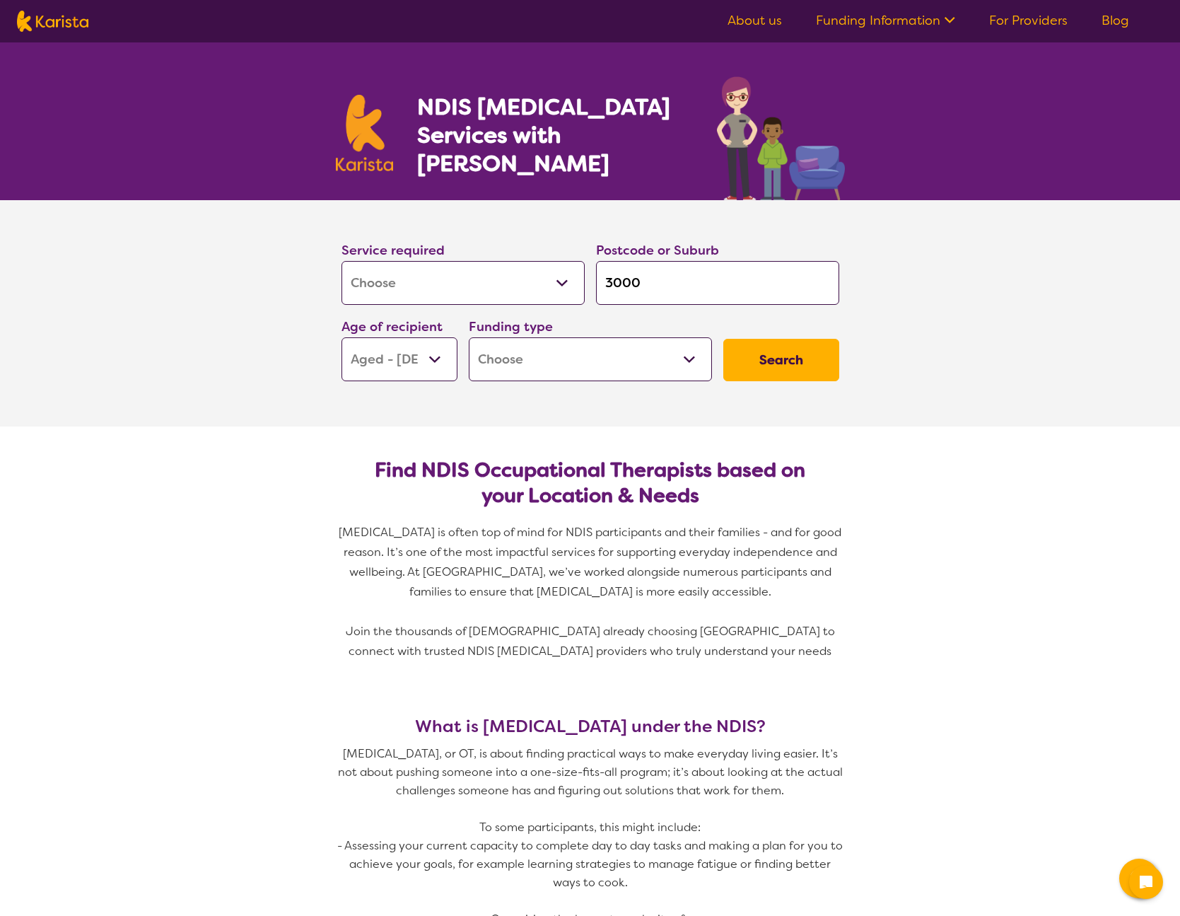
select select "[MEDICAL_DATA]"
select select "AG"
select select "[MEDICAL_DATA]"
select select "AG"
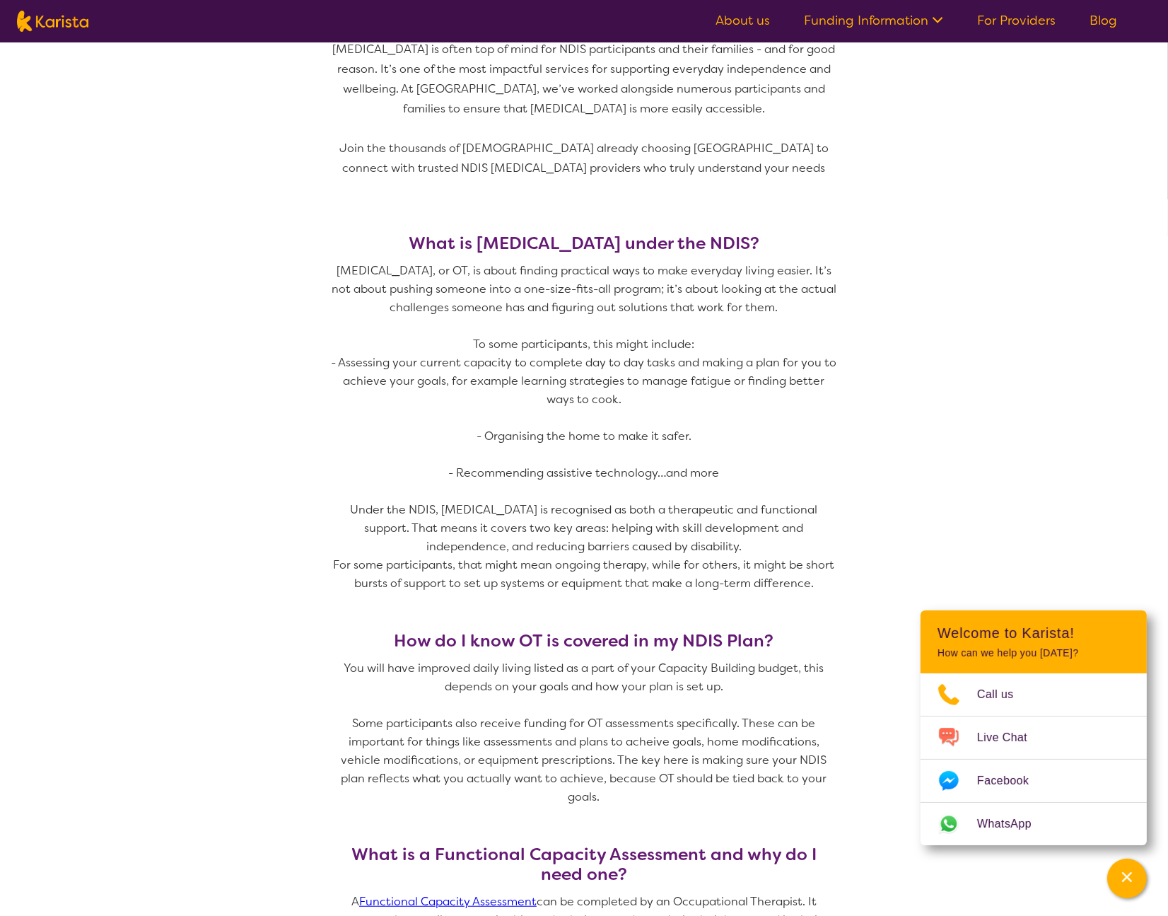
scroll to position [486, 0]
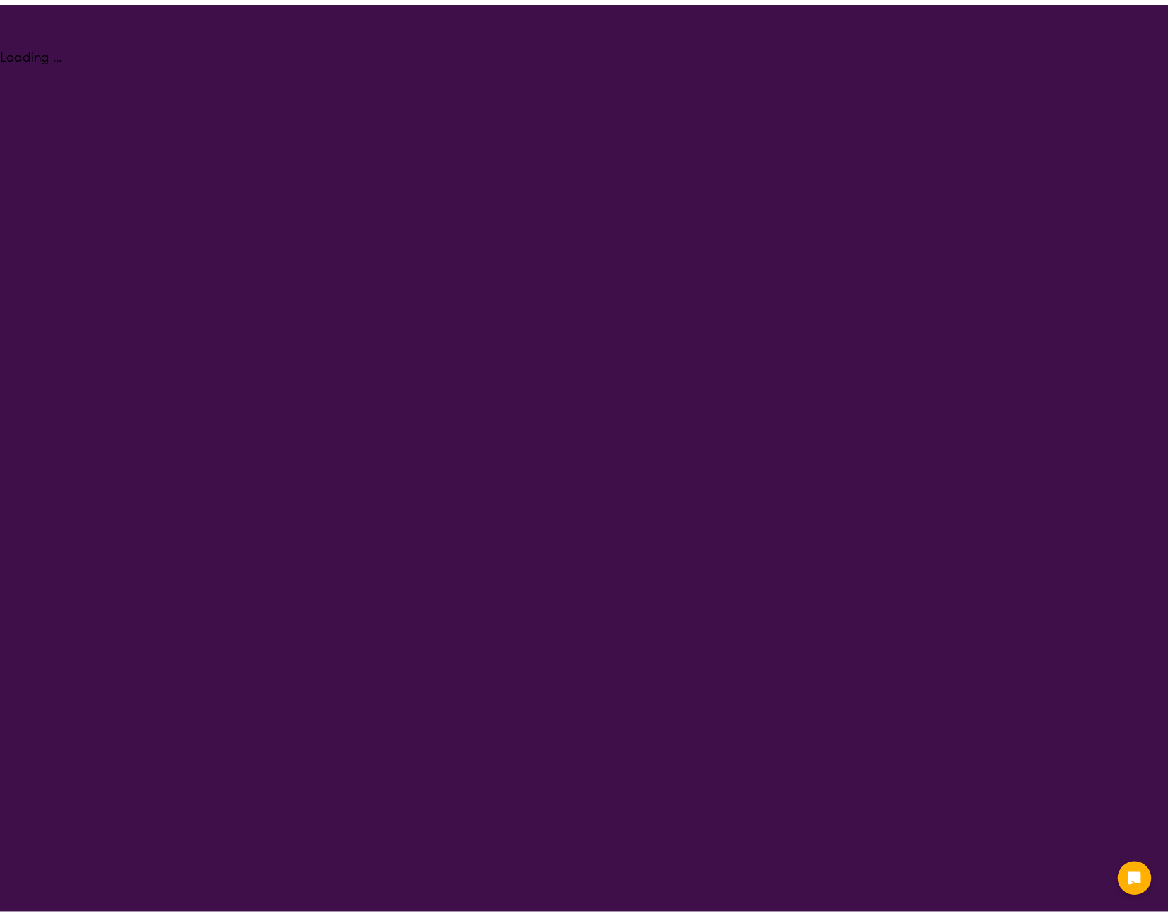
scroll to position [486, 0]
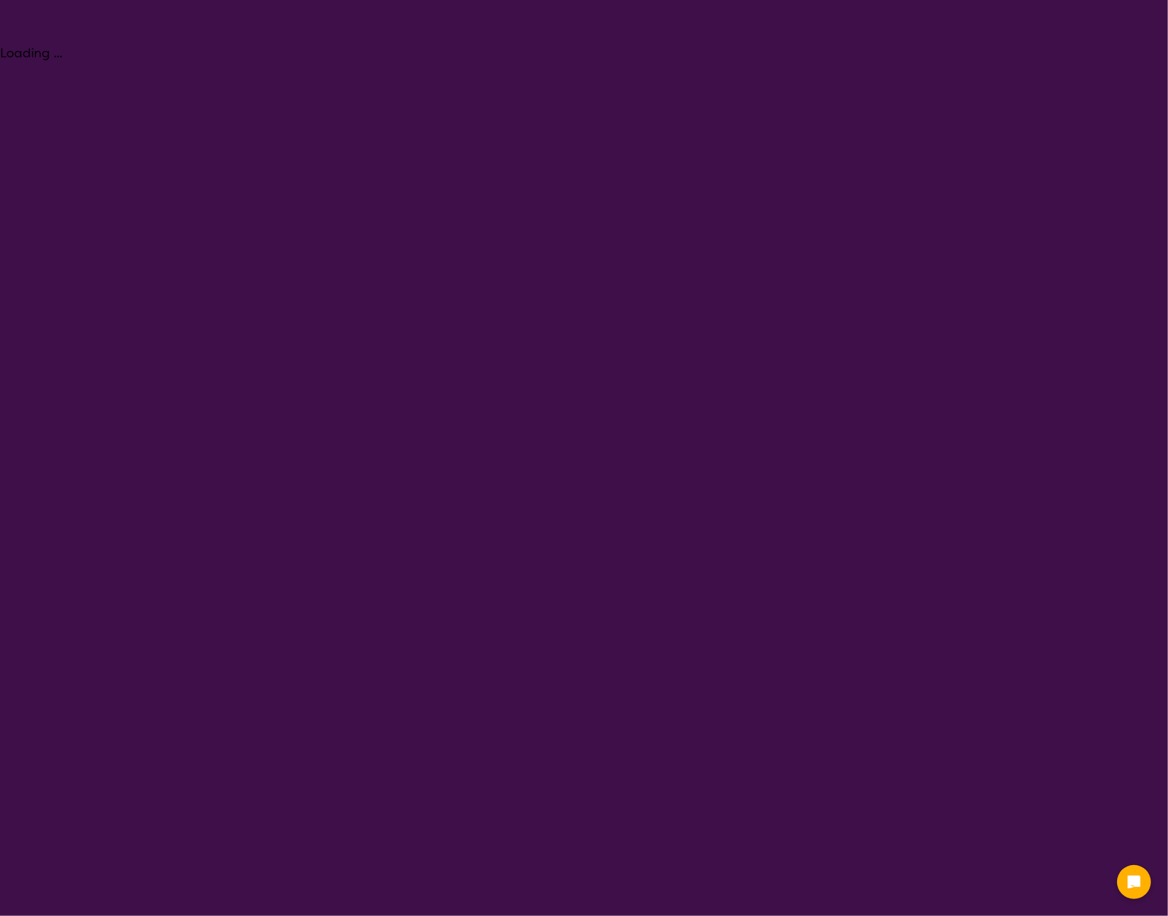
select select "[MEDICAL_DATA]"
select select "AG"
select select "[MEDICAL_DATA]"
select select "AG"
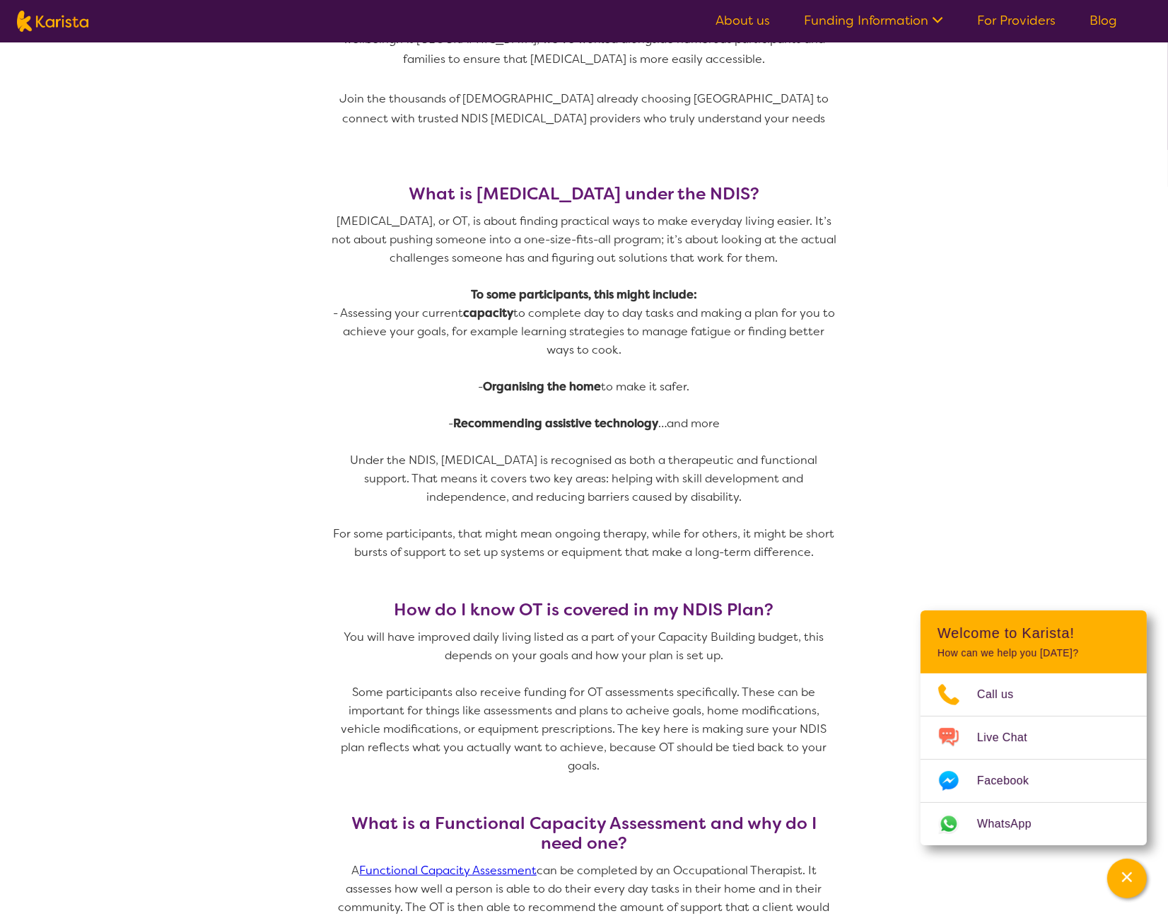
scroll to position [541, 0]
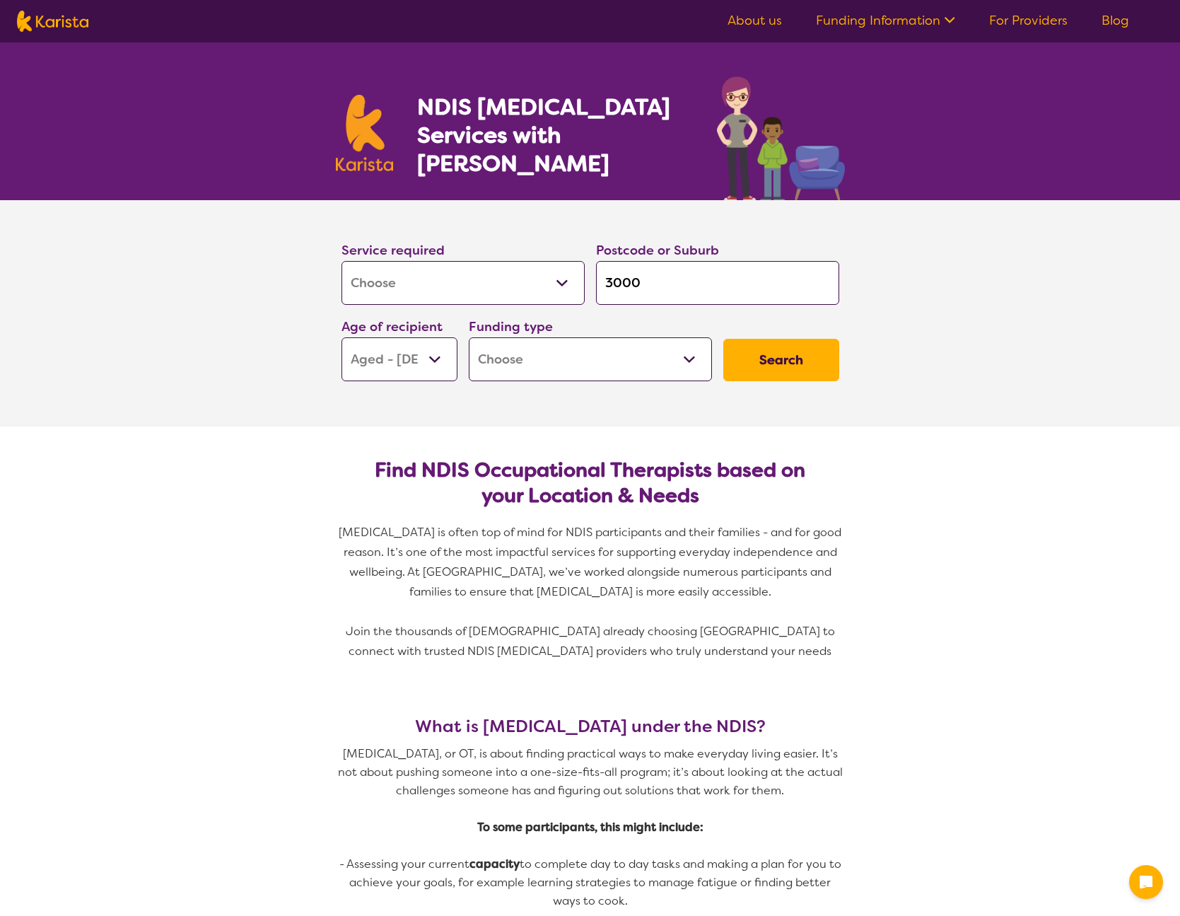
select select "[MEDICAL_DATA]"
select select "AG"
select select "[MEDICAL_DATA]"
select select "AG"
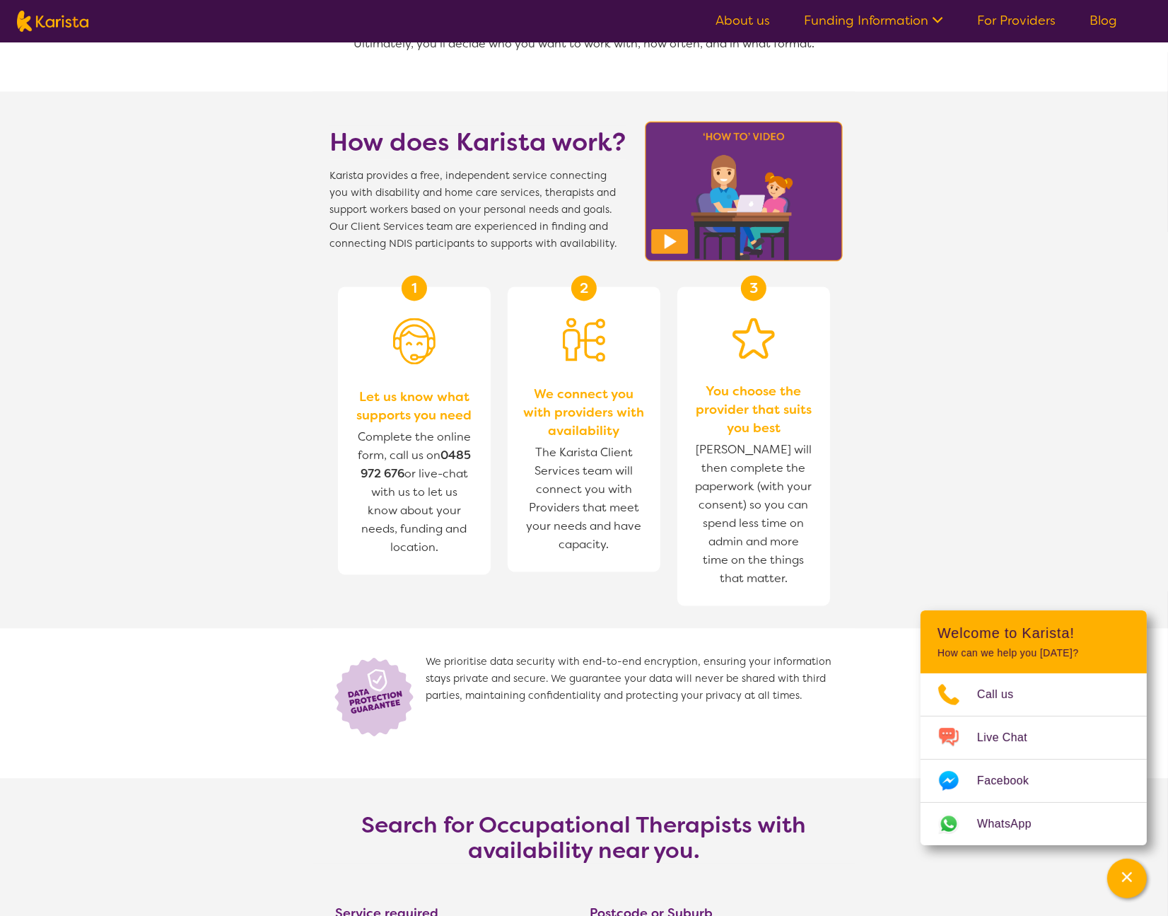
scroll to position [1999, 0]
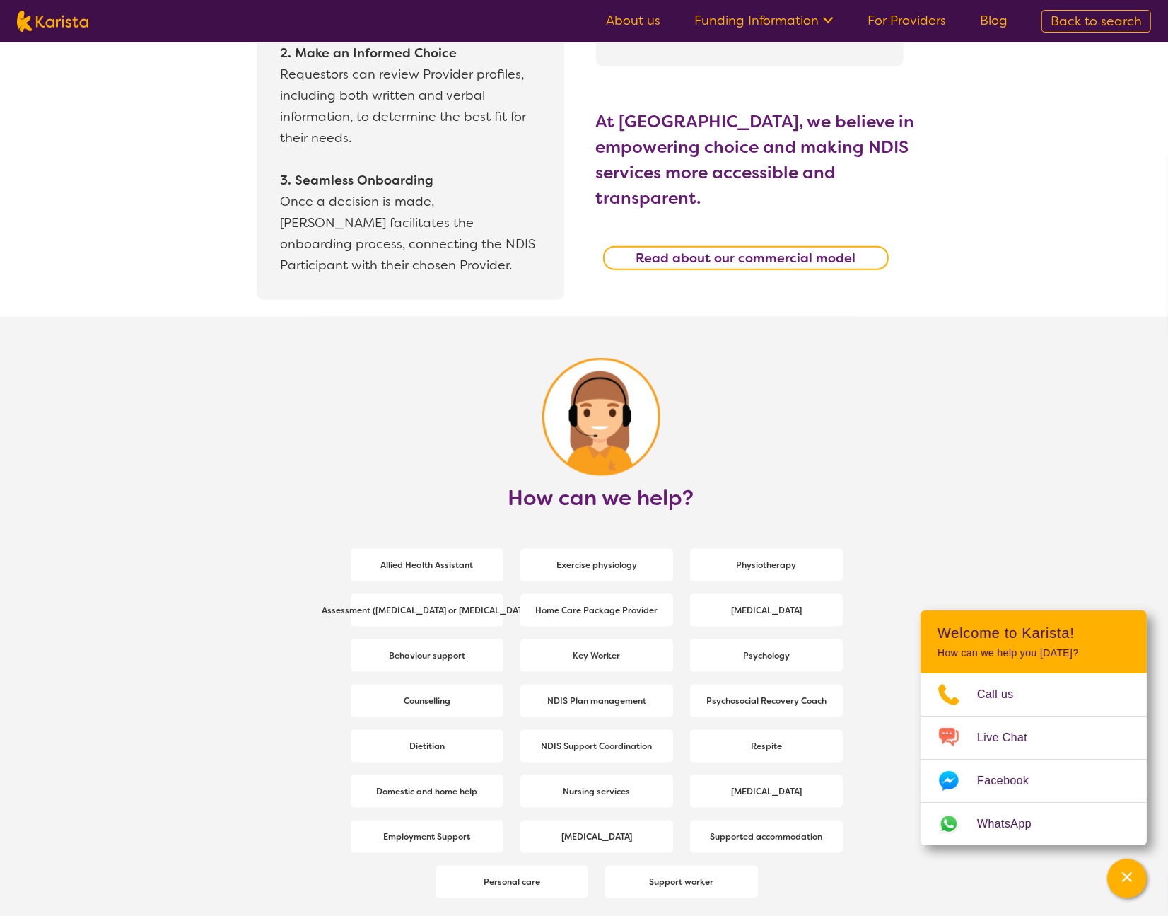
scroll to position [1679, 0]
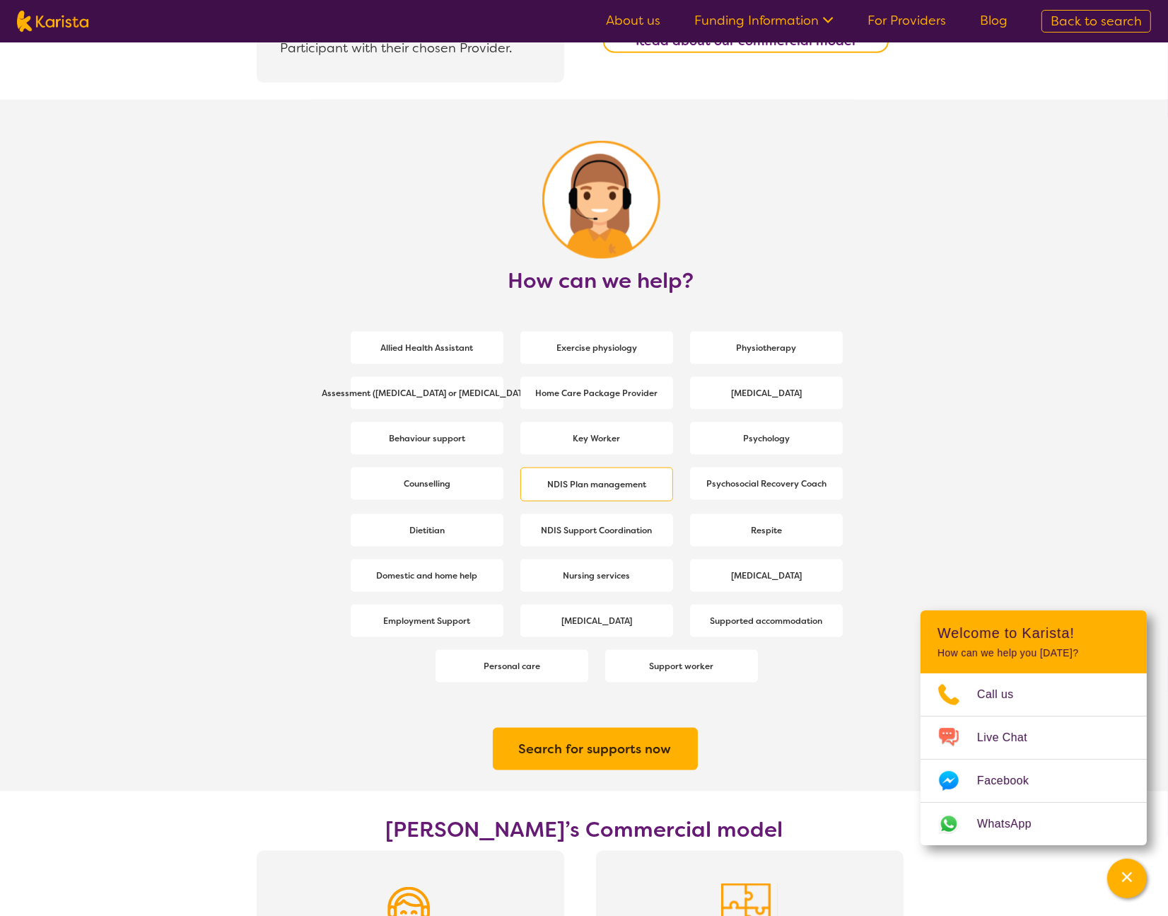
click at [587, 482] on b "NDIS Plan management" at bounding box center [596, 484] width 99 height 11
select select "NDIS Plan management"
select select "AG"
select select "NDIS"
select select "NDIS Plan management"
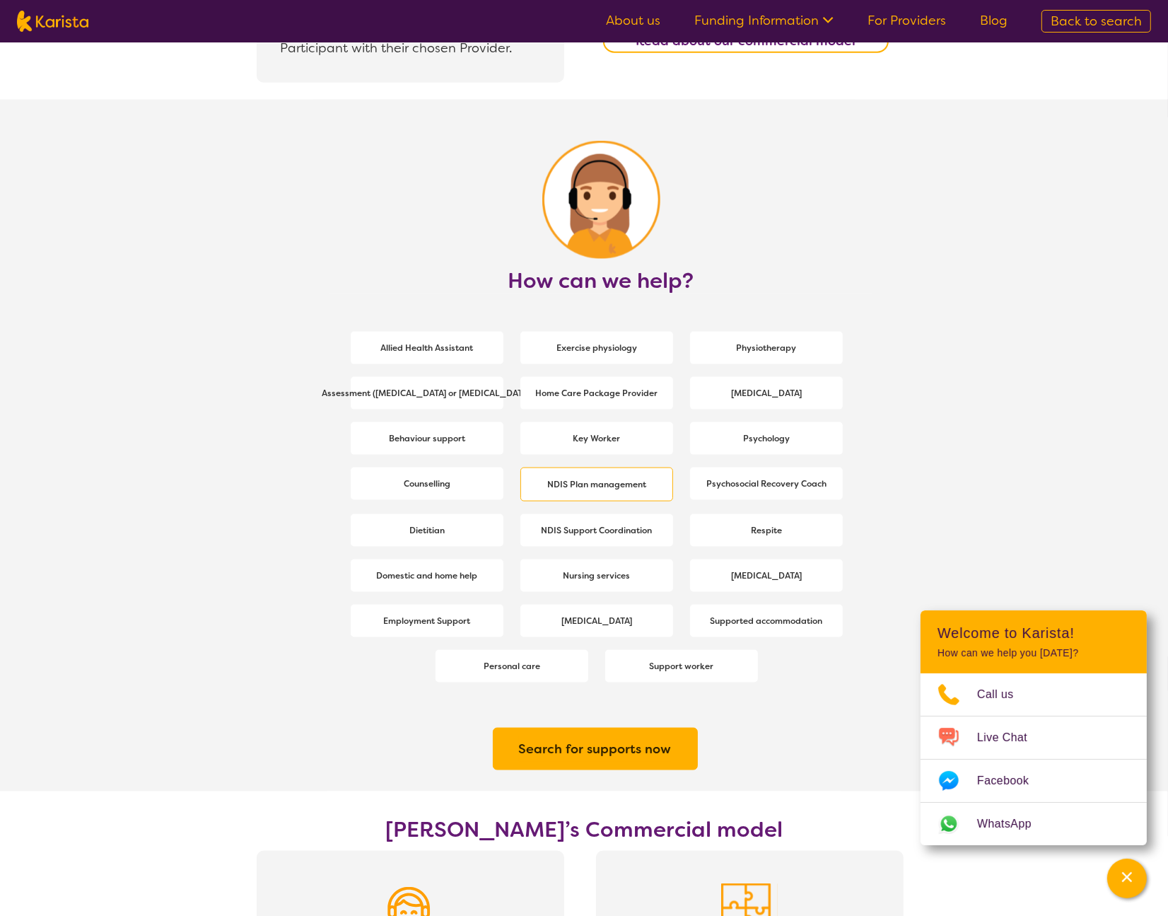
select select "AG"
select select "NDIS"
